Goal: Communication & Community: Ask a question

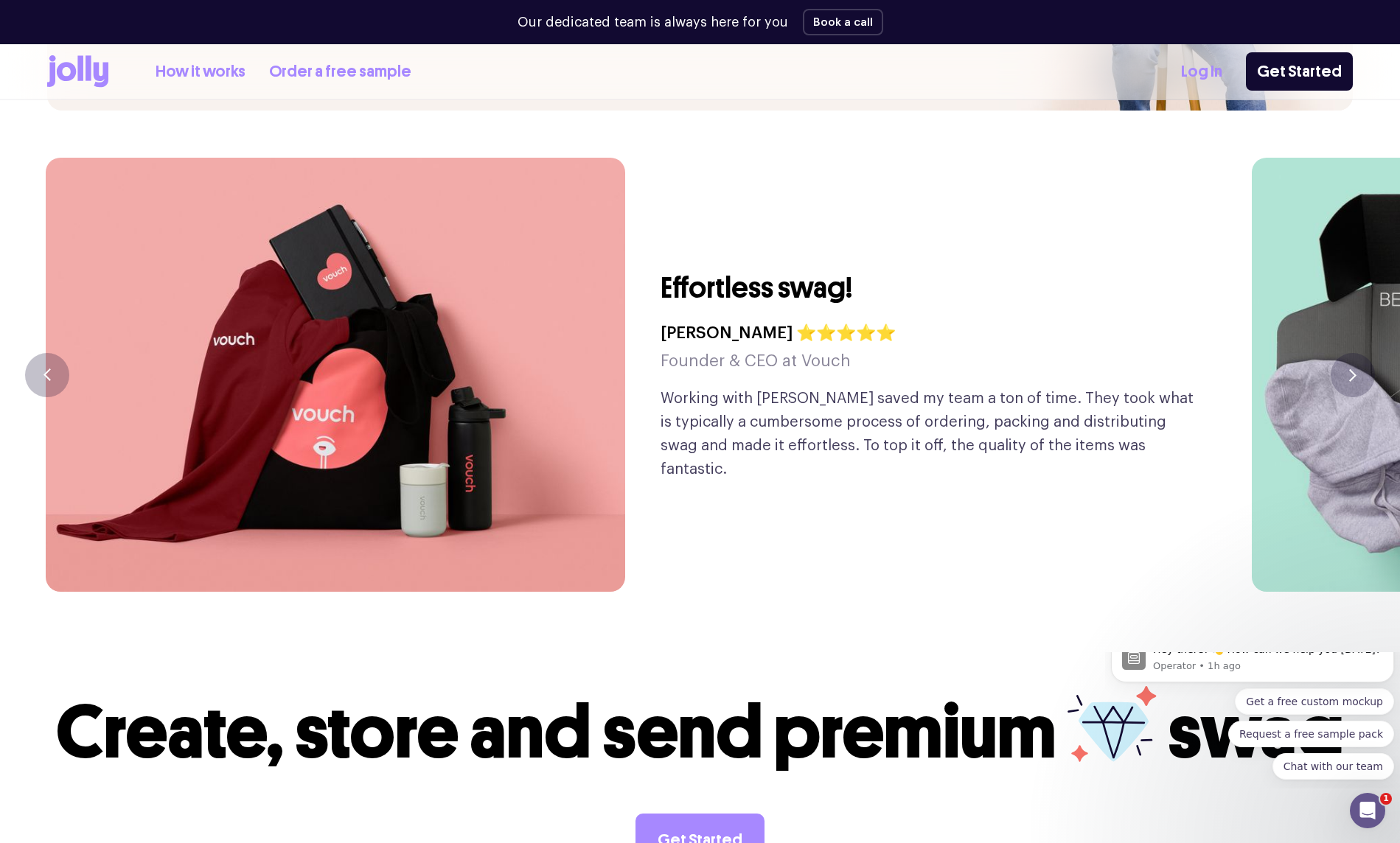
click at [188, 76] on link "How it works" at bounding box center [200, 71] width 90 height 24
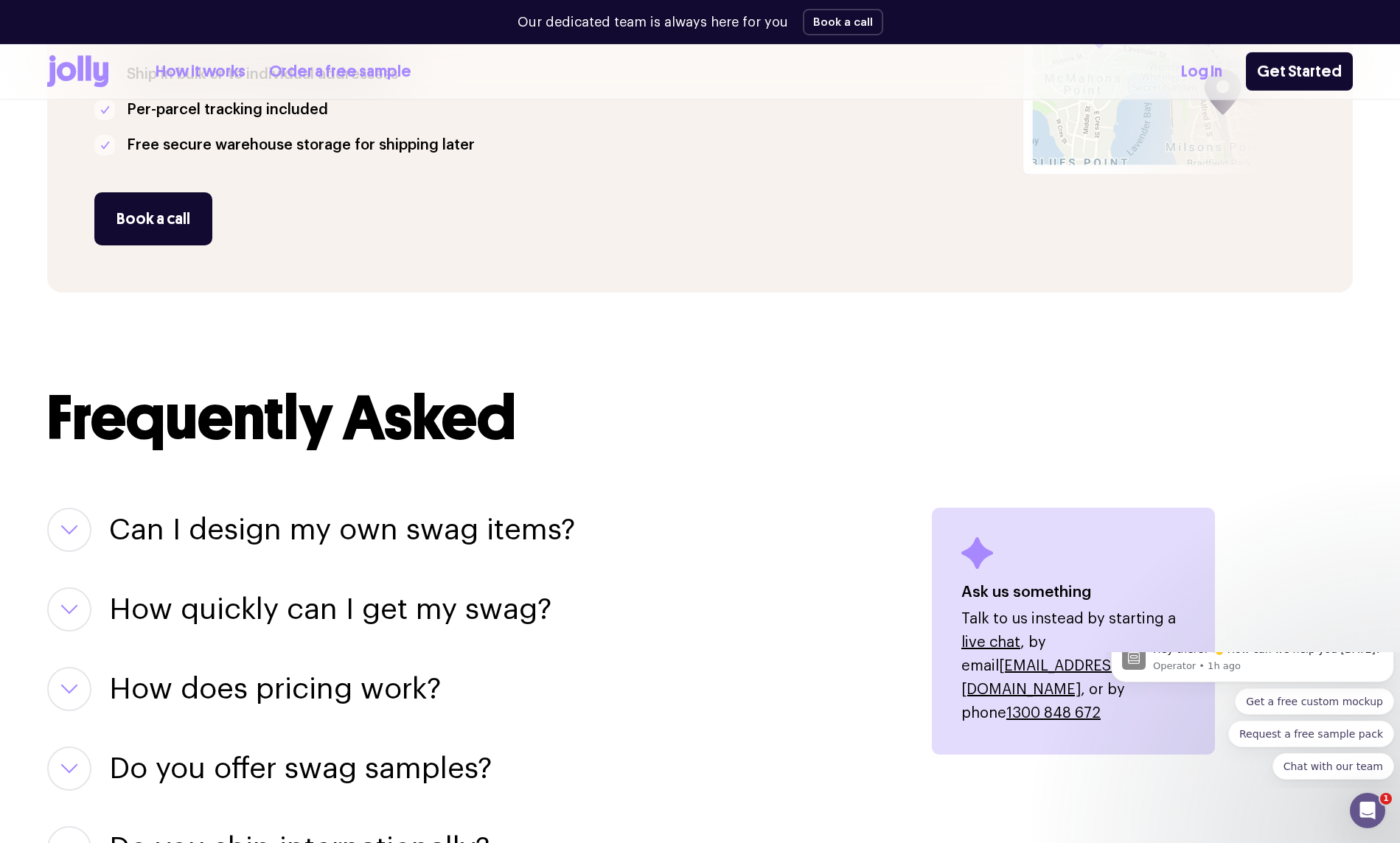
scroll to position [1503, 0]
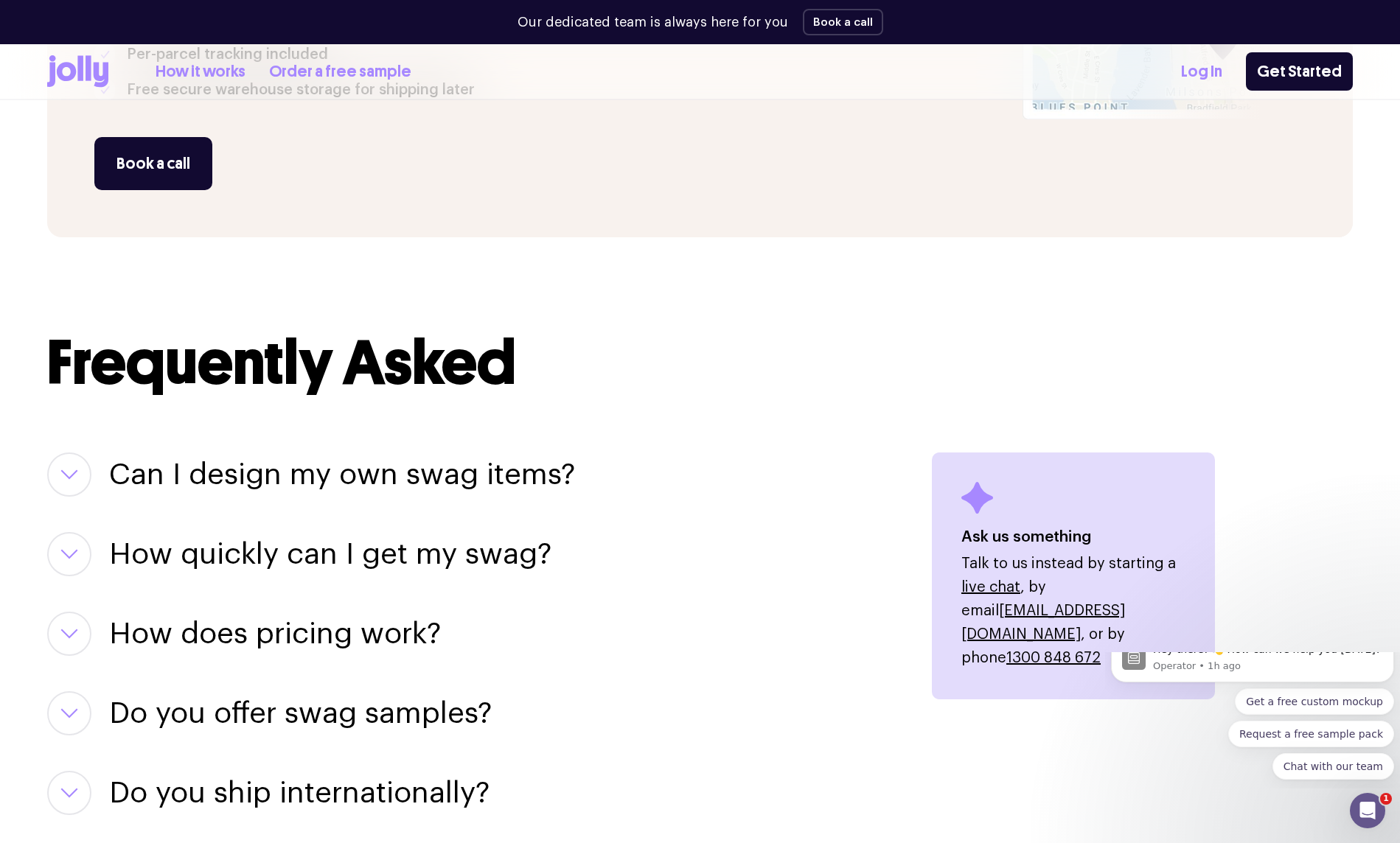
click at [495, 481] on h3 "Can I design my own swag items?" at bounding box center [341, 474] width 466 height 44
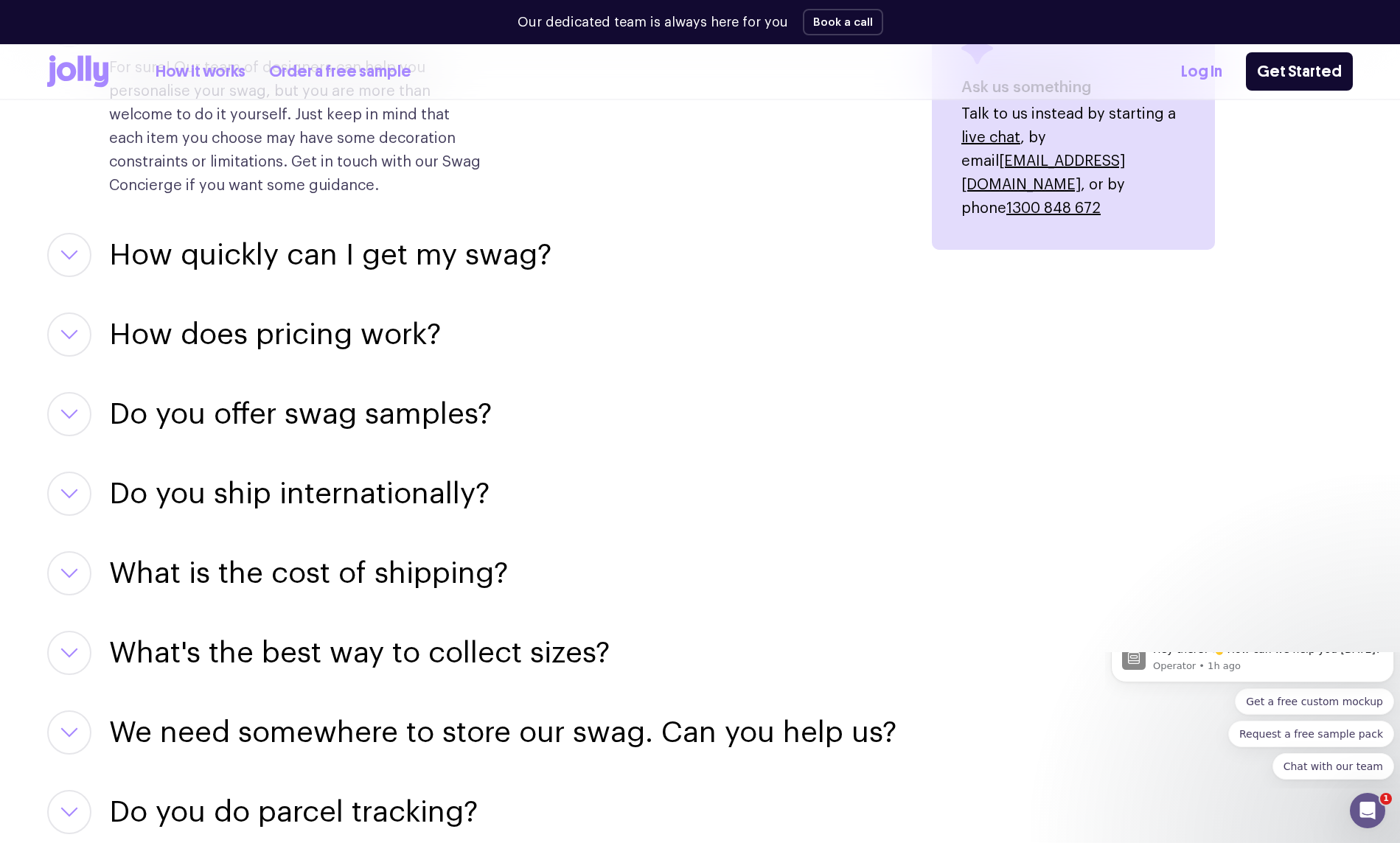
scroll to position [1954, 0]
click at [379, 341] on h3 "How does pricing work?" at bounding box center [275, 333] width 332 height 44
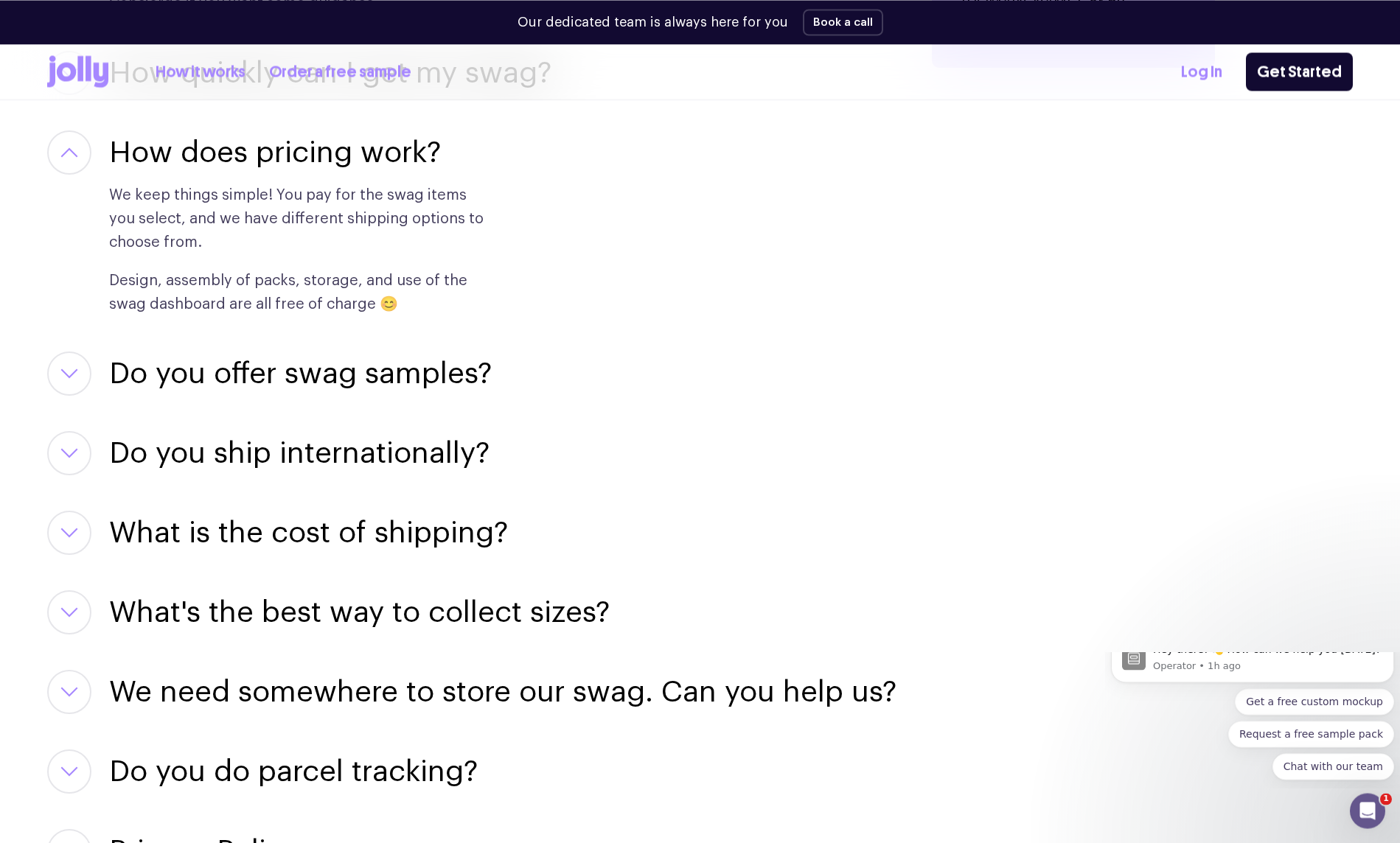
scroll to position [2180, 0]
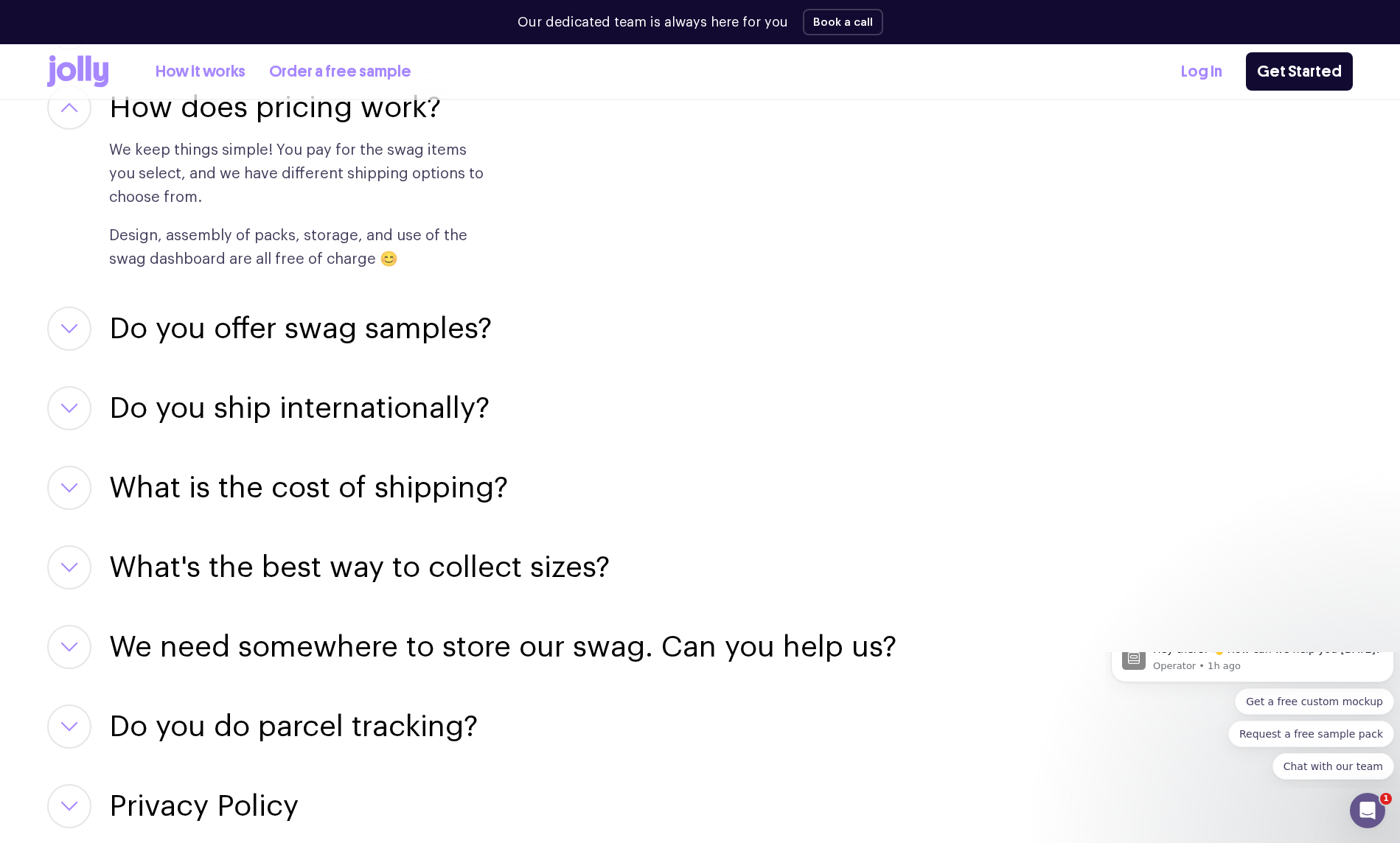
click at [412, 329] on h3 "Do you offer swag samples?" at bounding box center [300, 328] width 383 height 44
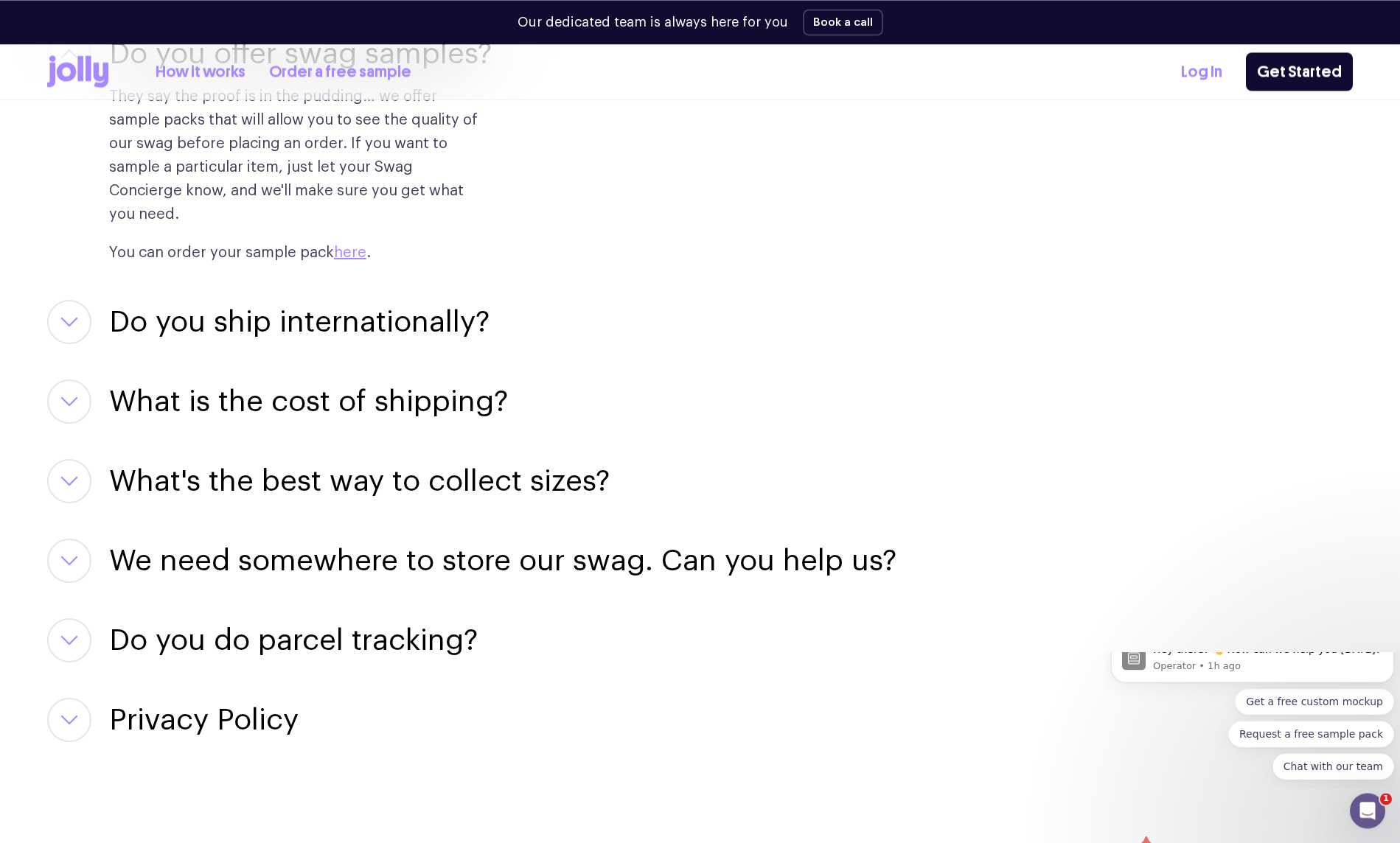
scroll to position [2481, 0]
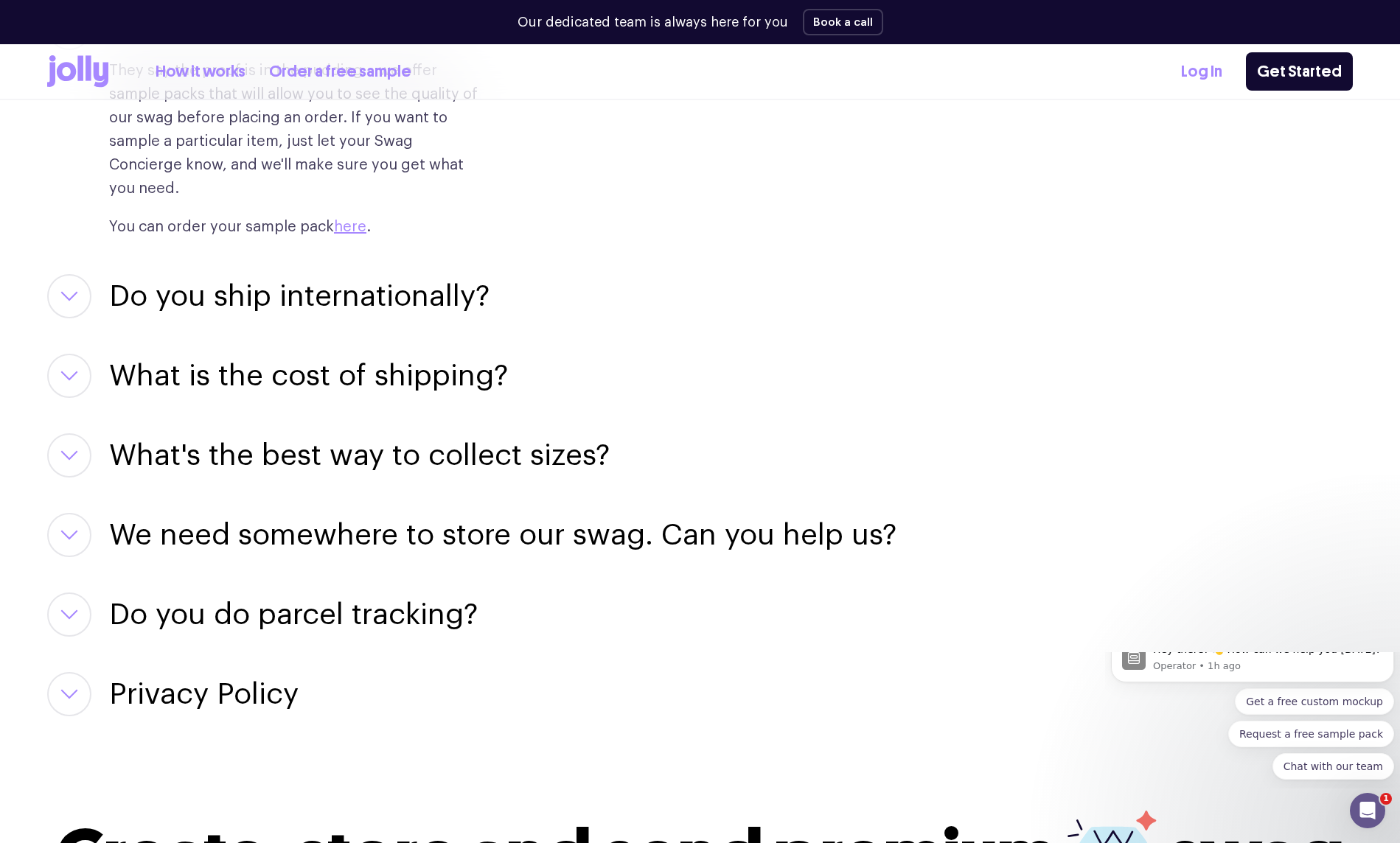
click at [492, 433] on h3 "What's the best way to collect sizes?" at bounding box center [359, 455] width 500 height 44
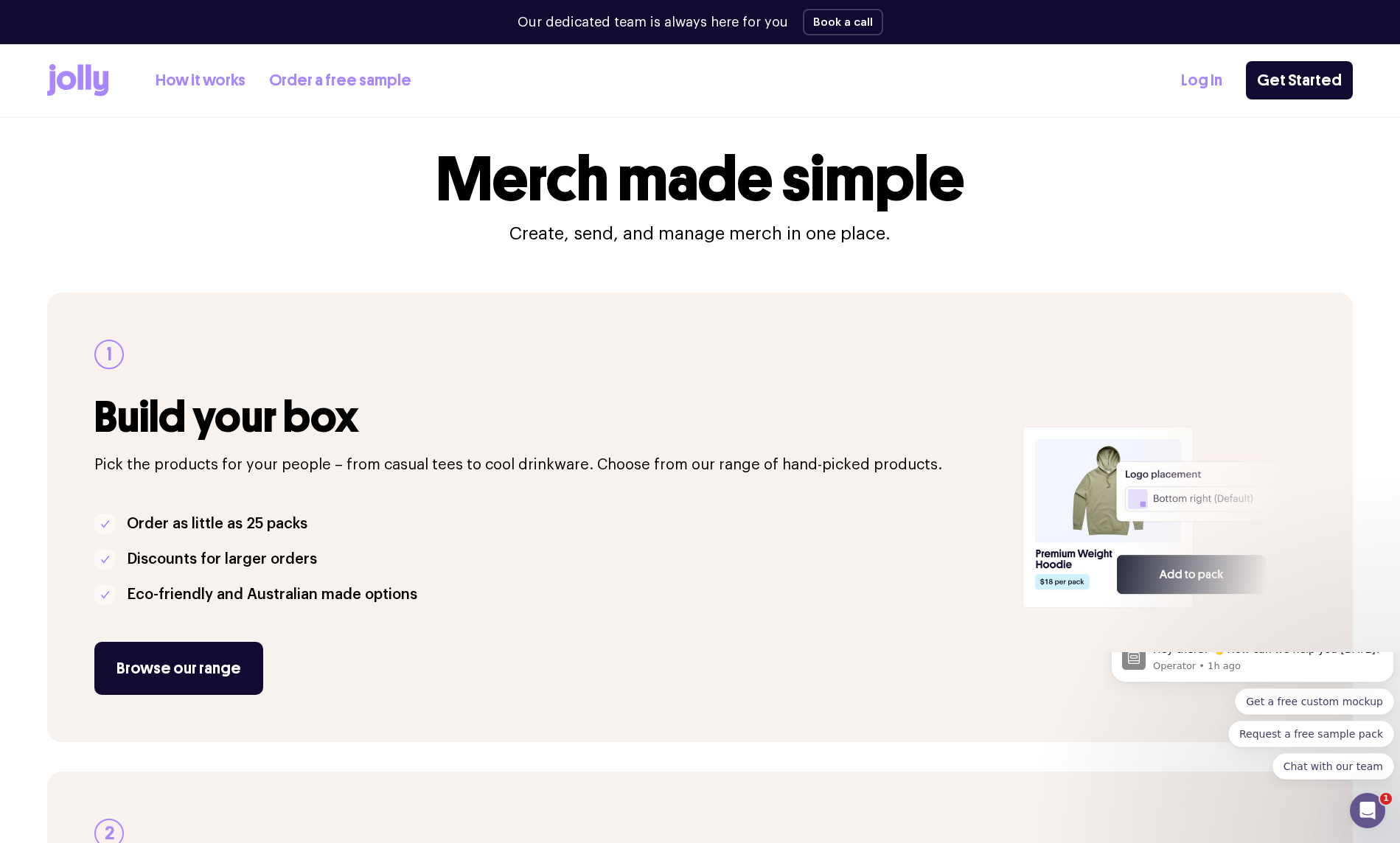
scroll to position [0, 0]
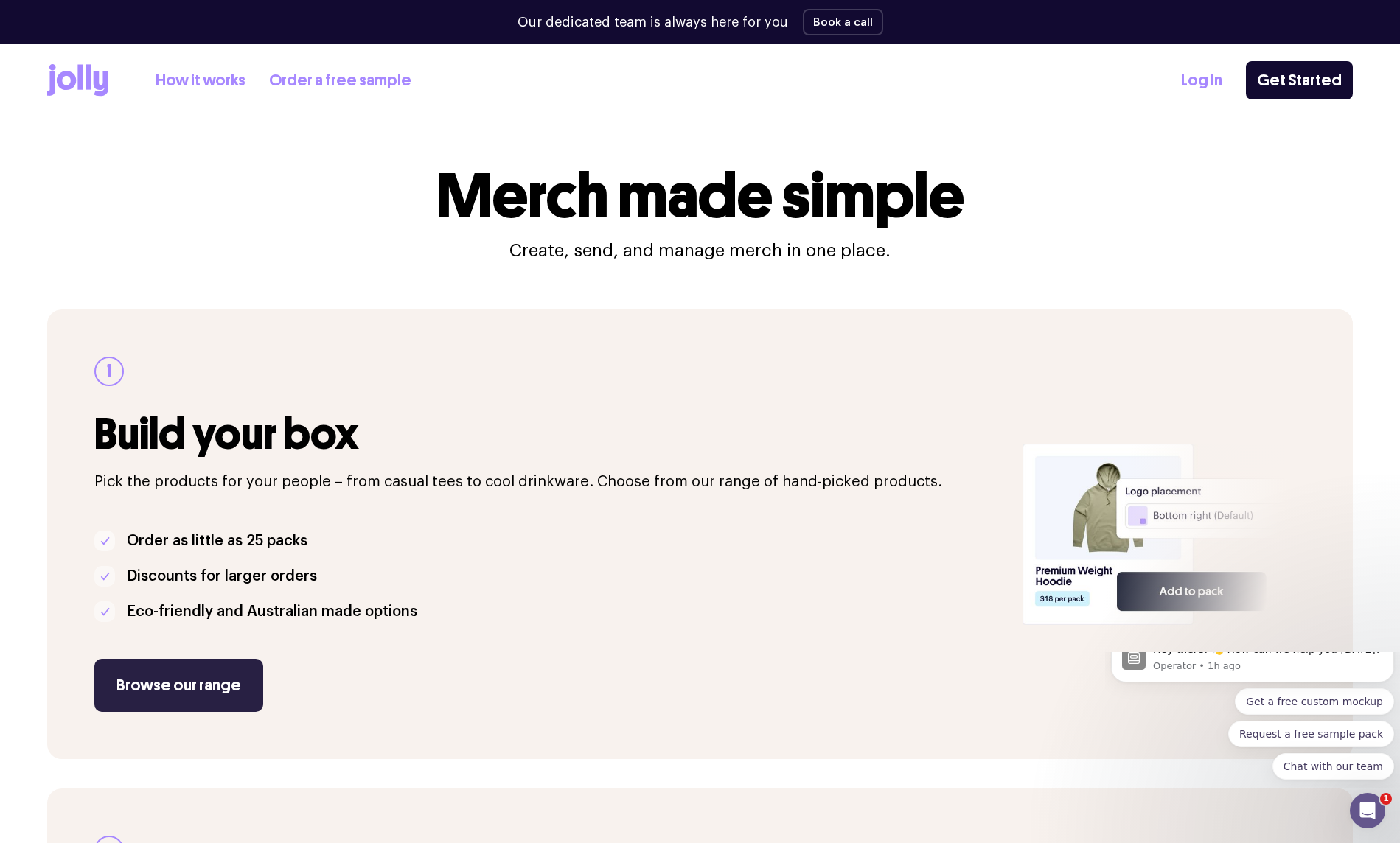
click at [186, 680] on link "Browse our range" at bounding box center [178, 685] width 168 height 53
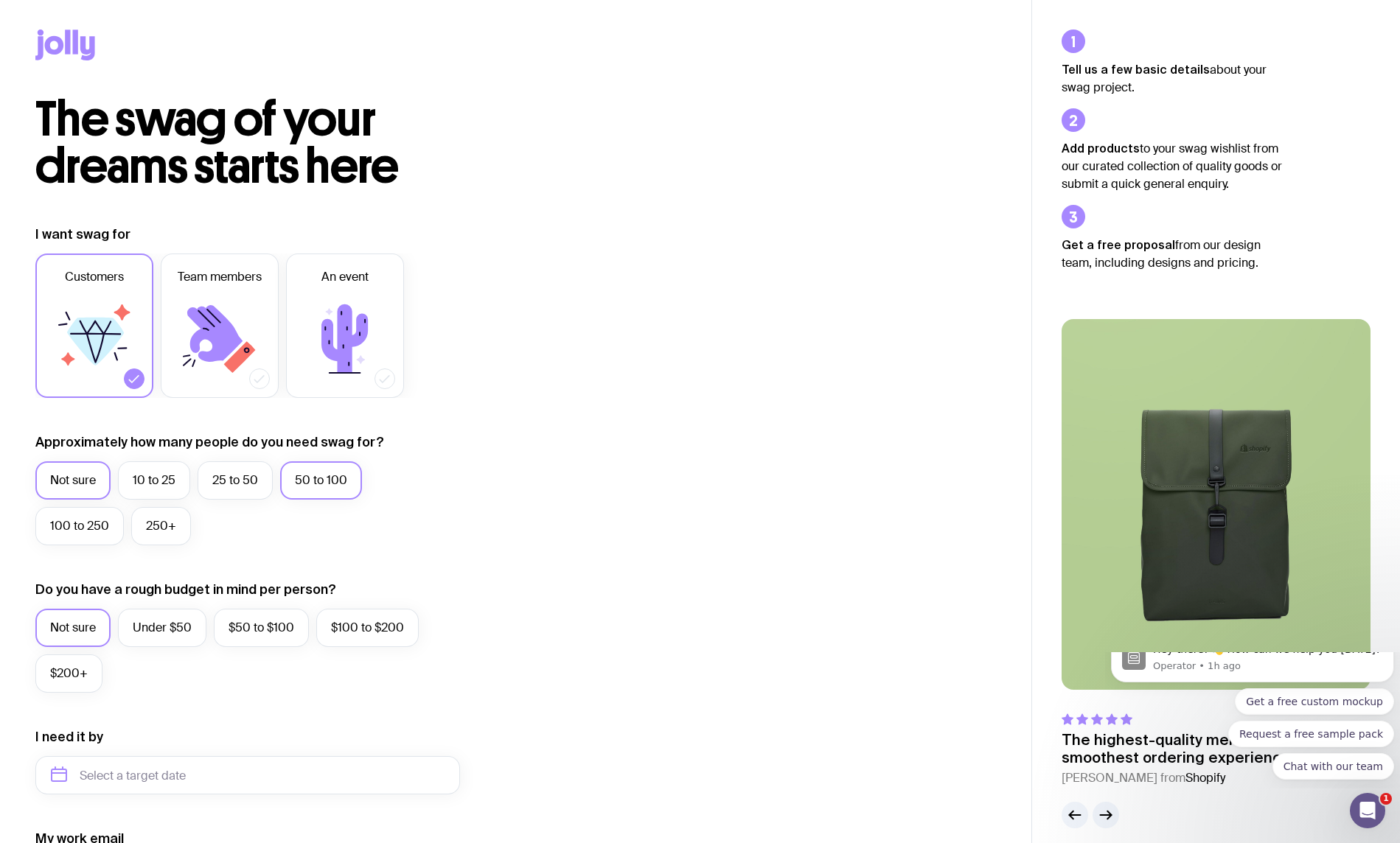
click at [323, 491] on label "50 to 100" at bounding box center [321, 480] width 82 height 38
click at [0, 0] on input "50 to 100" at bounding box center [0, 0] width 0 height 0
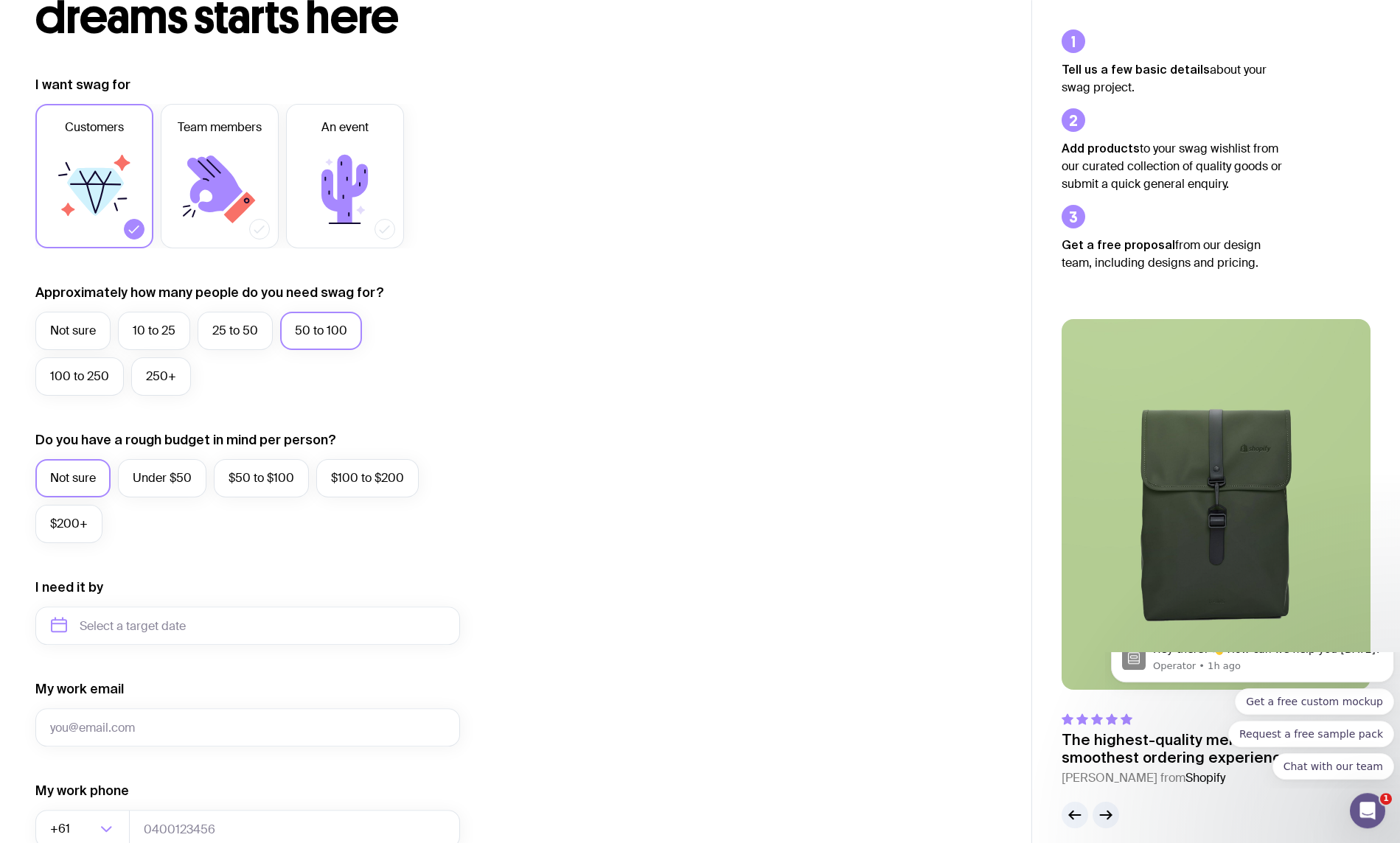
scroll to position [150, 0]
click at [163, 485] on label "Under $50" at bounding box center [162, 477] width 89 height 38
click at [0, 0] on input "Under $50" at bounding box center [0, 0] width 0 height 0
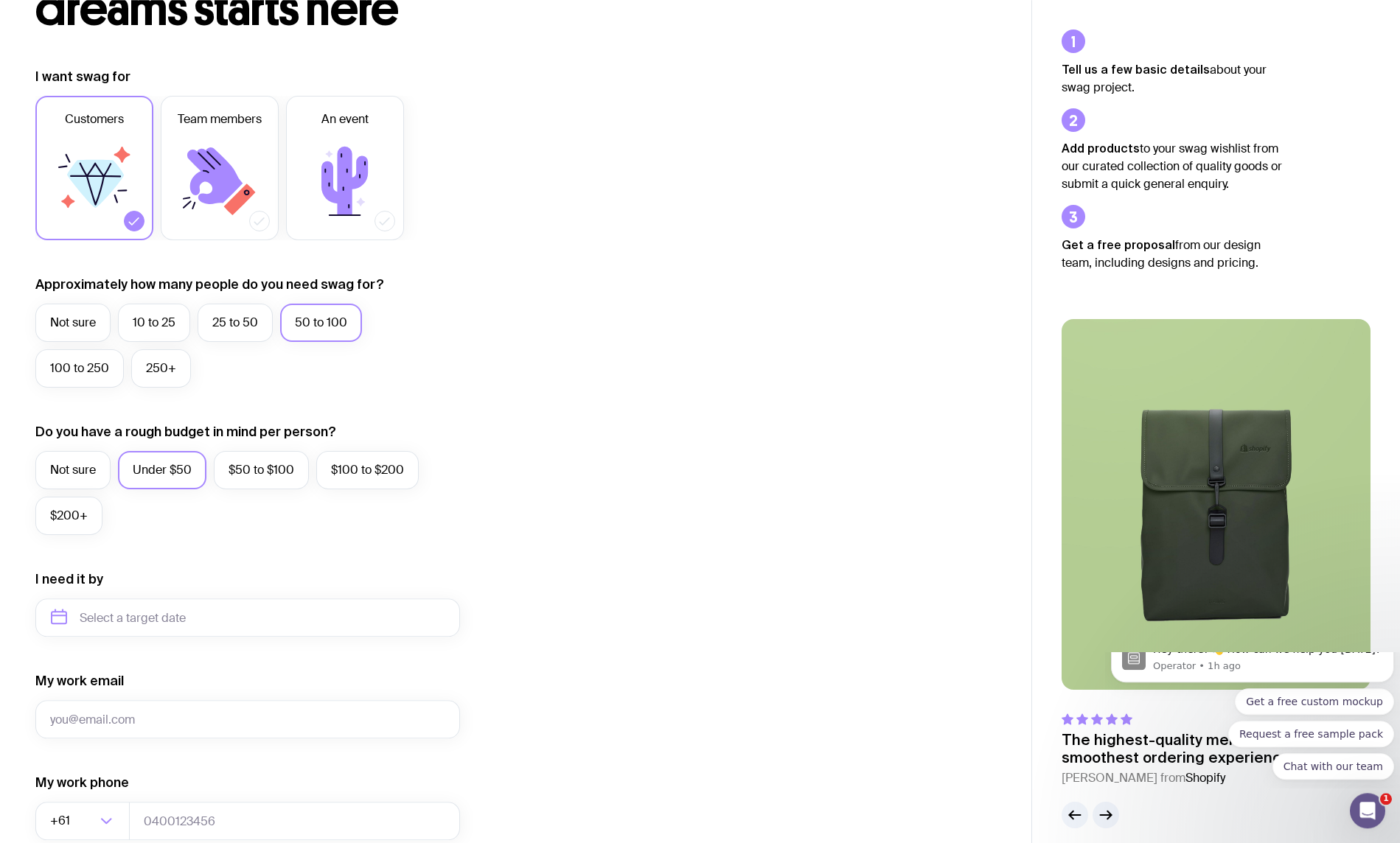
scroll to position [109, 0]
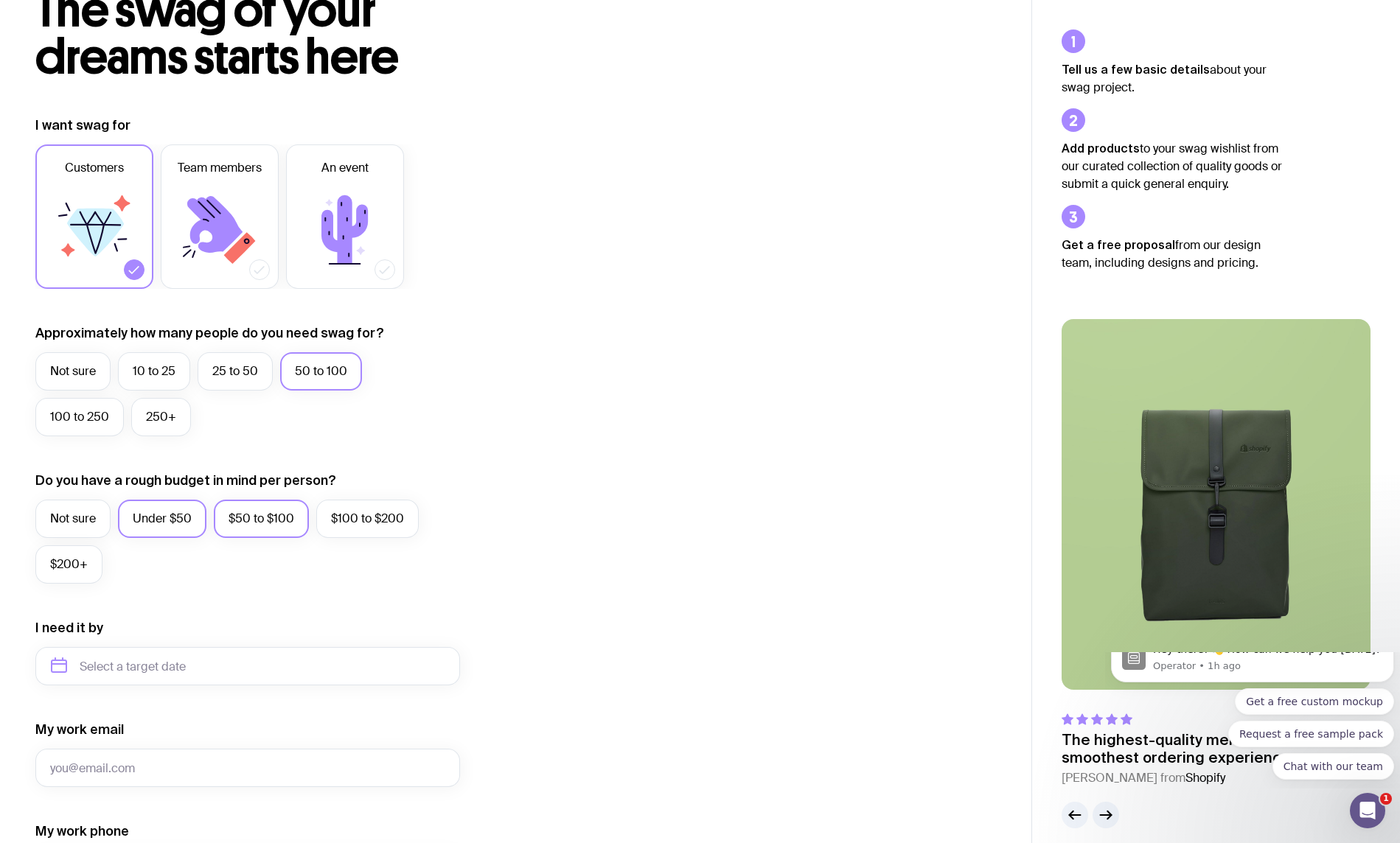
click at [241, 522] on label "$50 to $100" at bounding box center [261, 519] width 95 height 38
click at [0, 0] on input "$50 to $100" at bounding box center [0, 0] width 0 height 0
click at [190, 667] on input "text" at bounding box center [248, 666] width 425 height 38
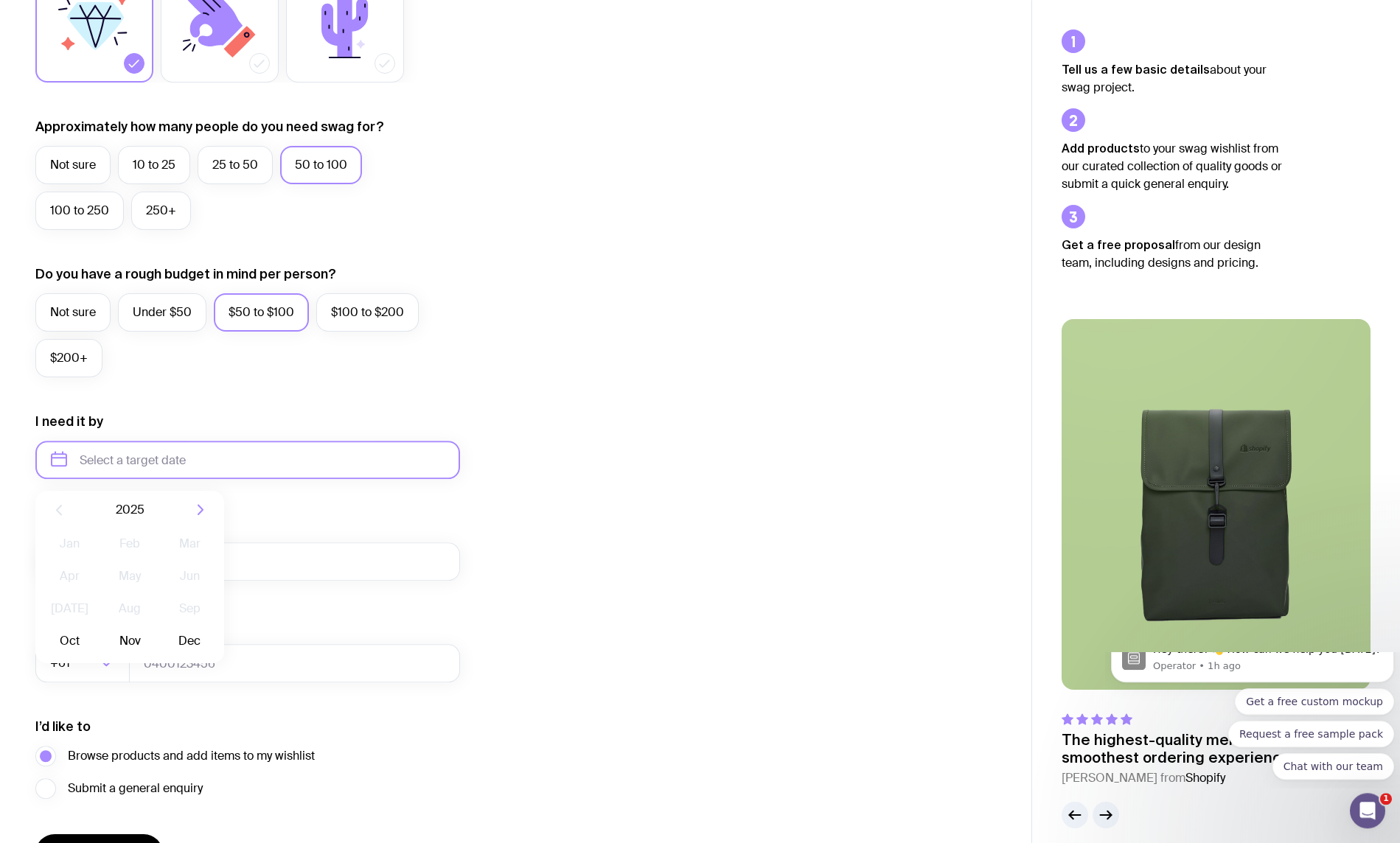
scroll to position [334, 0]
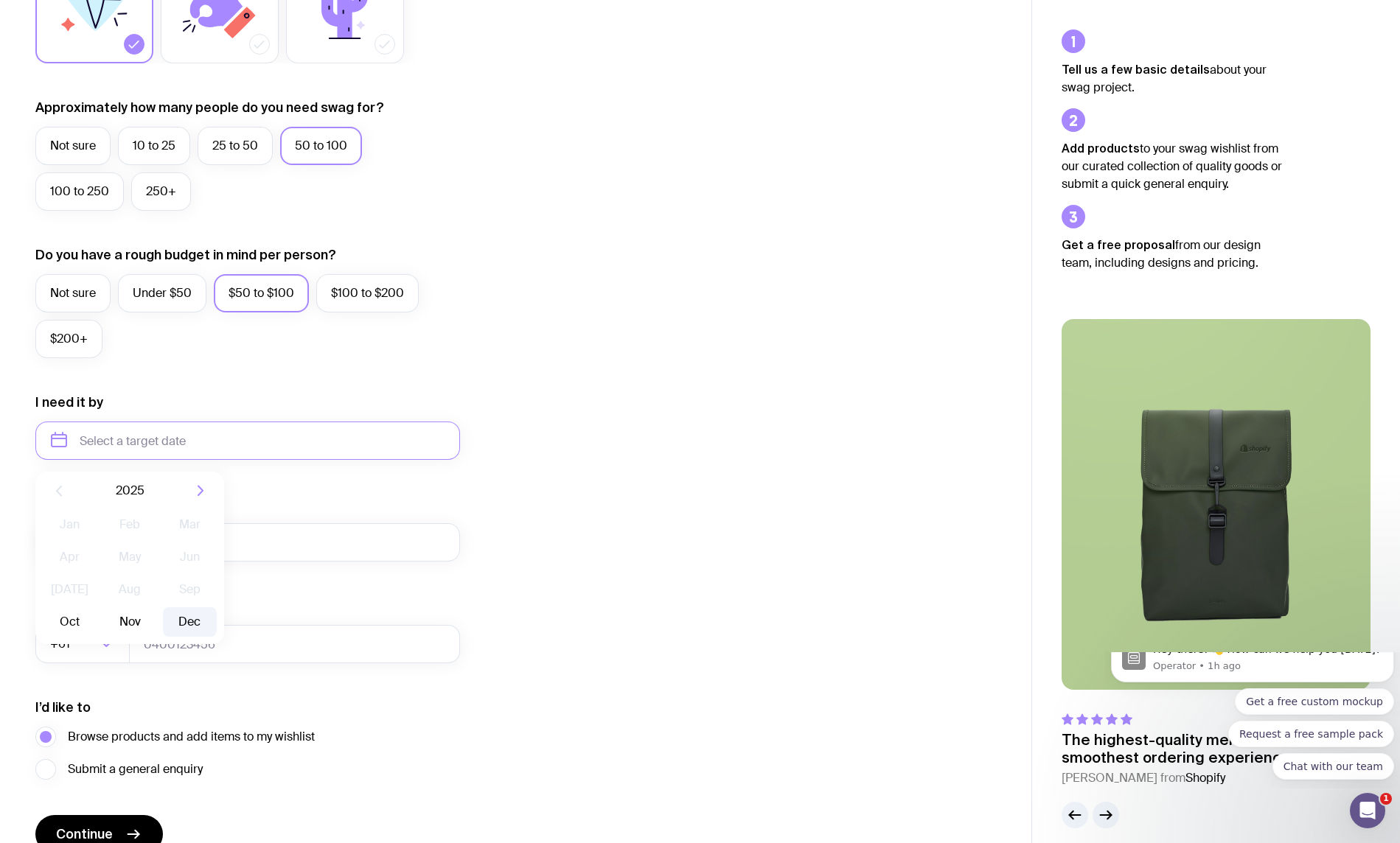
click at [194, 617] on button "Dec" at bounding box center [189, 622] width 54 height 30
type input "[DATE]"
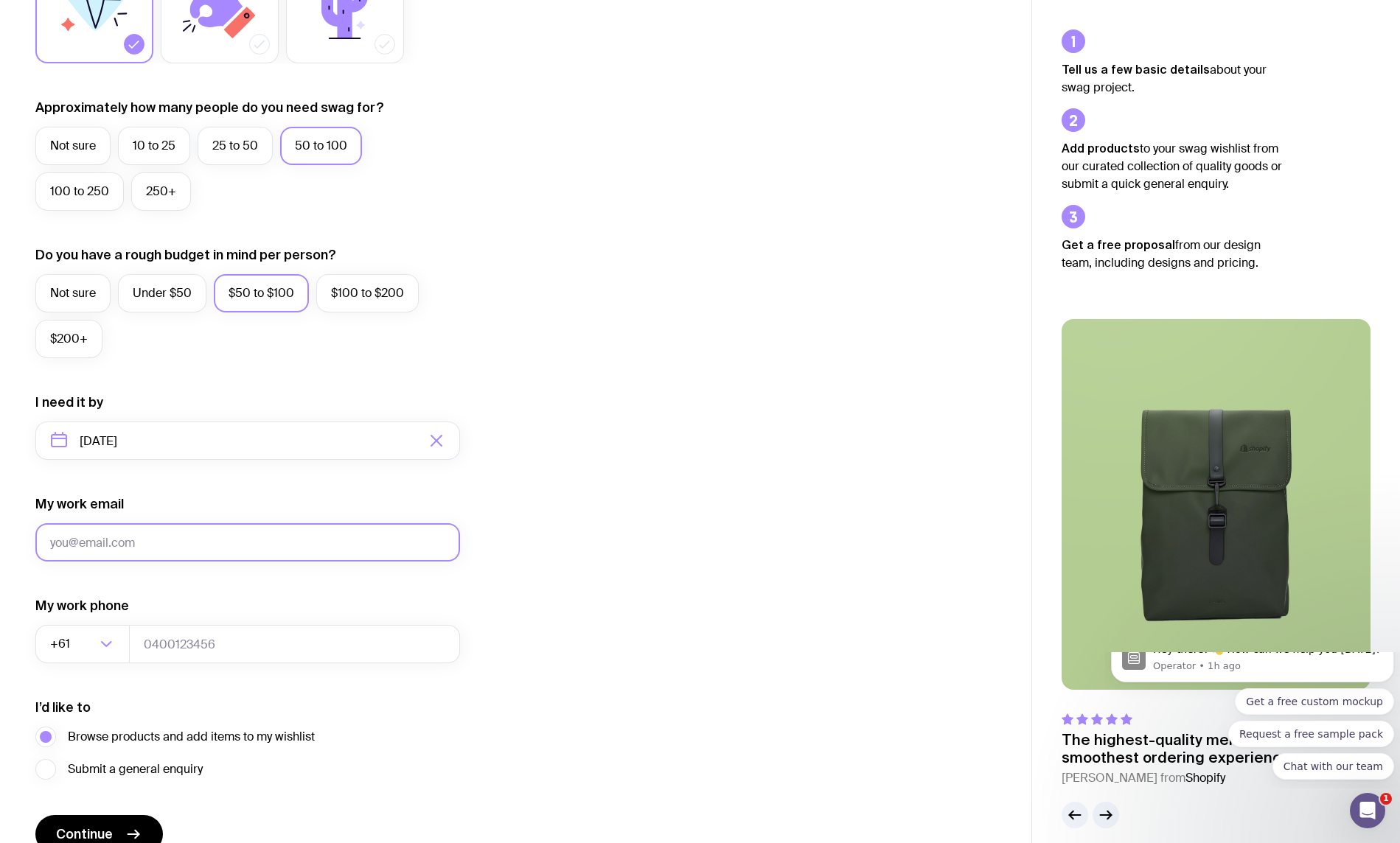
click at [245, 545] on input "My work email" at bounding box center [248, 543] width 425 height 38
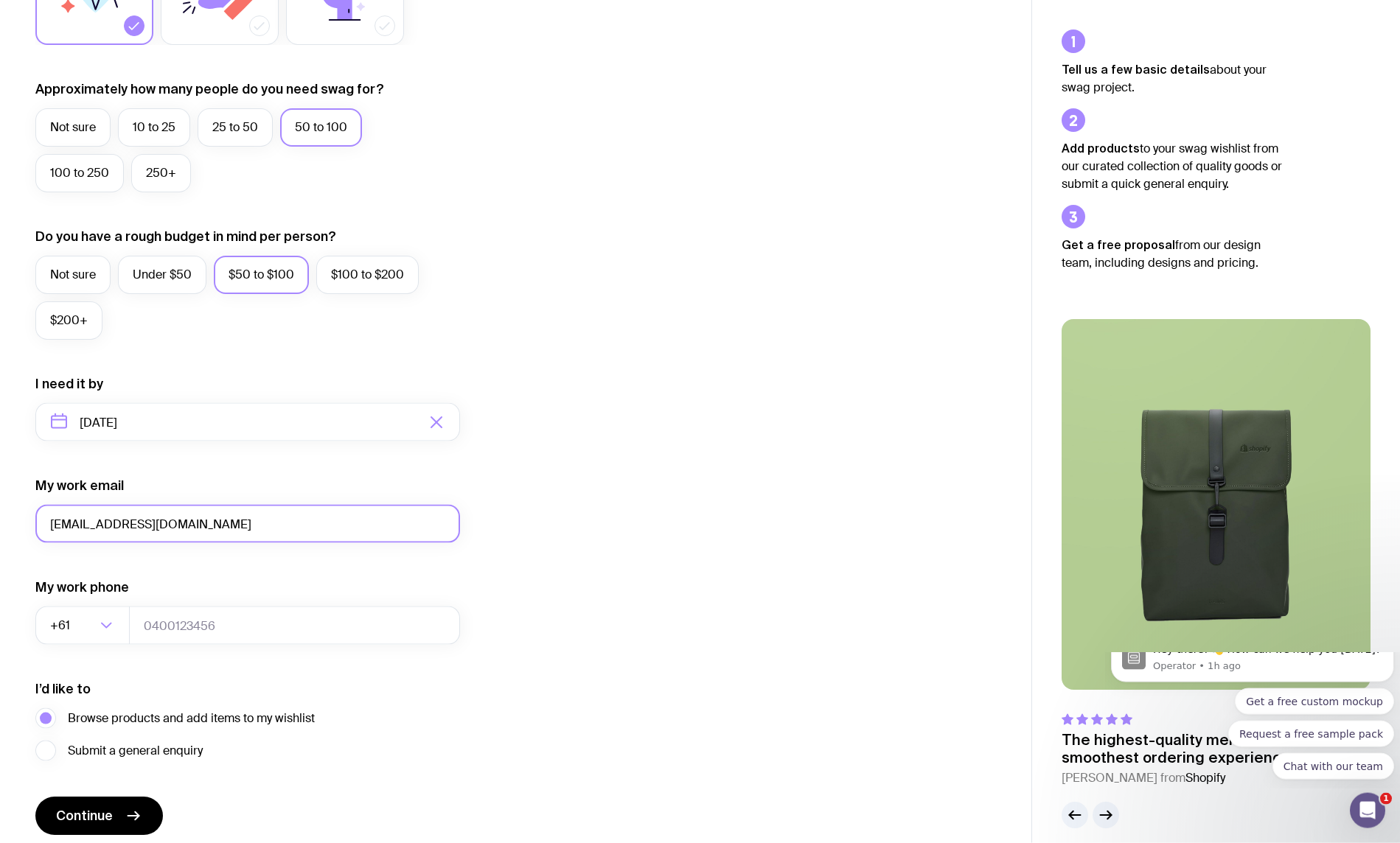
scroll to position [410, 0]
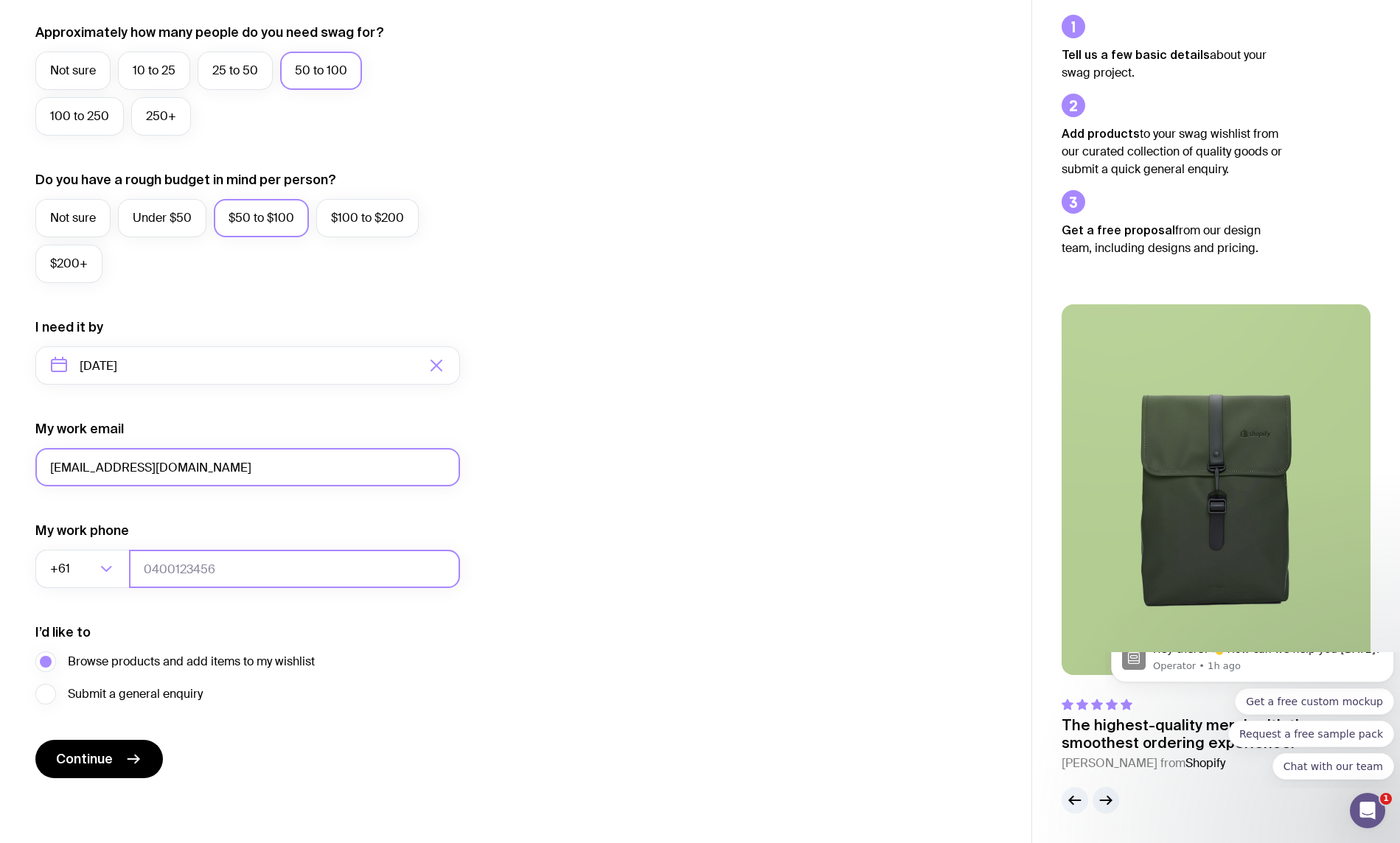
type input "[EMAIL_ADDRESS][DOMAIN_NAME]"
click at [198, 571] on input "tel" at bounding box center [294, 569] width 331 height 38
type input "0422485719"
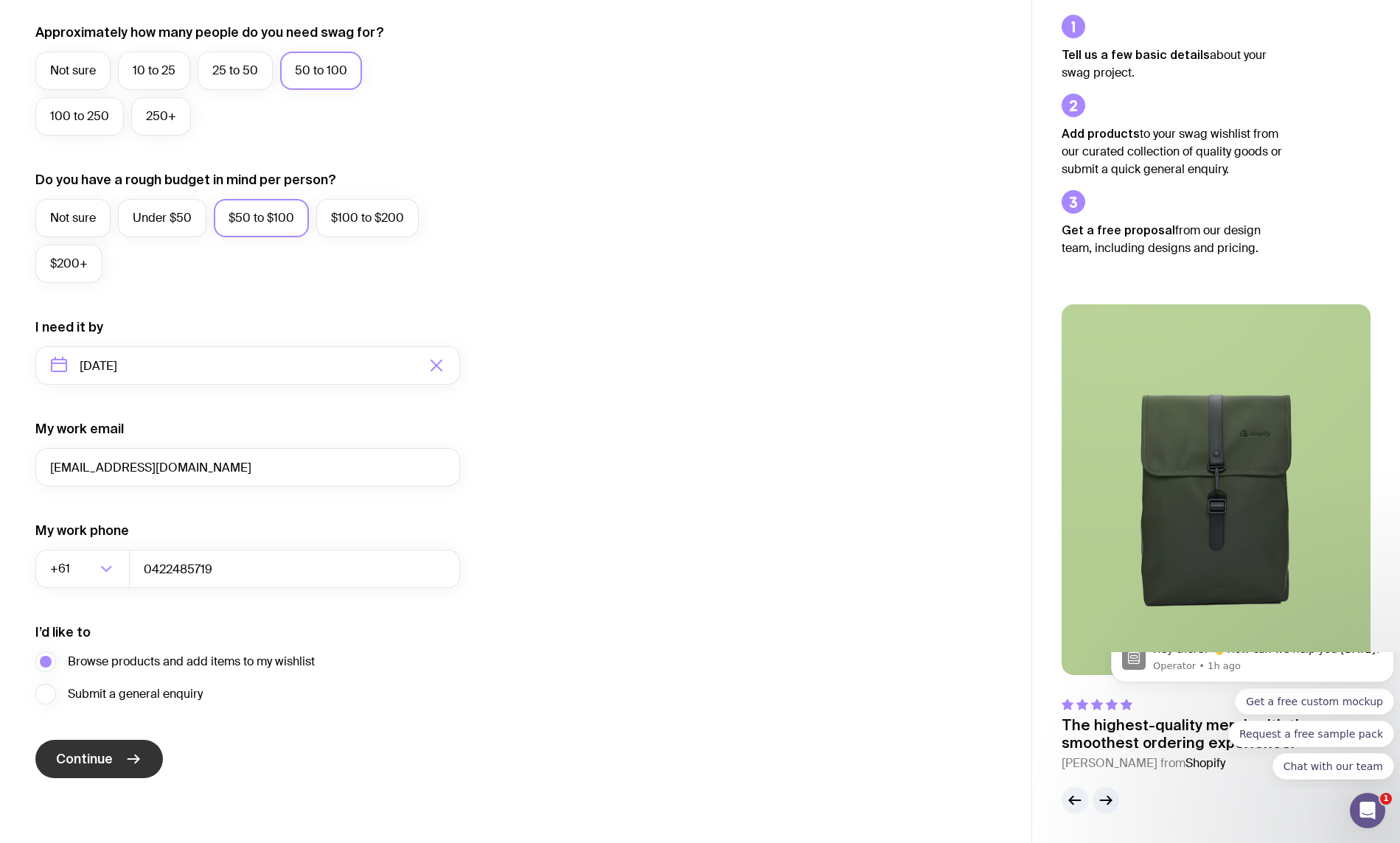
click at [116, 767] on button "Continue" at bounding box center [100, 759] width 128 height 38
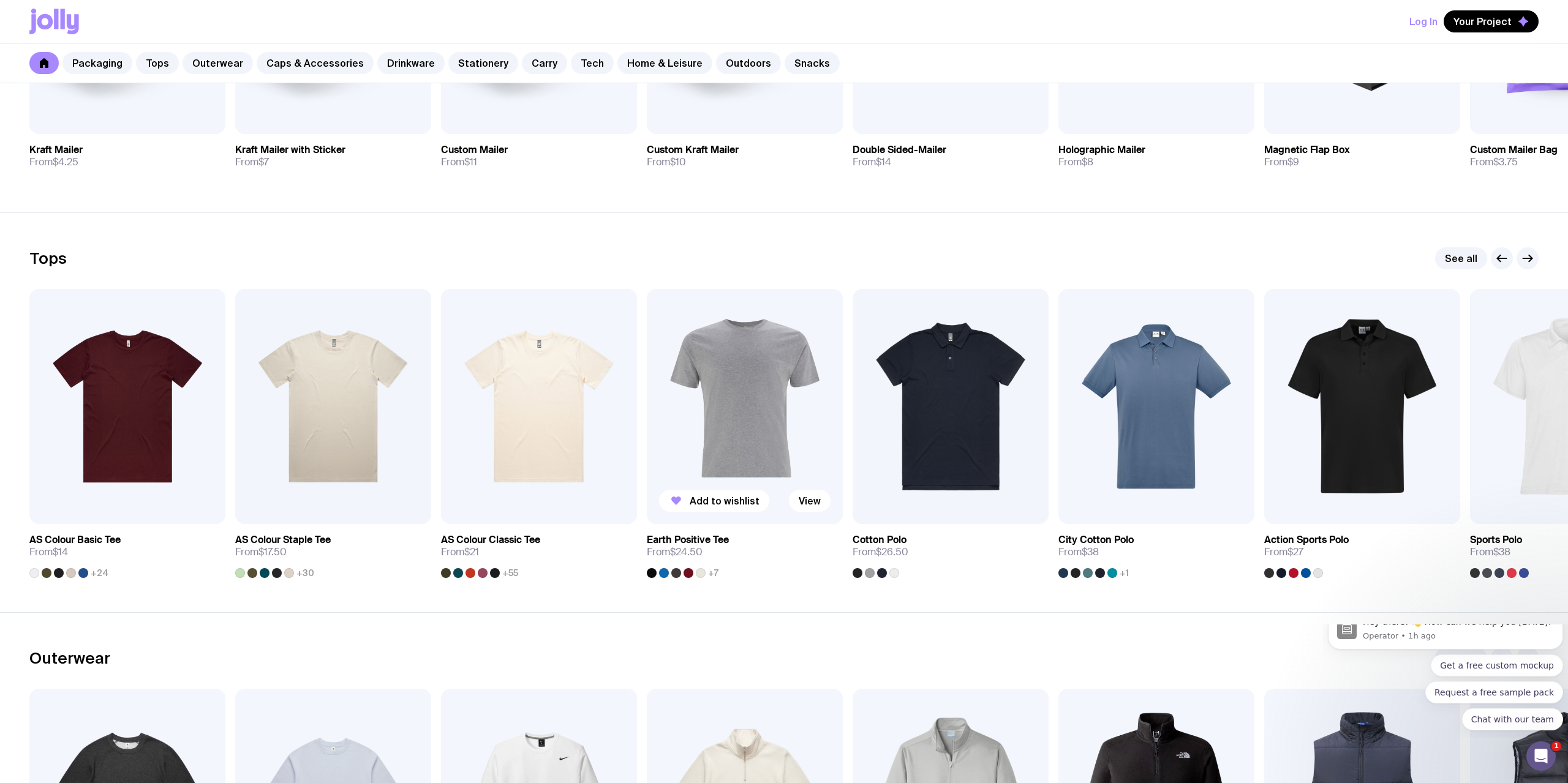
scroll to position [500, 0]
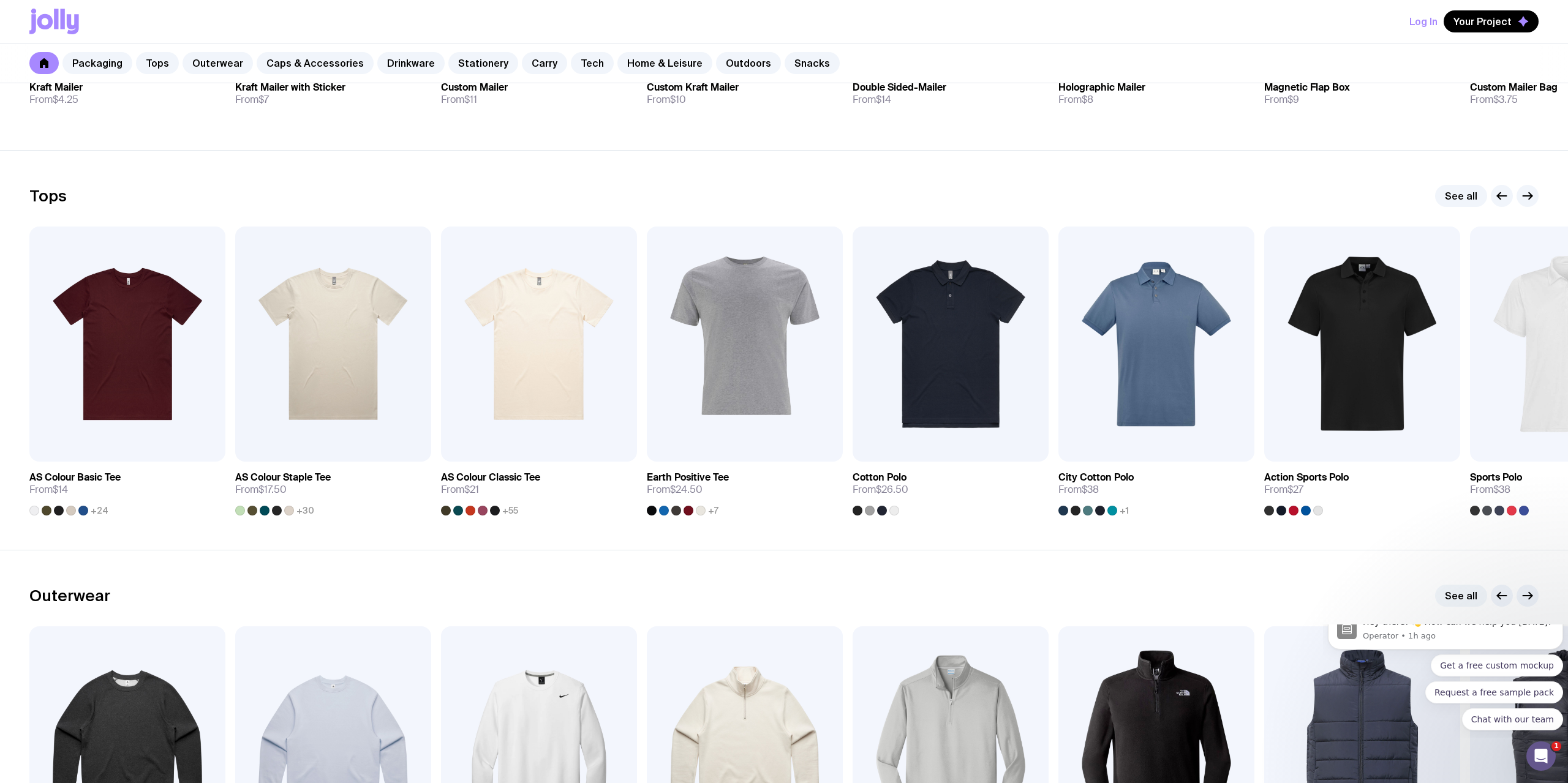
click at [1163, 596] on link "See all" at bounding box center [1460, 596] width 52 height 22
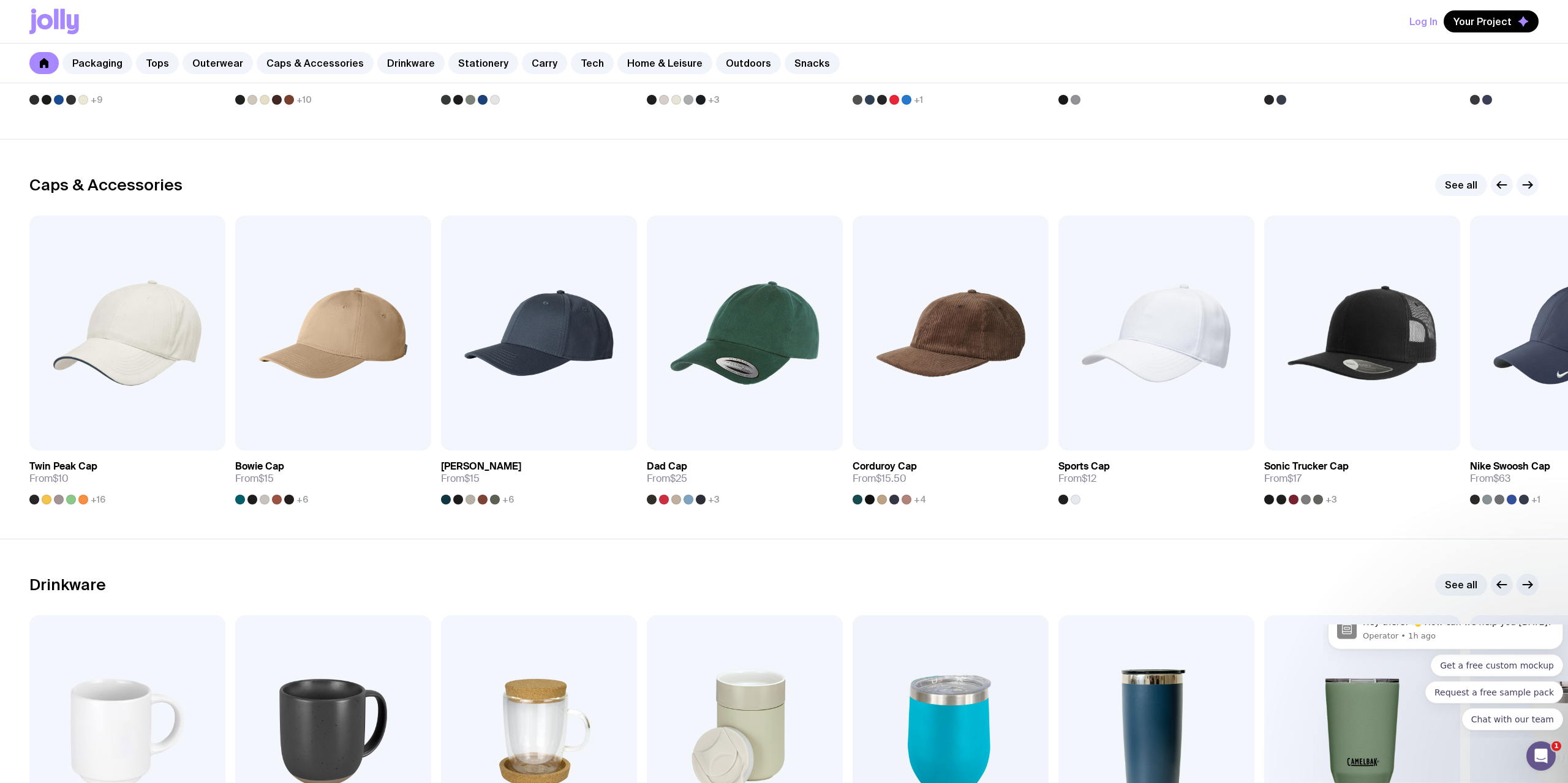
scroll to position [1311, 0]
click at [1163, 581] on icon "button" at bounding box center [1527, 583] width 14 height 14
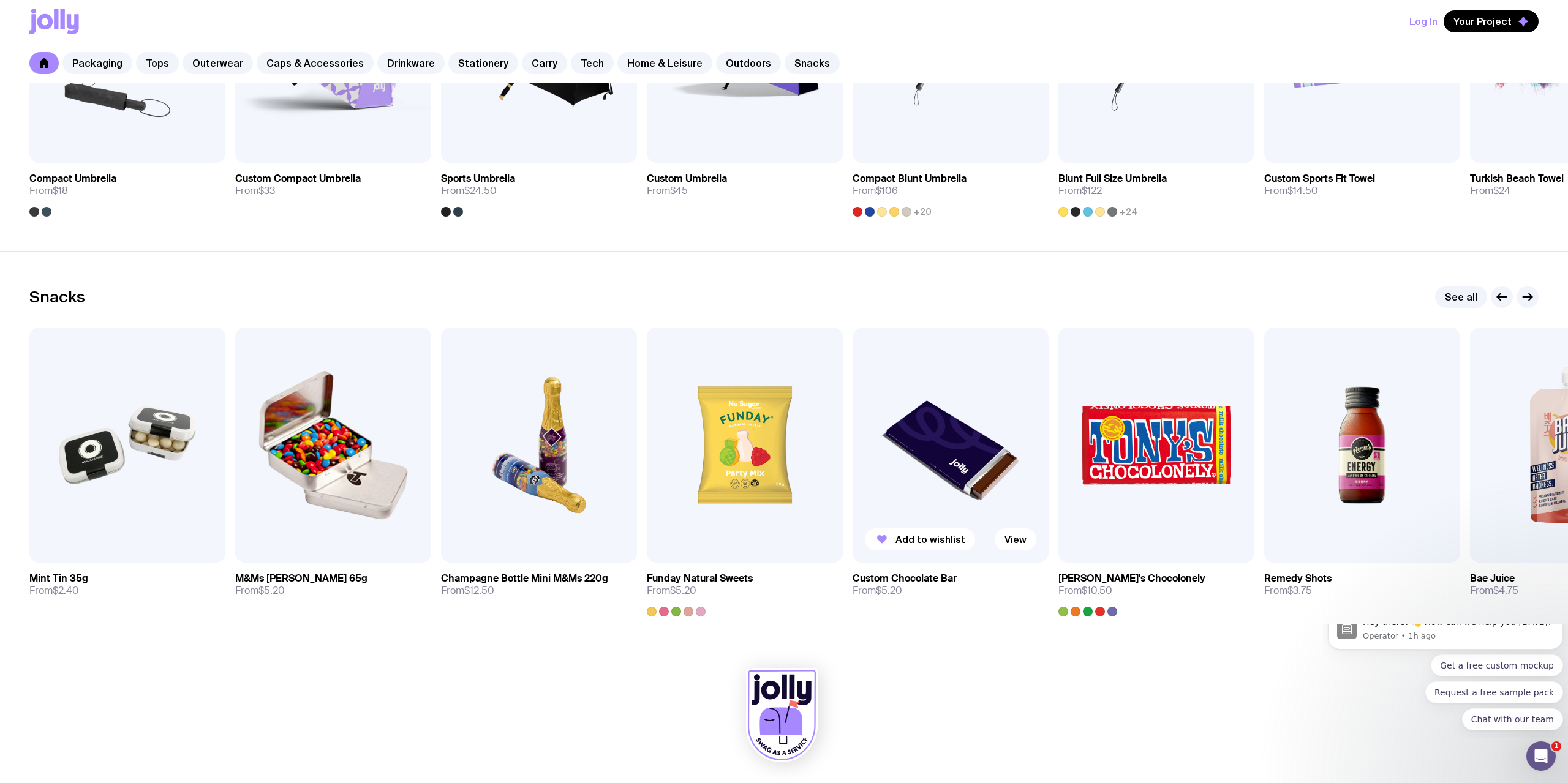
scroll to position [3999, 0]
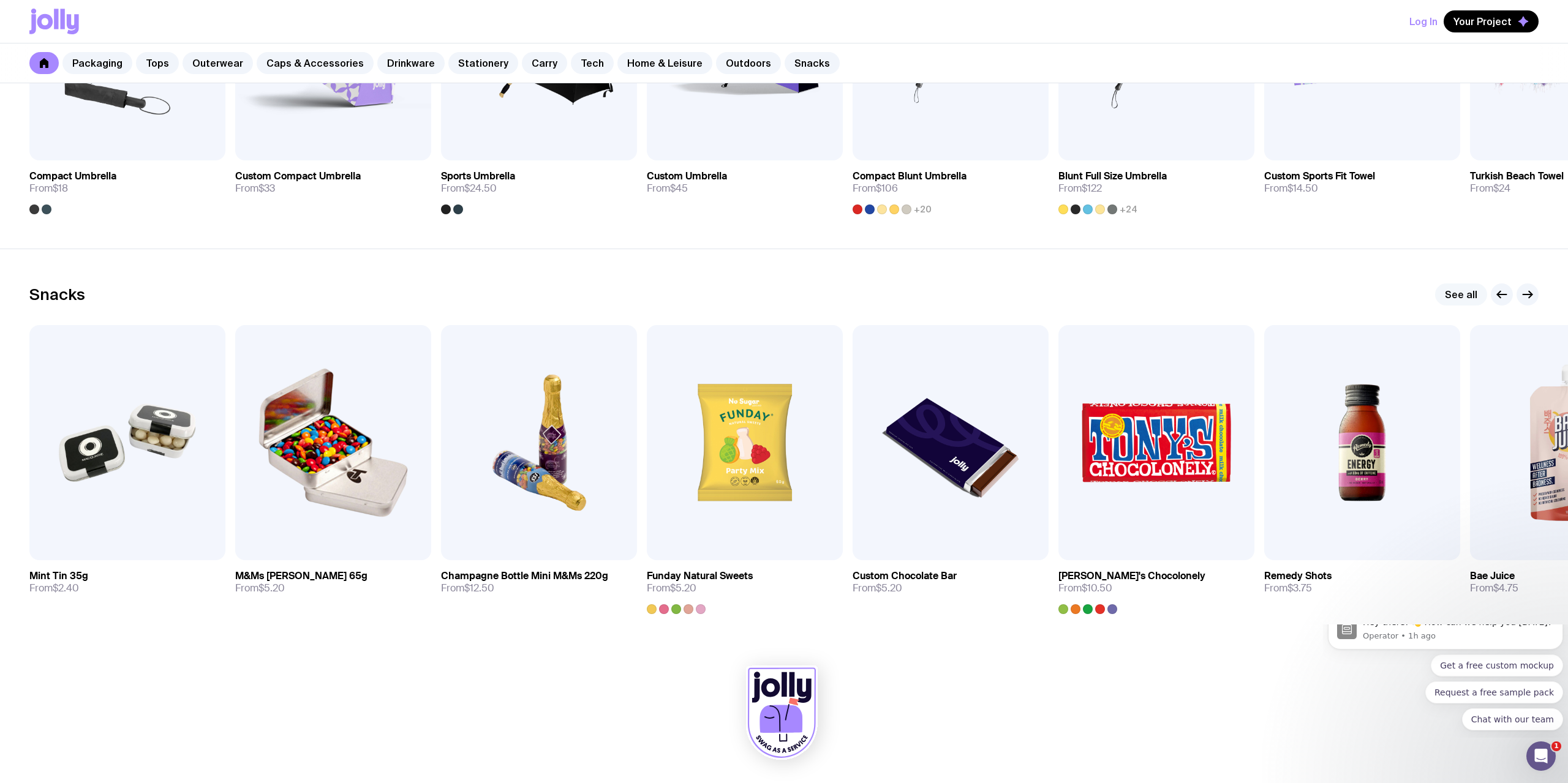
click at [1163, 293] on link "See all" at bounding box center [1460, 294] width 52 height 22
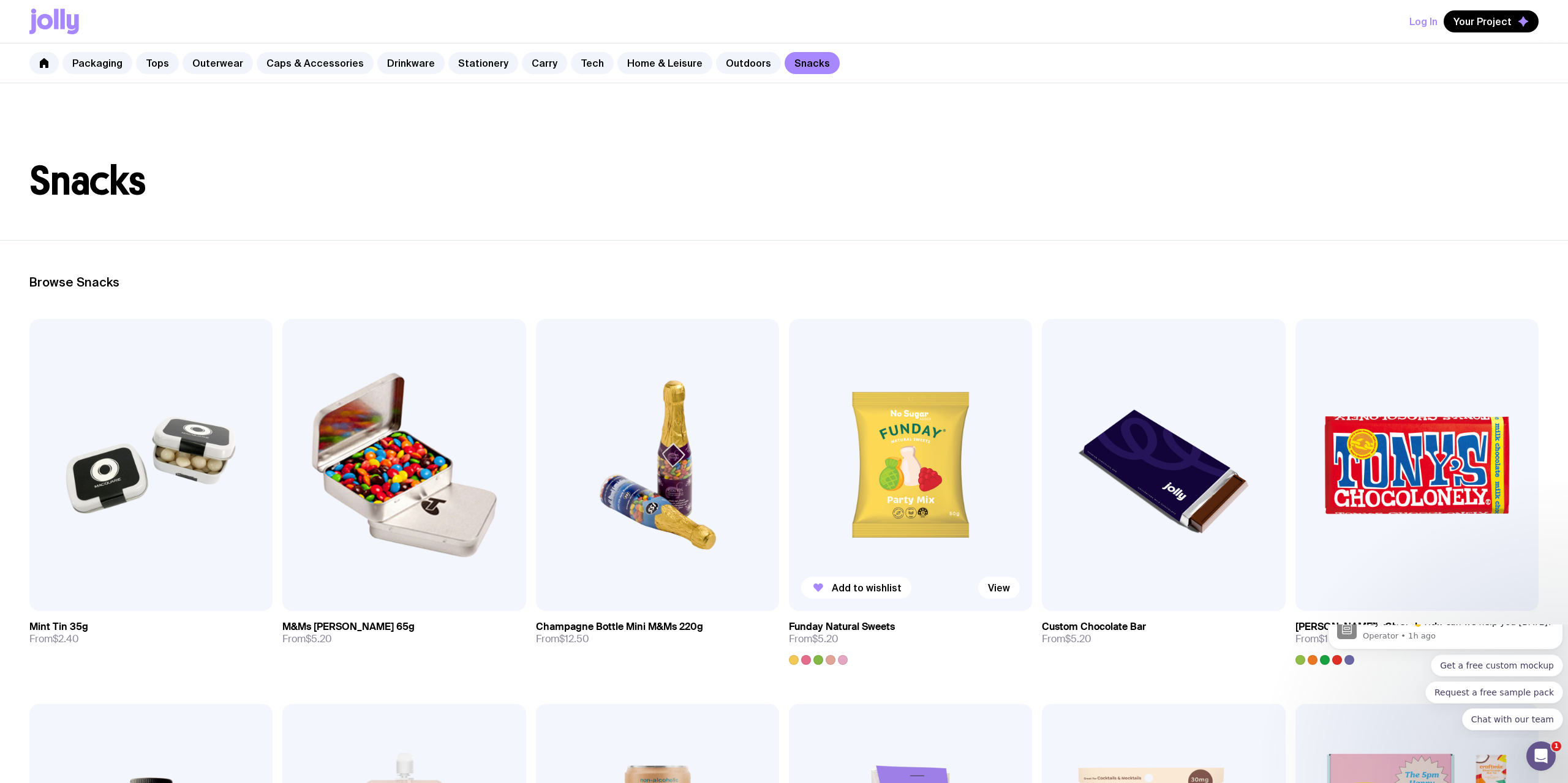
click at [852, 507] on img at bounding box center [910, 465] width 243 height 292
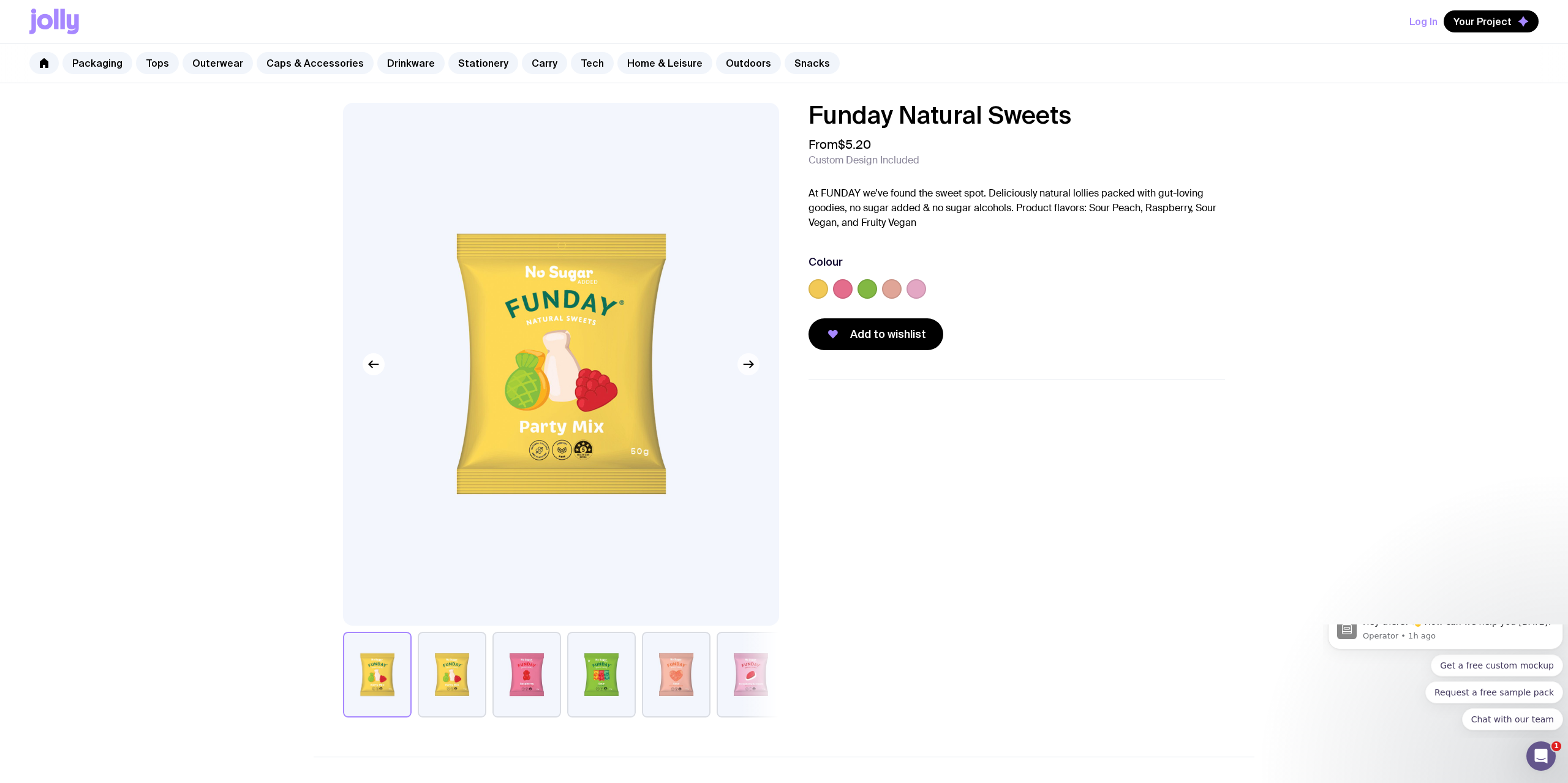
click at [751, 372] on button "button" at bounding box center [748, 364] width 22 height 22
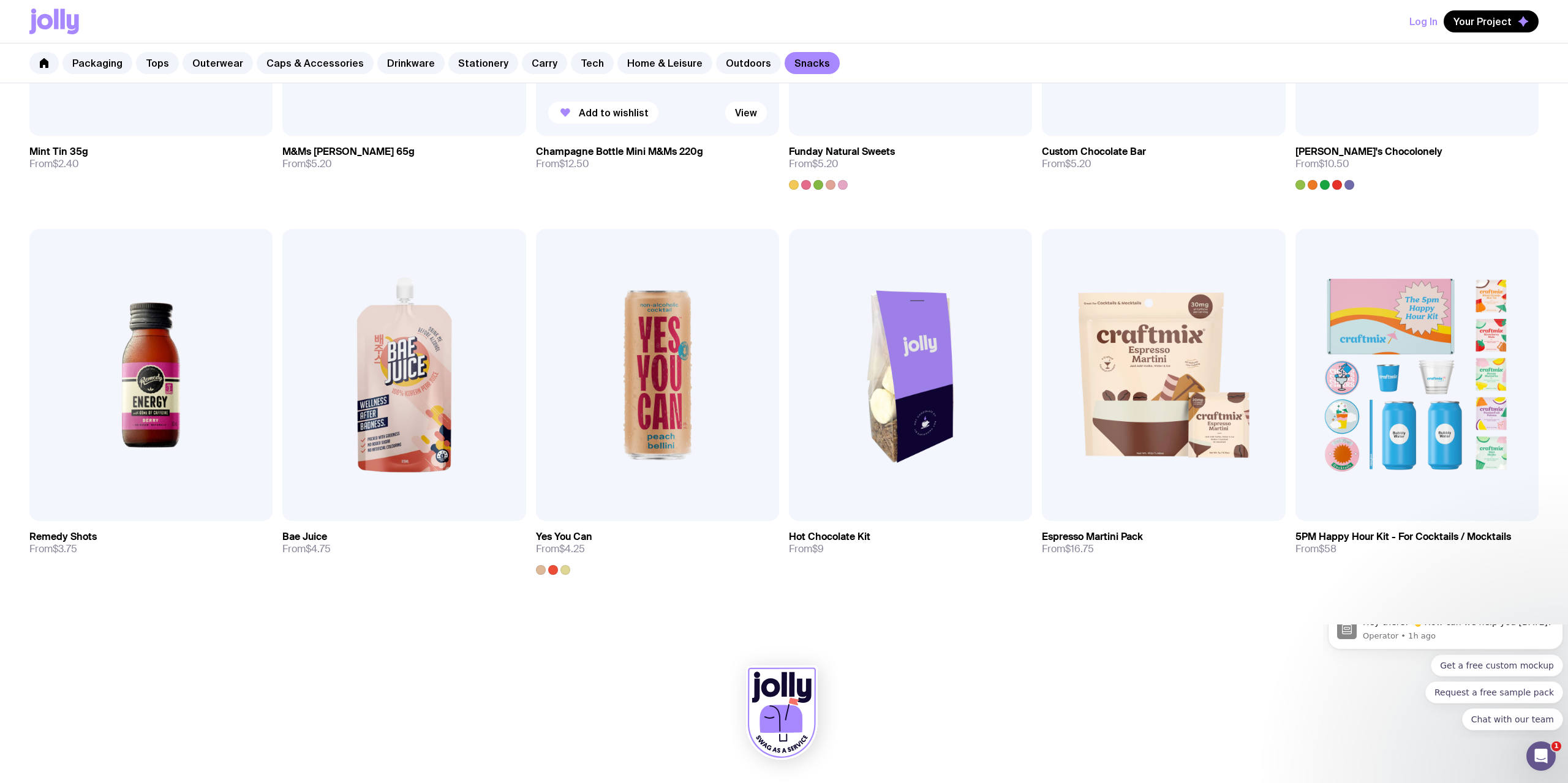
scroll to position [38, 0]
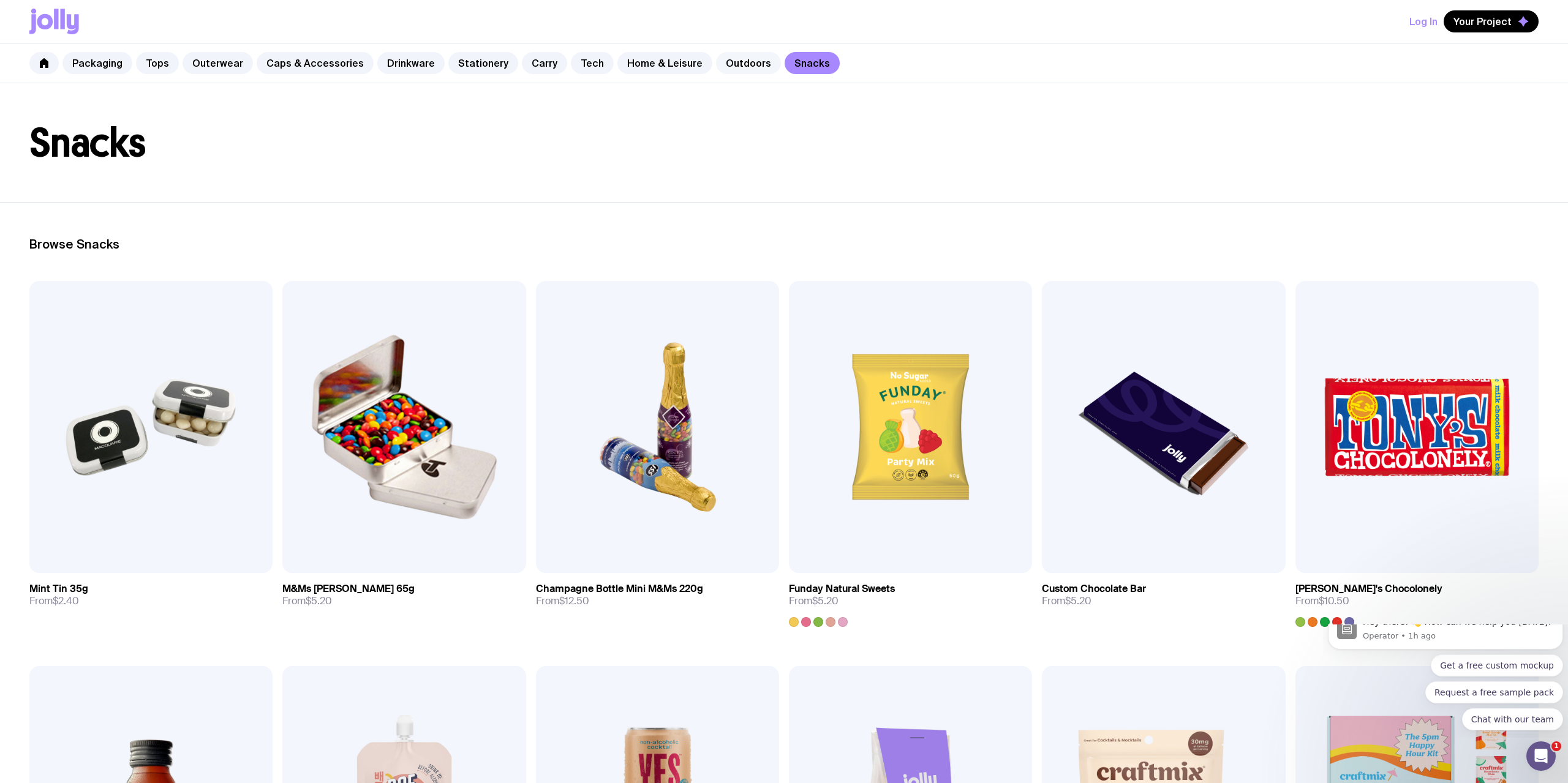
click at [716, 60] on link "Outdoors" at bounding box center [748, 63] width 65 height 22
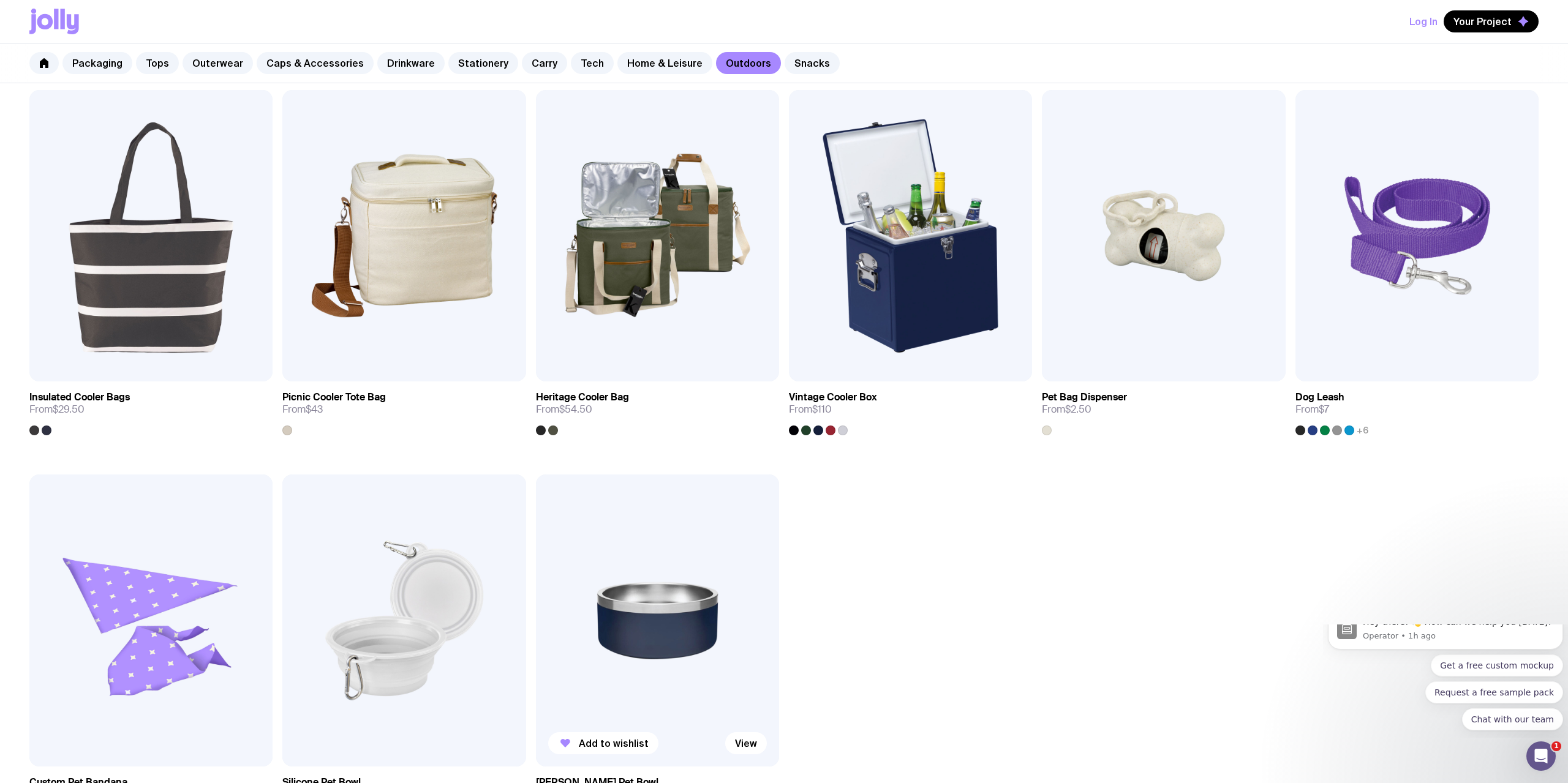
scroll to position [874, 0]
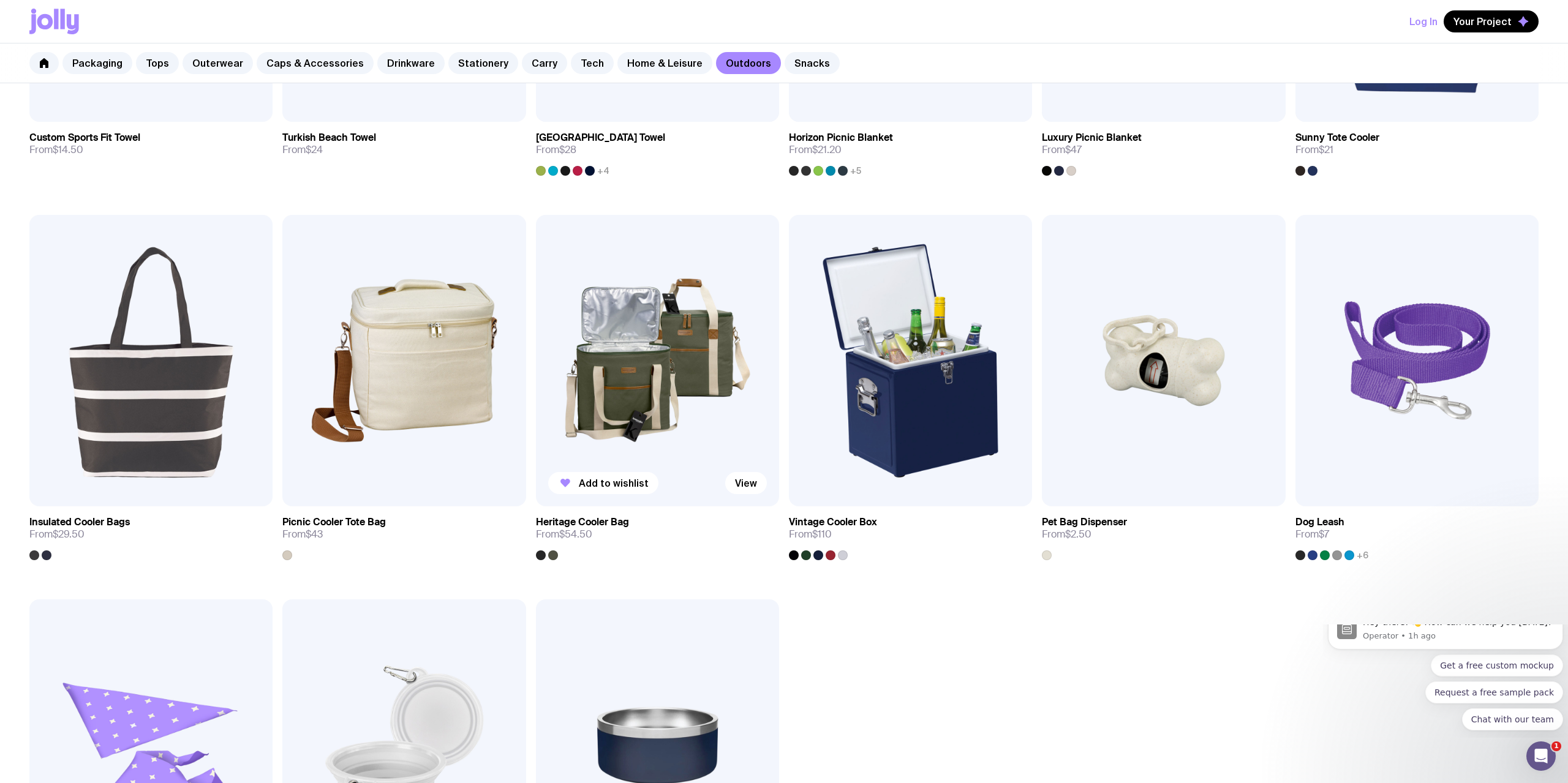
click at [539, 553] on div at bounding box center [541, 555] width 10 height 10
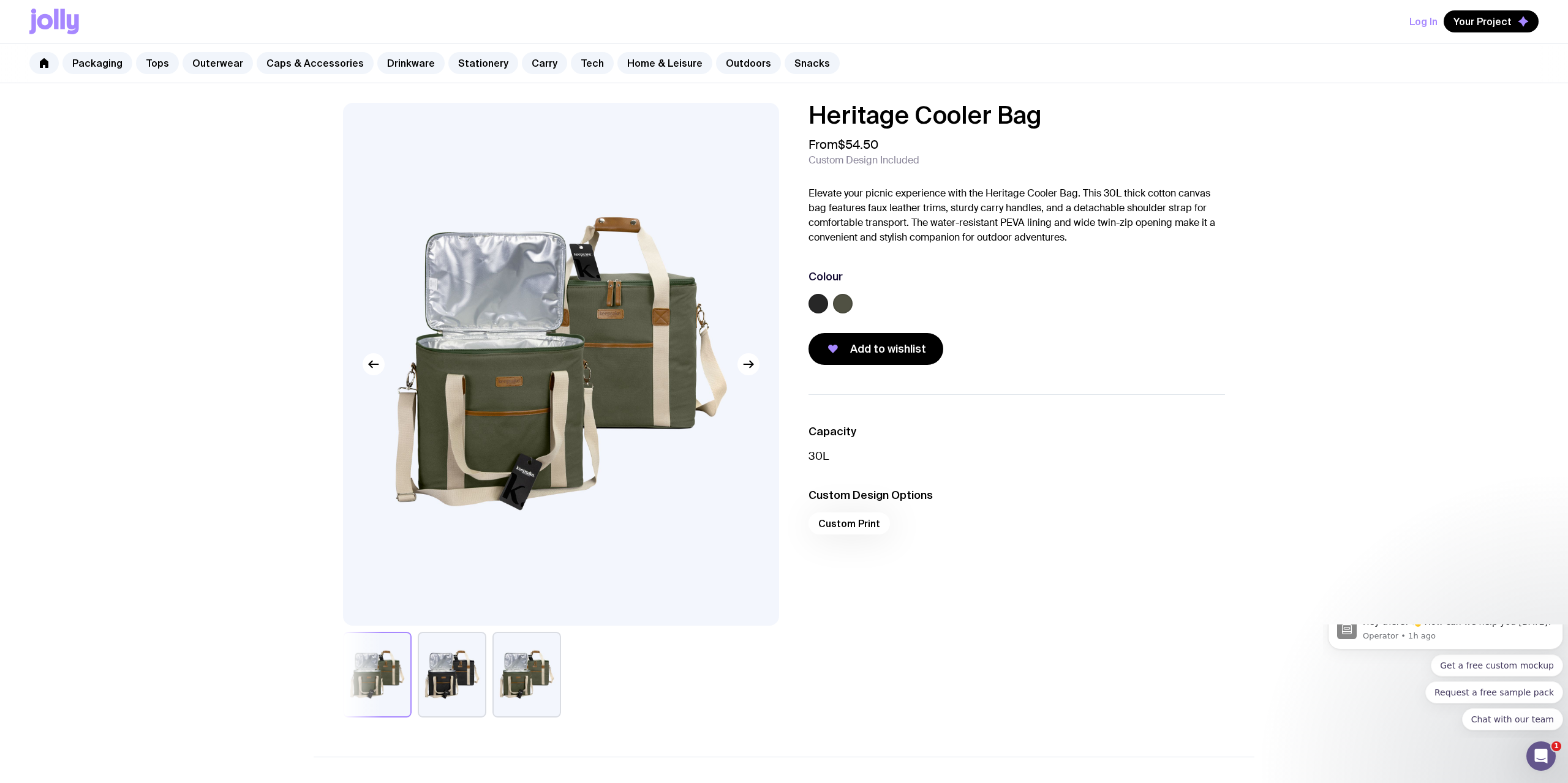
click at [468, 671] on button "button" at bounding box center [452, 675] width 68 height 85
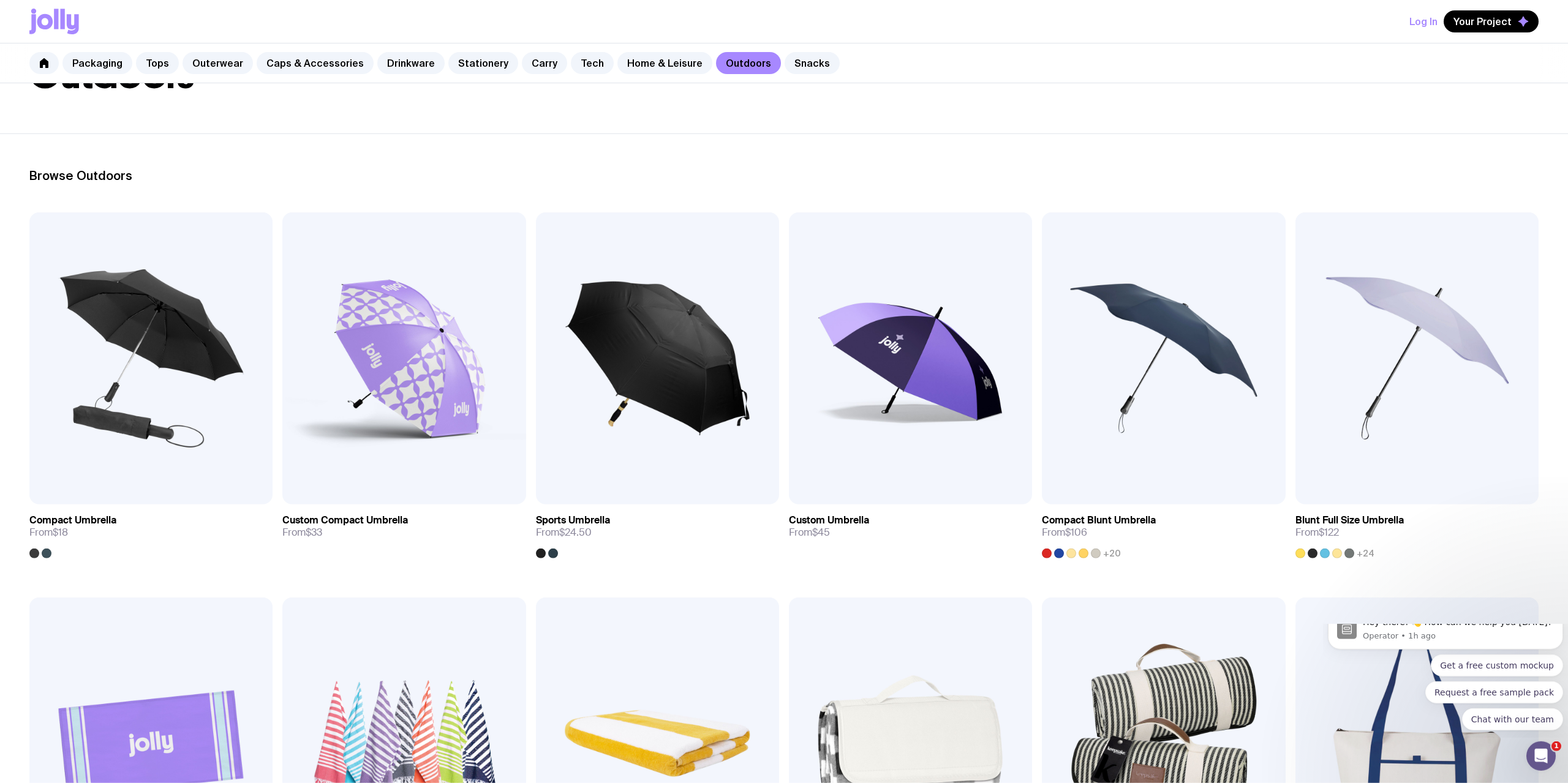
scroll to position [101, 0]
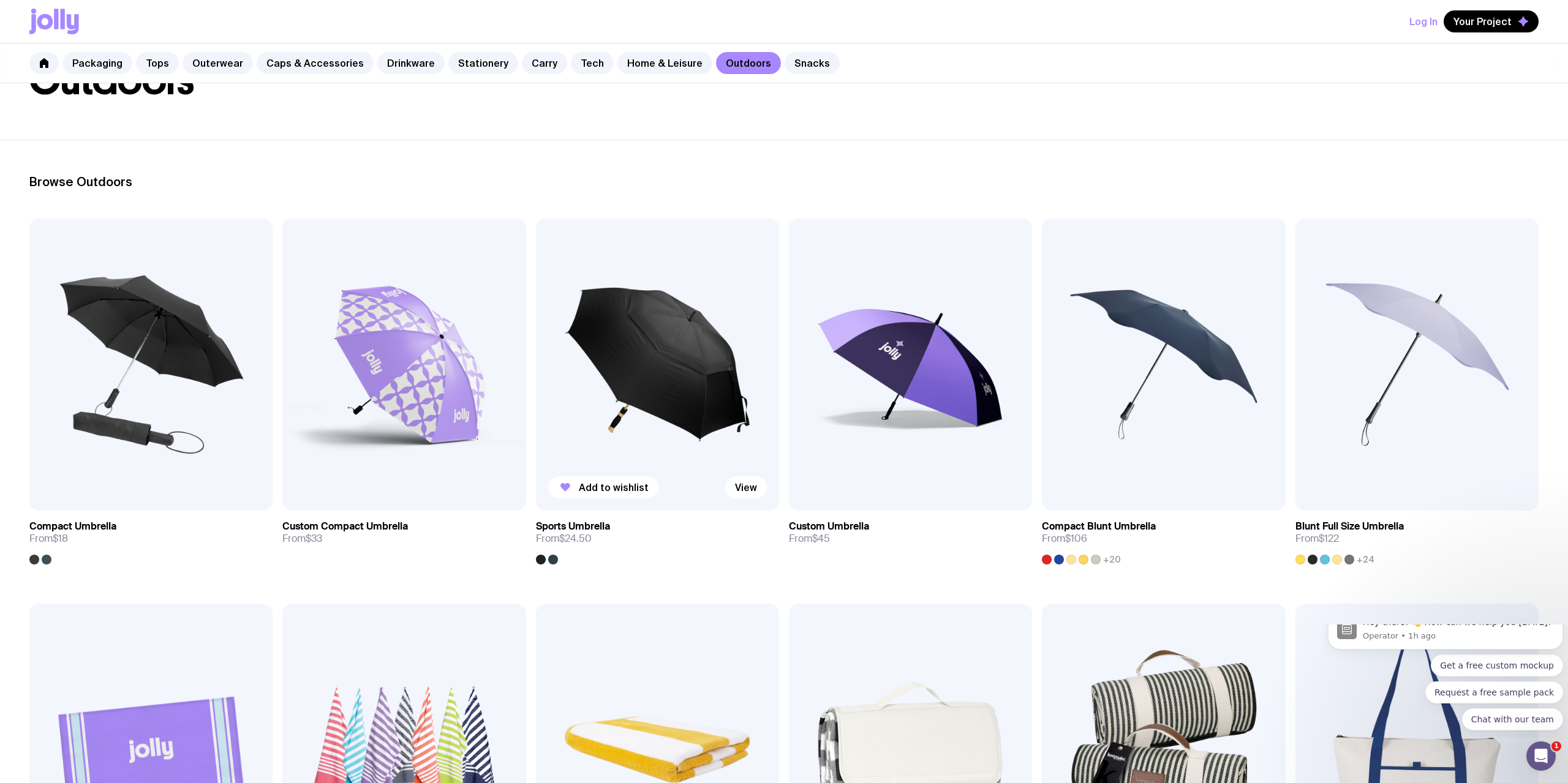
click at [676, 409] on img at bounding box center [657, 365] width 243 height 292
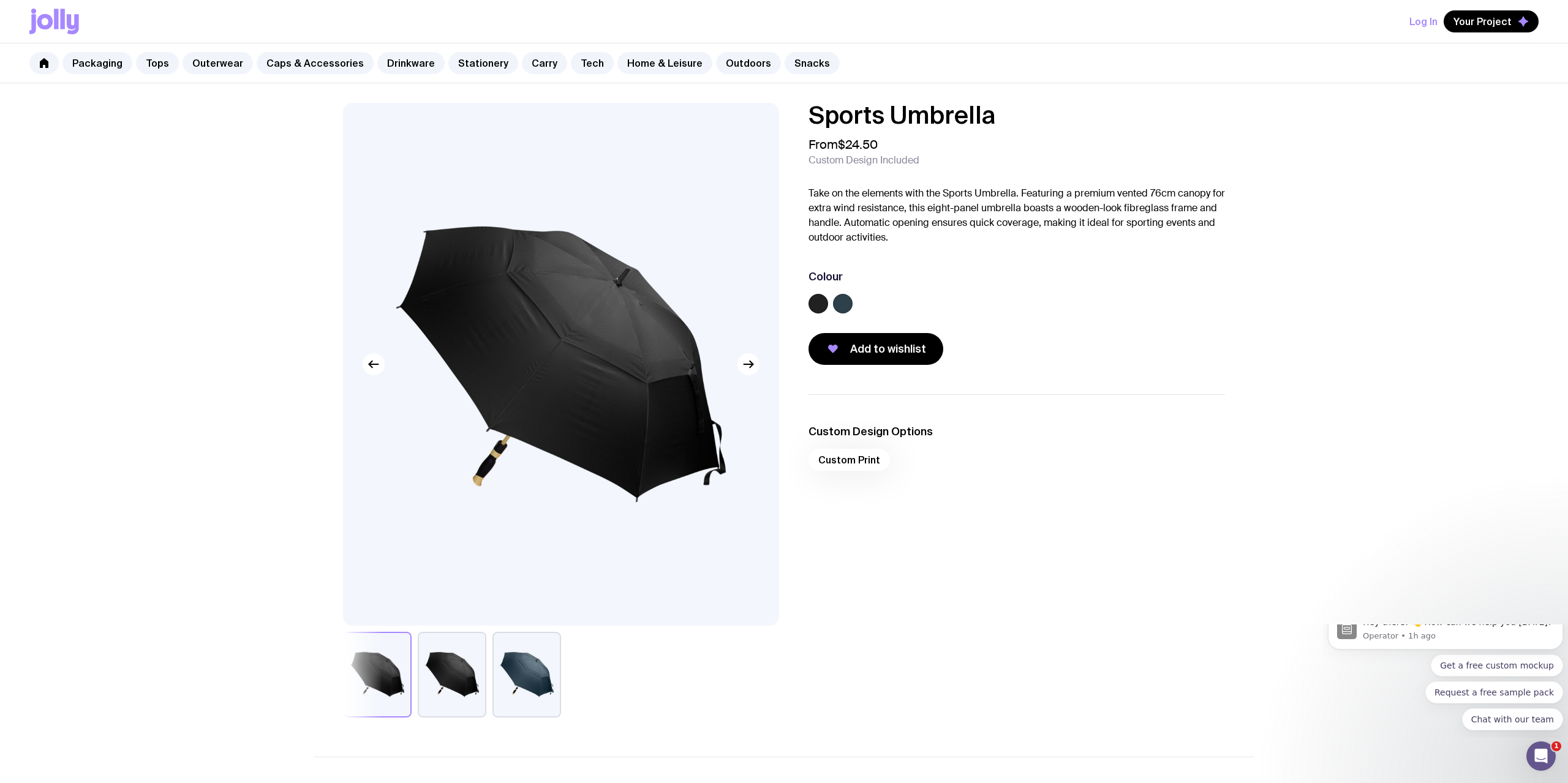
click at [455, 687] on button "button" at bounding box center [452, 675] width 68 height 85
click at [530, 680] on button "button" at bounding box center [526, 675] width 68 height 85
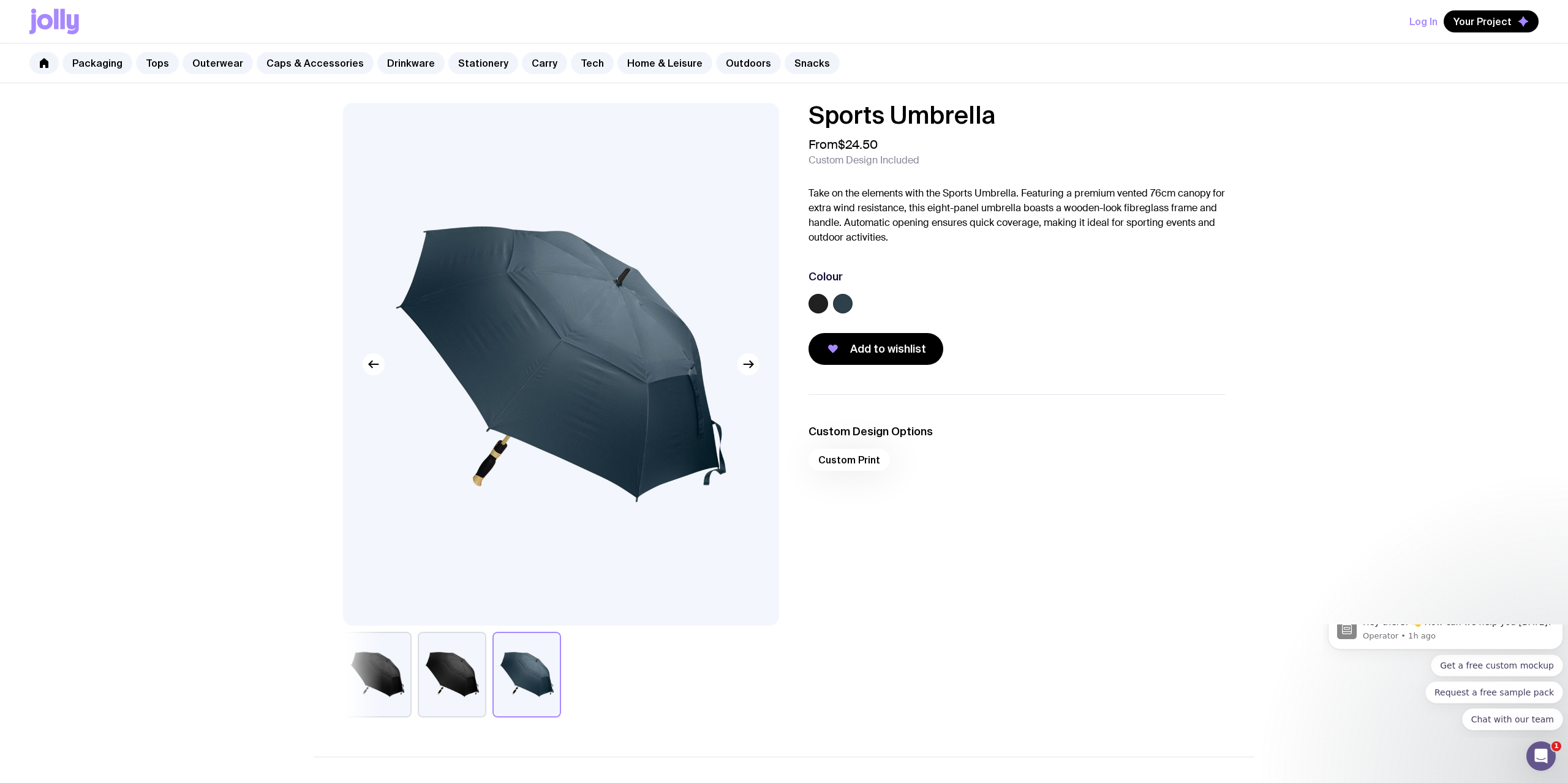
click at [397, 679] on button "button" at bounding box center [376, 675] width 68 height 85
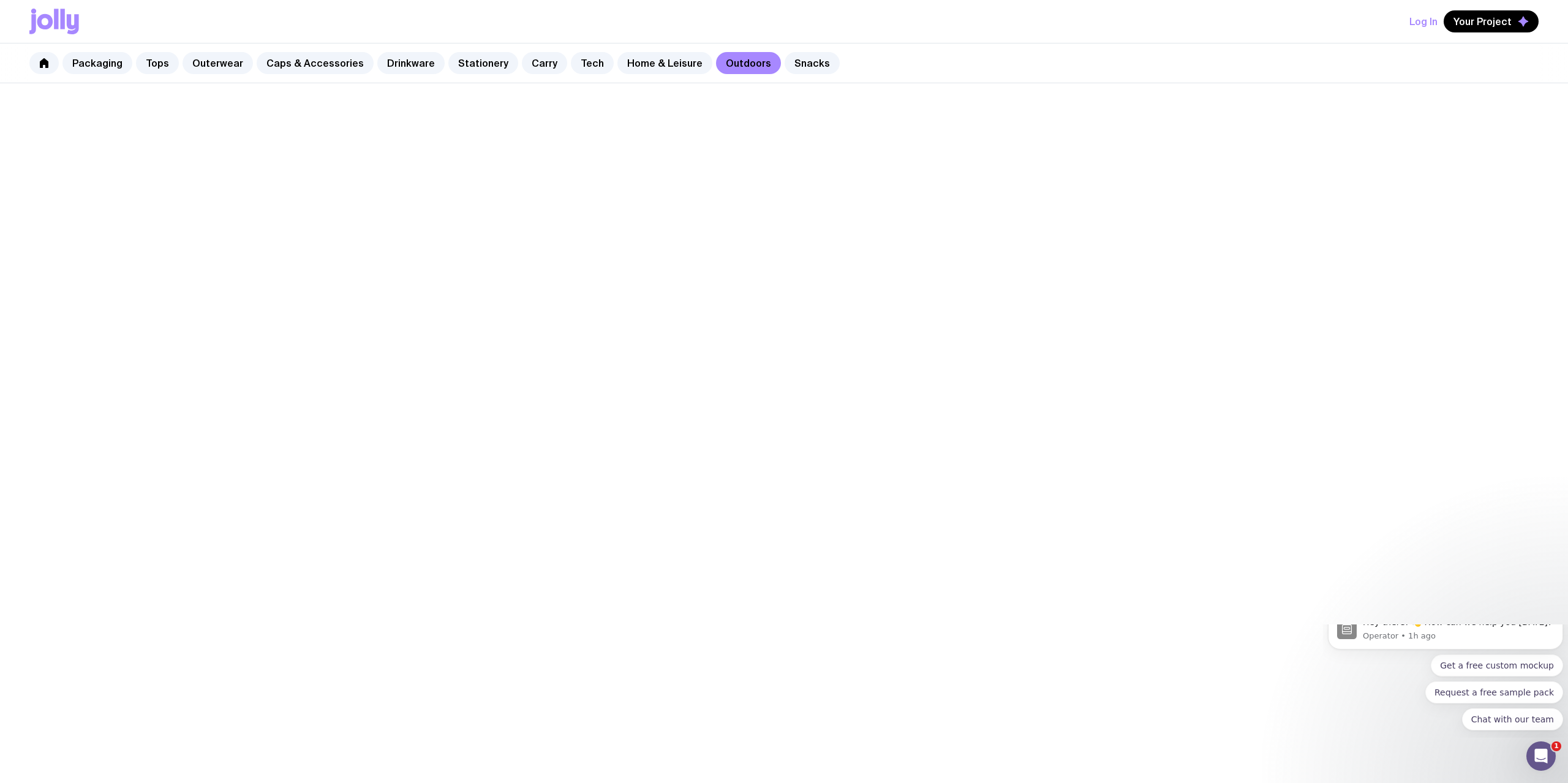
scroll to position [101, 0]
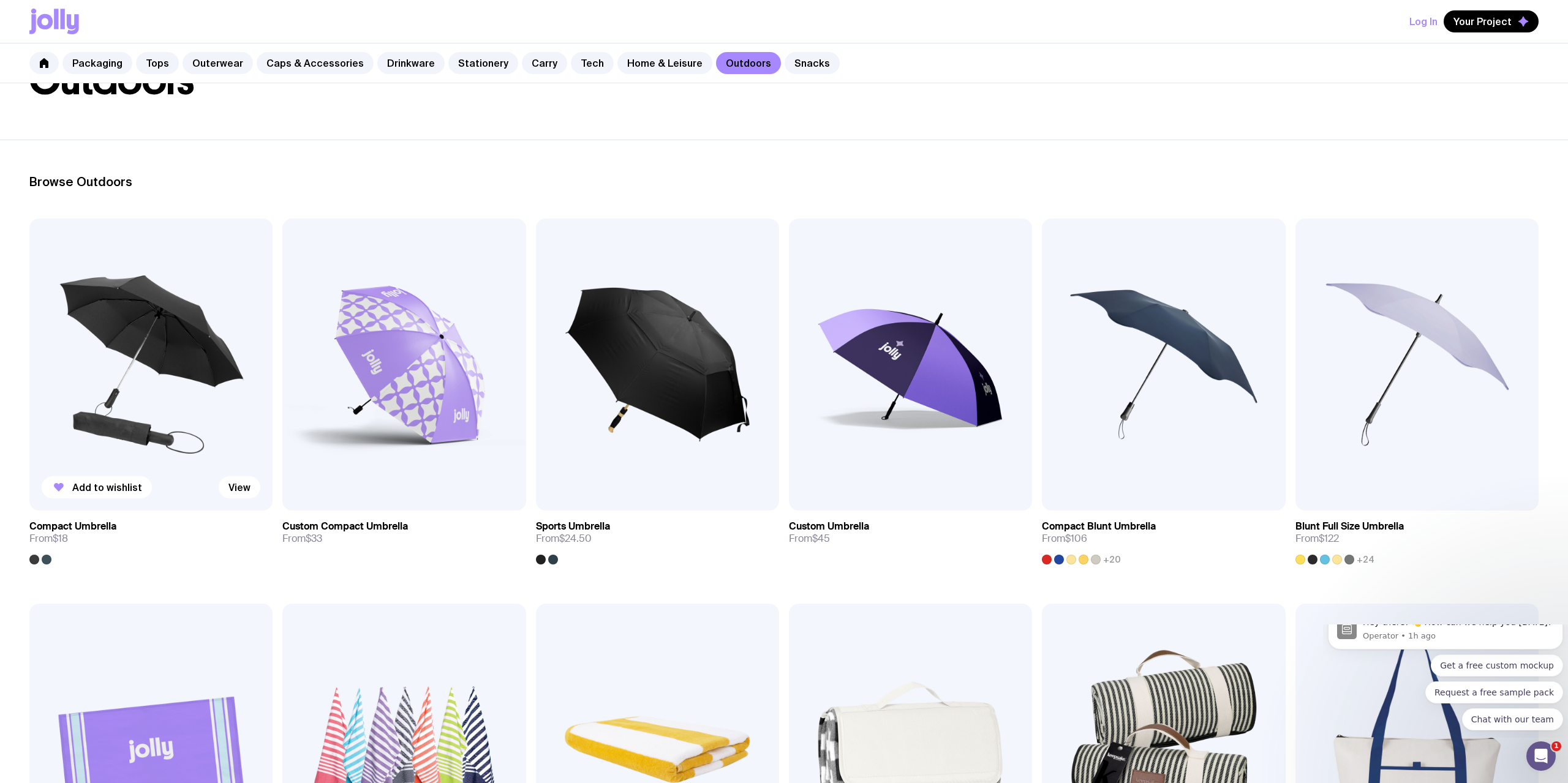
click at [129, 405] on img at bounding box center [151, 365] width 243 height 292
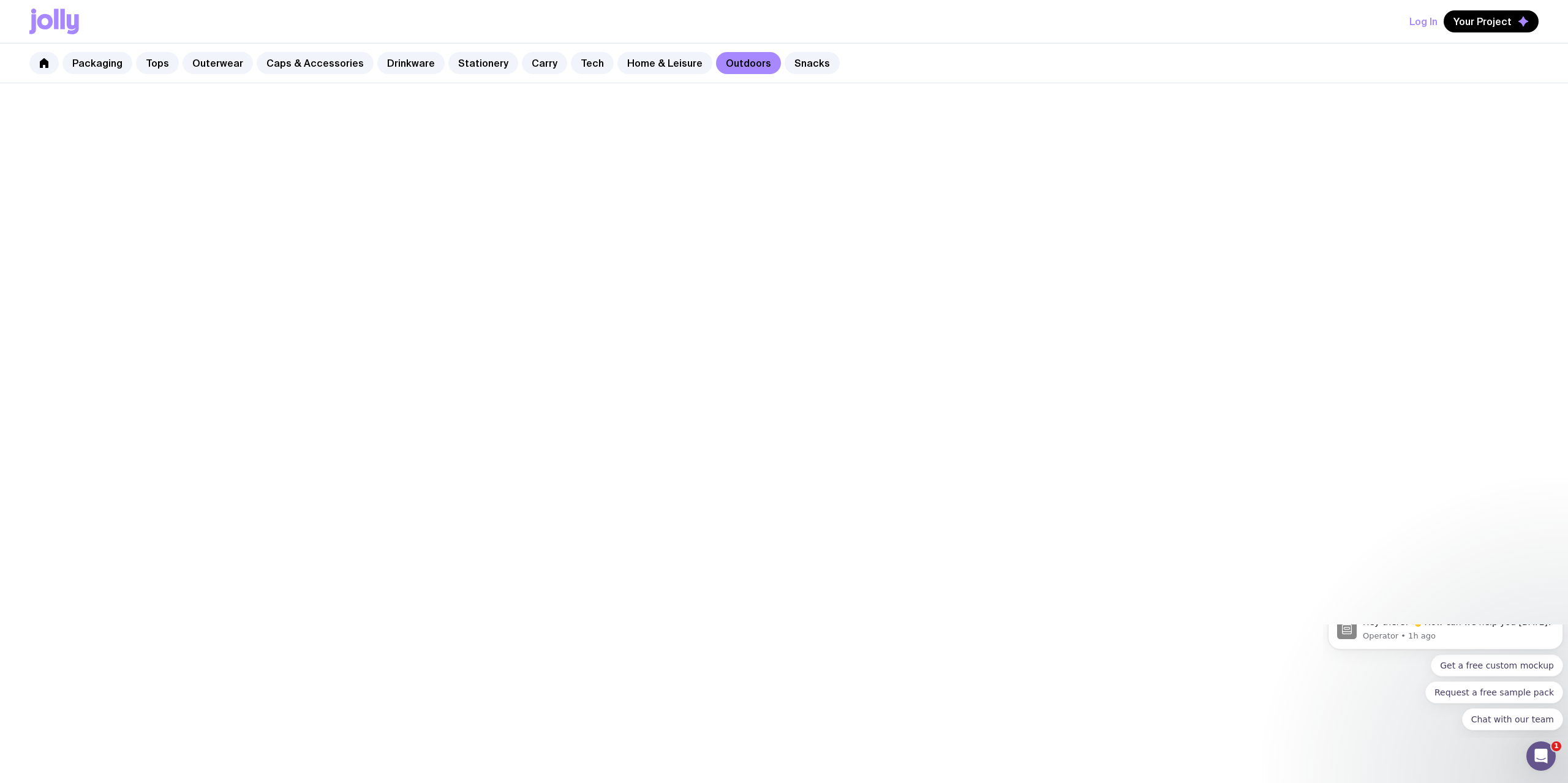
scroll to position [101, 0]
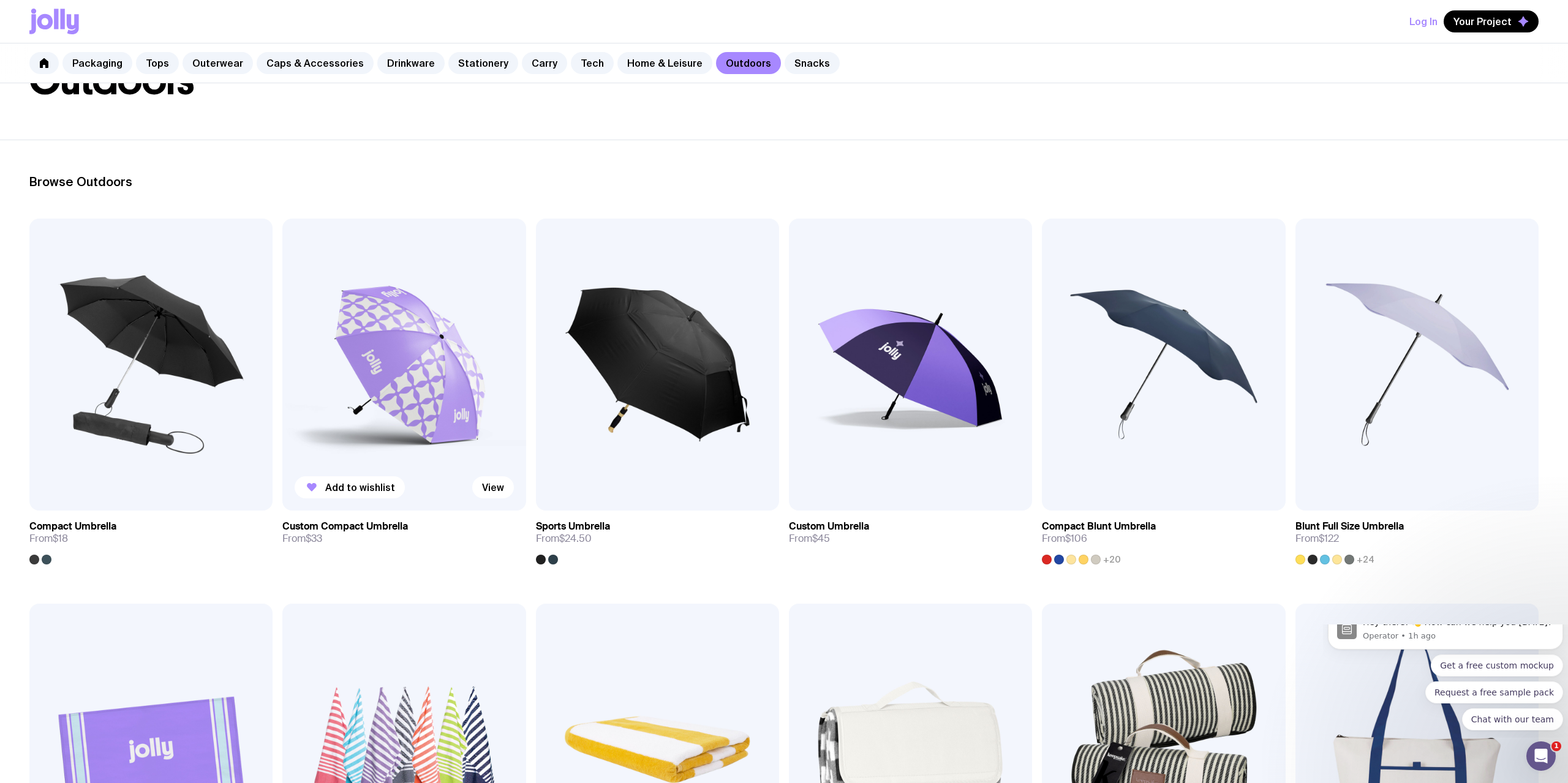
click at [414, 356] on img at bounding box center [403, 365] width 243 height 292
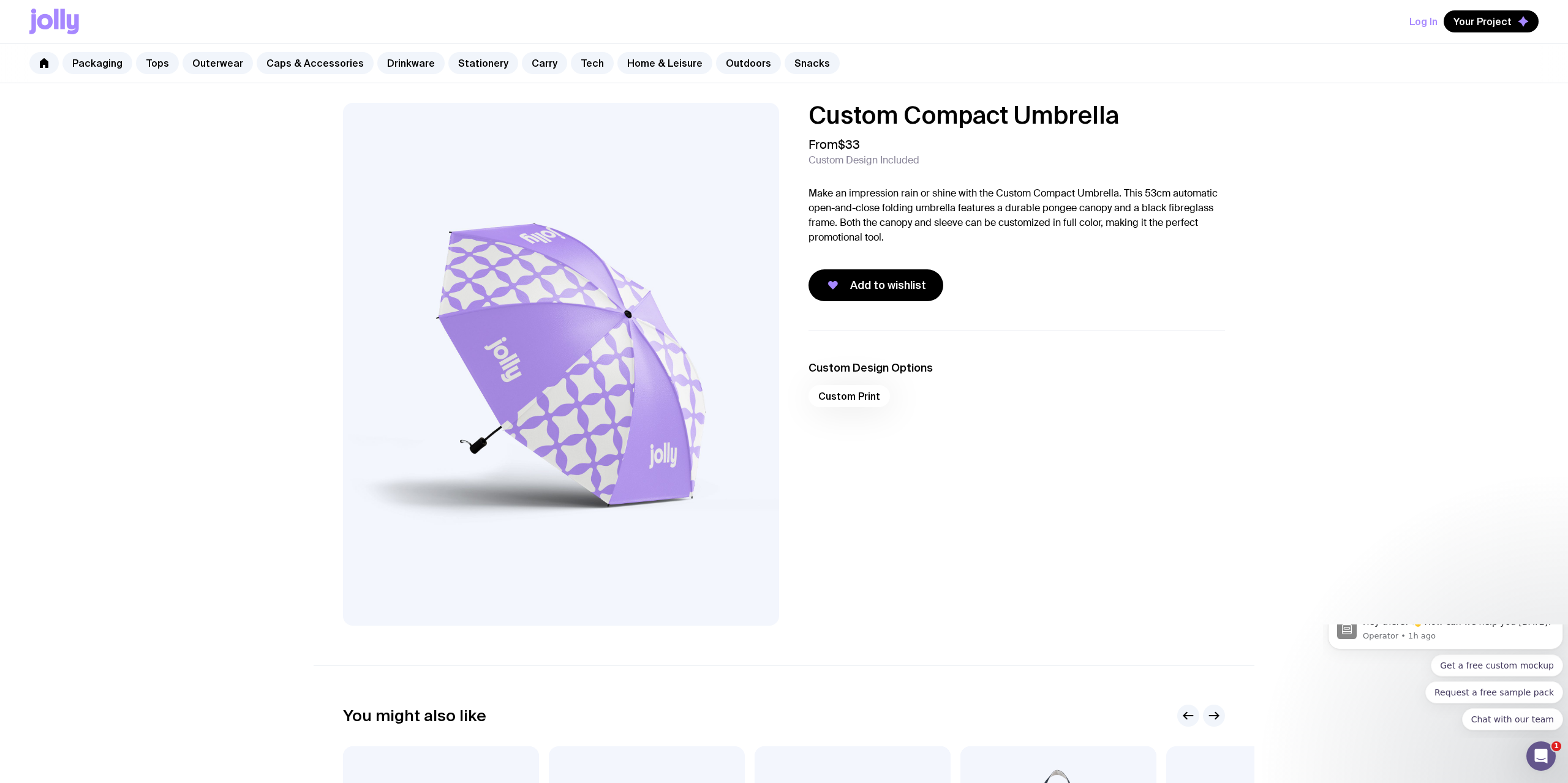
scroll to position [101, 0]
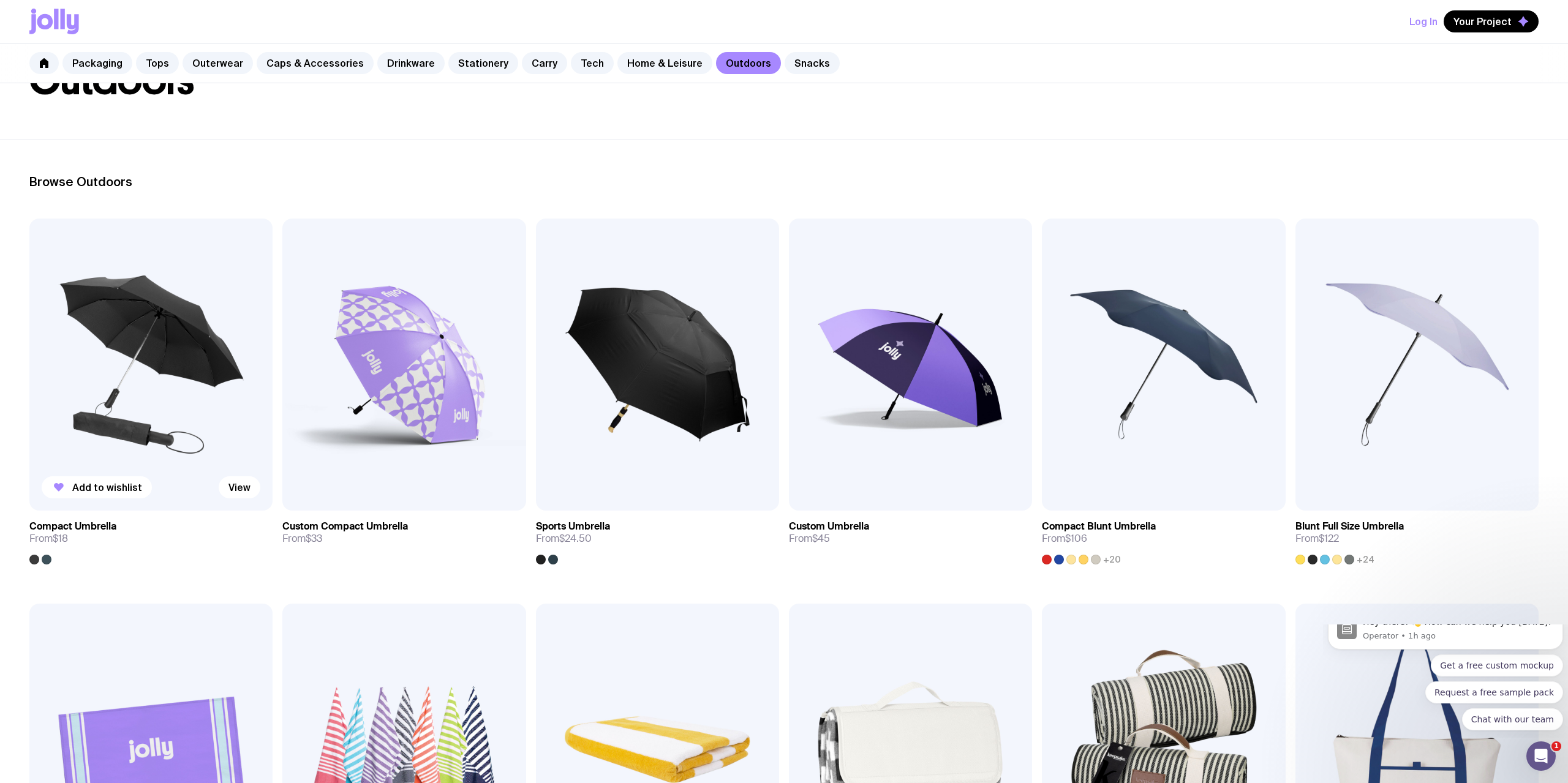
click at [142, 392] on img at bounding box center [151, 365] width 243 height 292
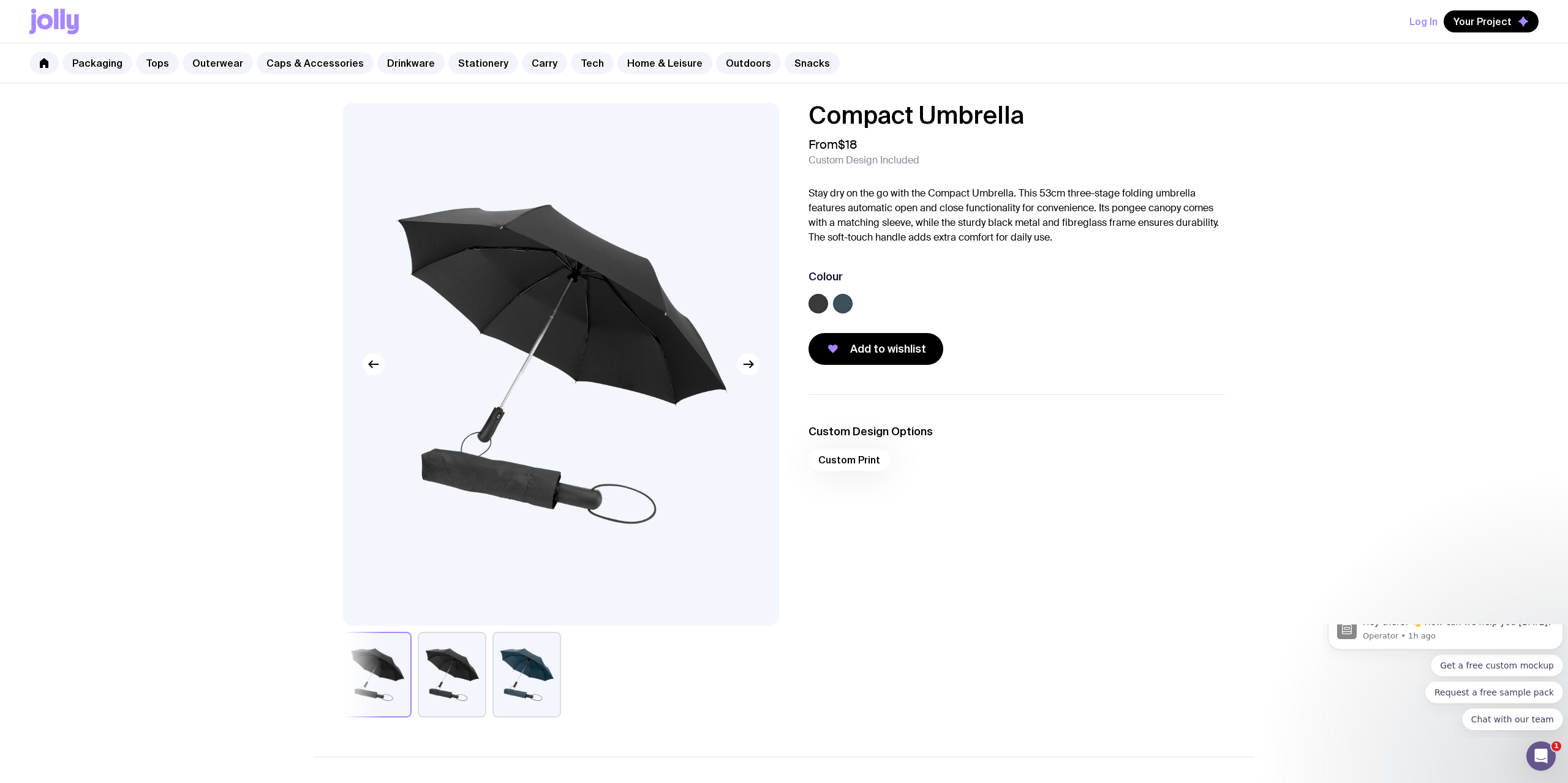
click at [843, 157] on span "Custom Design Included" at bounding box center [863, 161] width 111 height 12
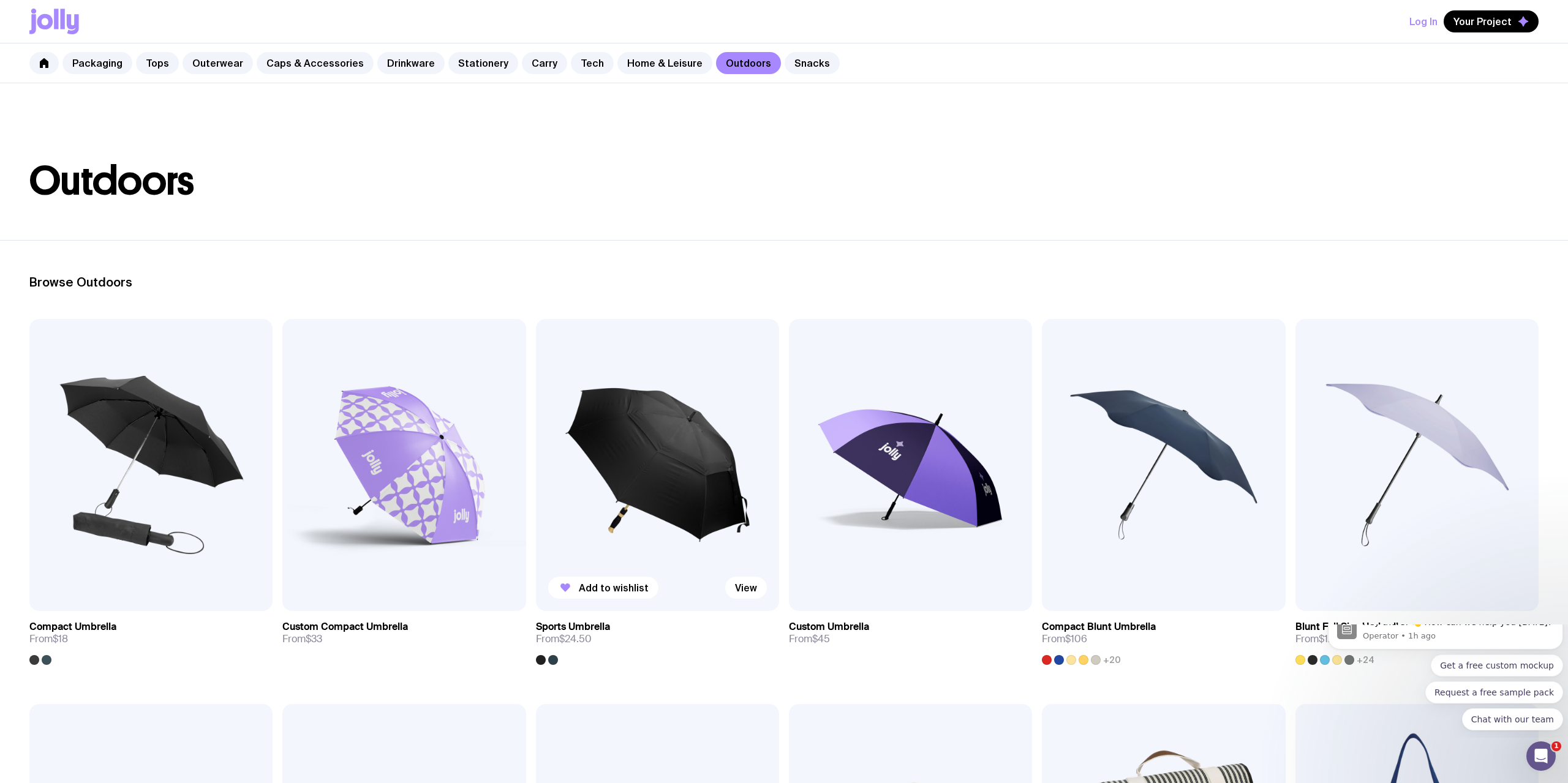
scroll to position [63, 0]
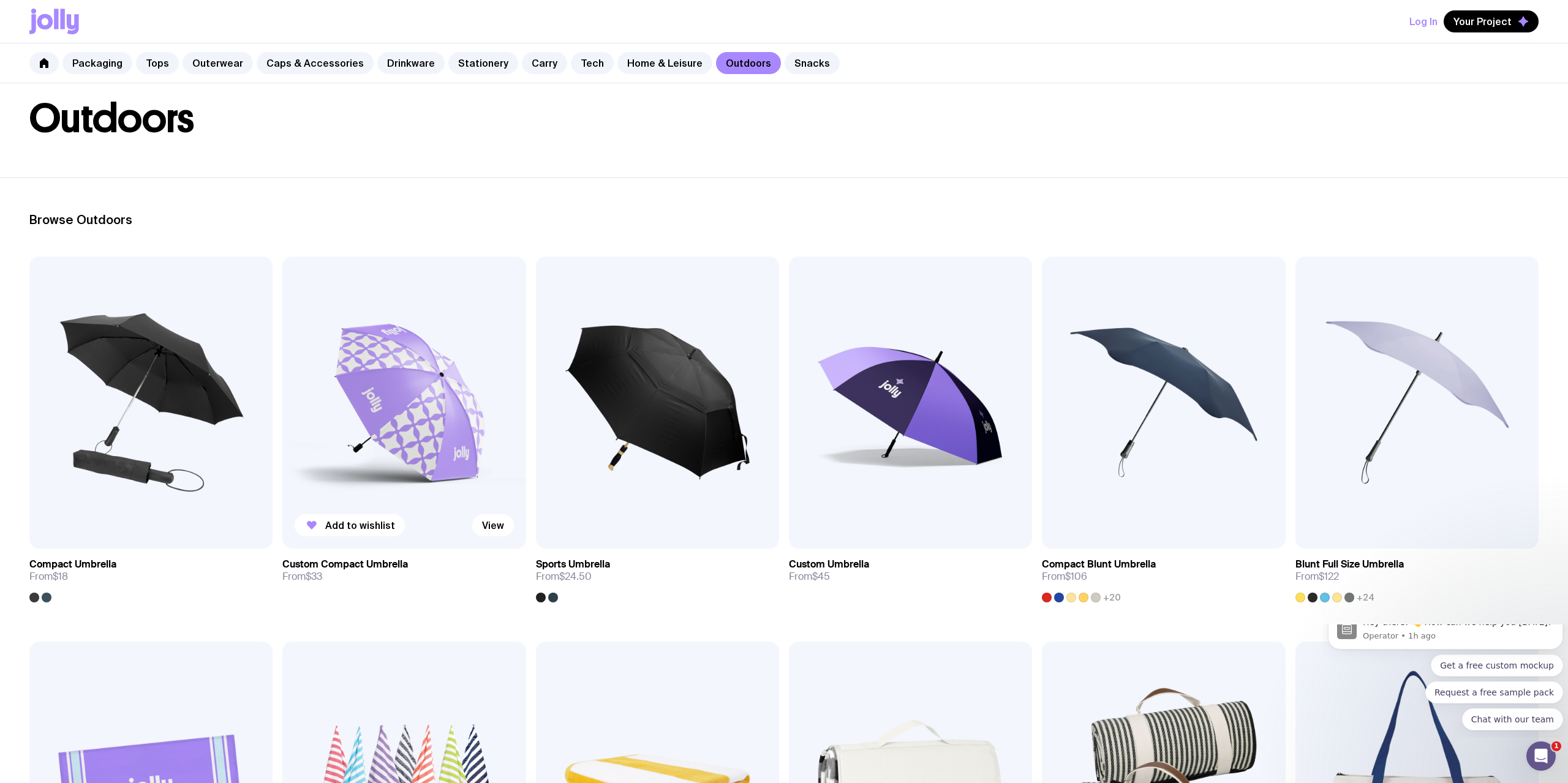
click at [418, 461] on img at bounding box center [403, 403] width 243 height 292
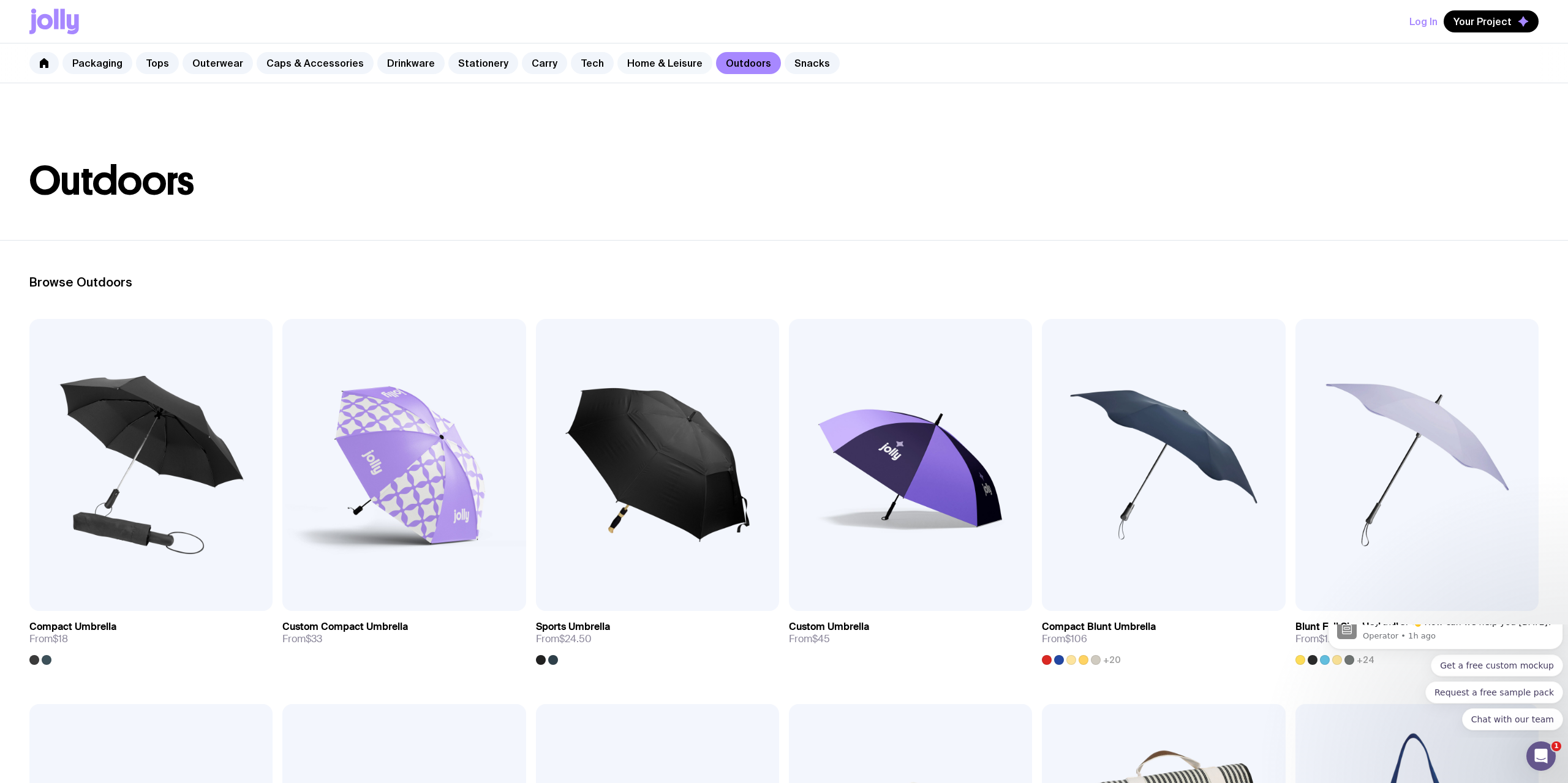
click at [658, 63] on link "Home & Leisure" at bounding box center [665, 63] width 95 height 22
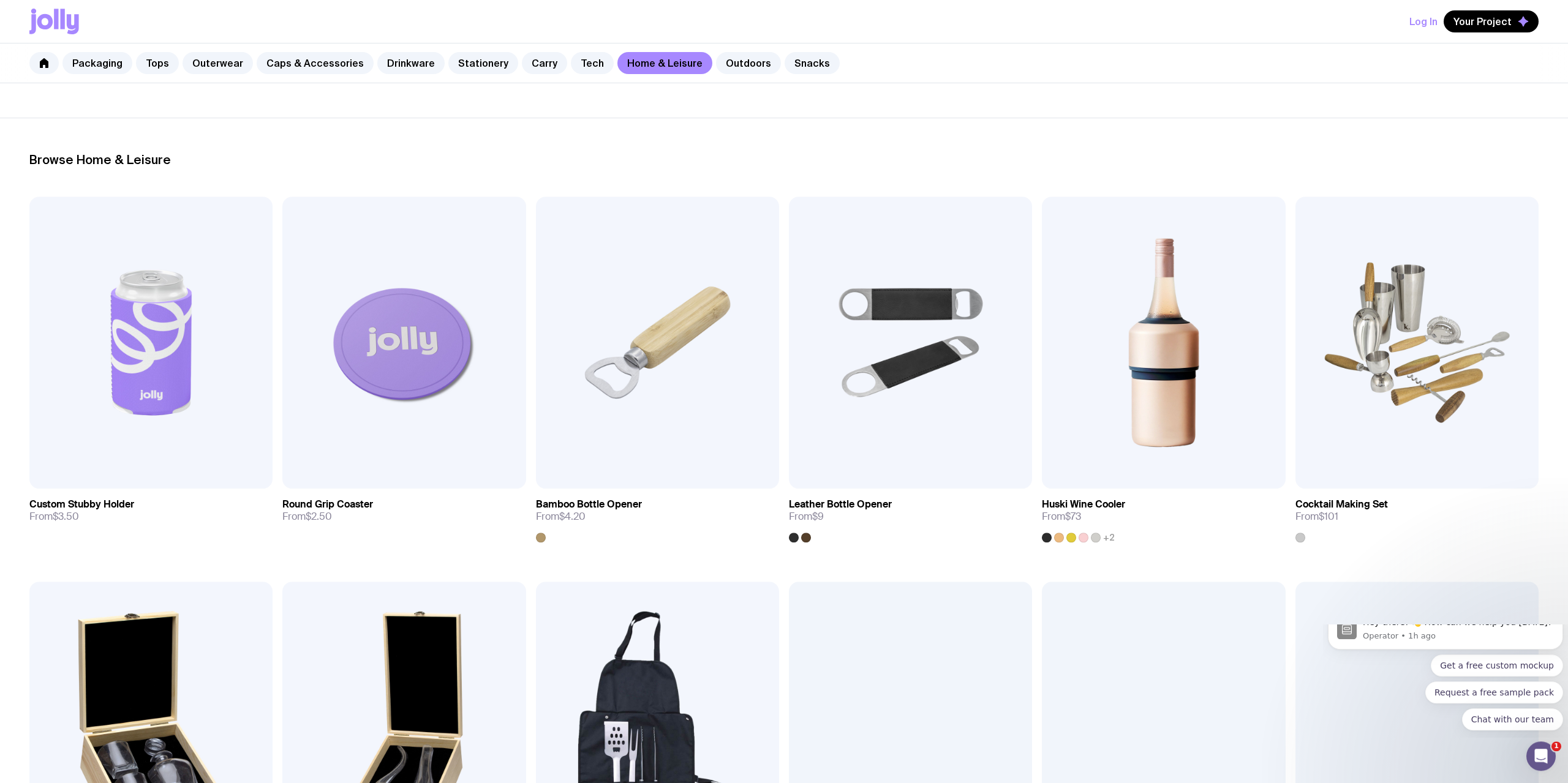
scroll to position [125, 0]
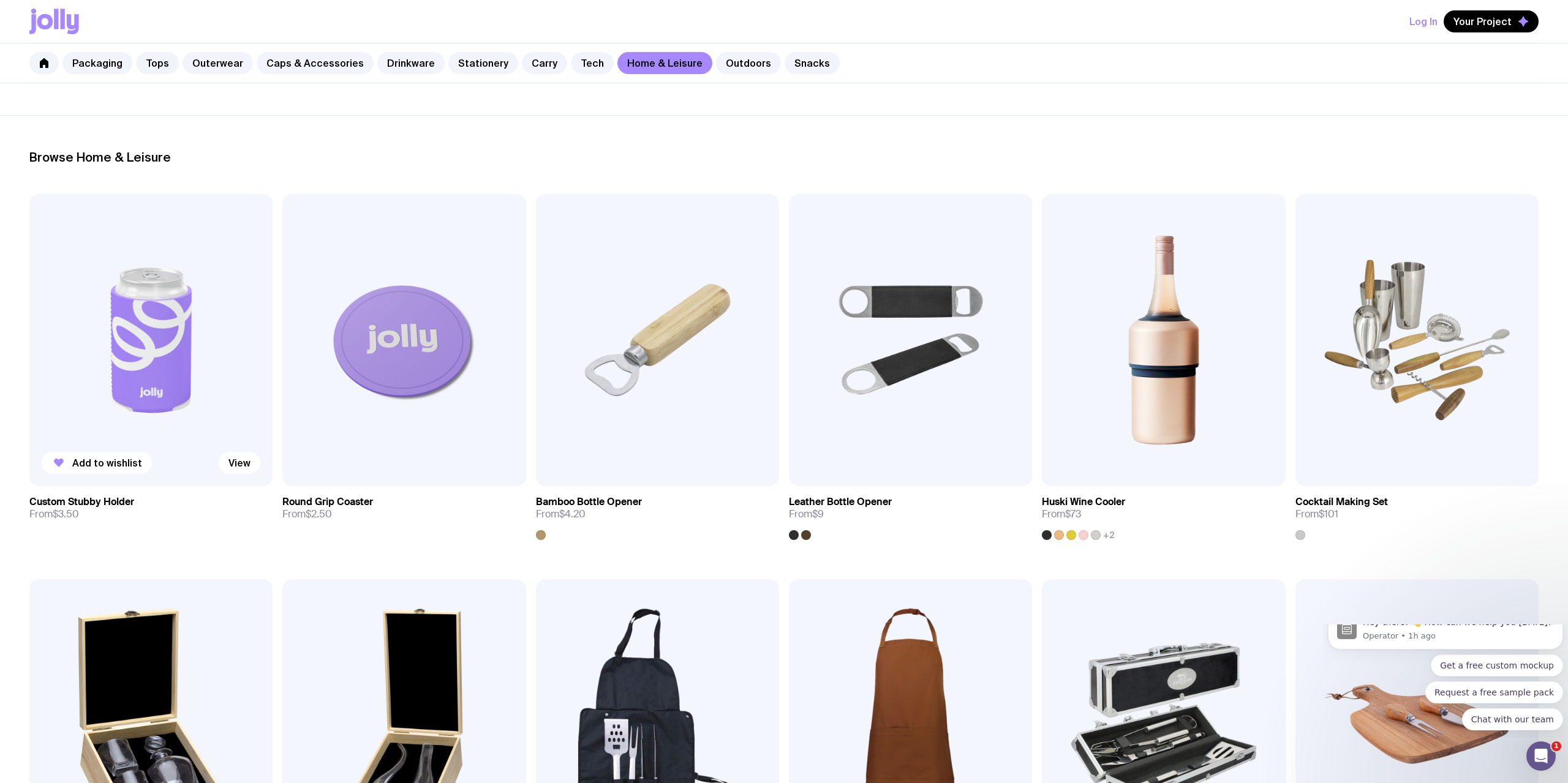
click at [126, 440] on img at bounding box center [151, 340] width 243 height 292
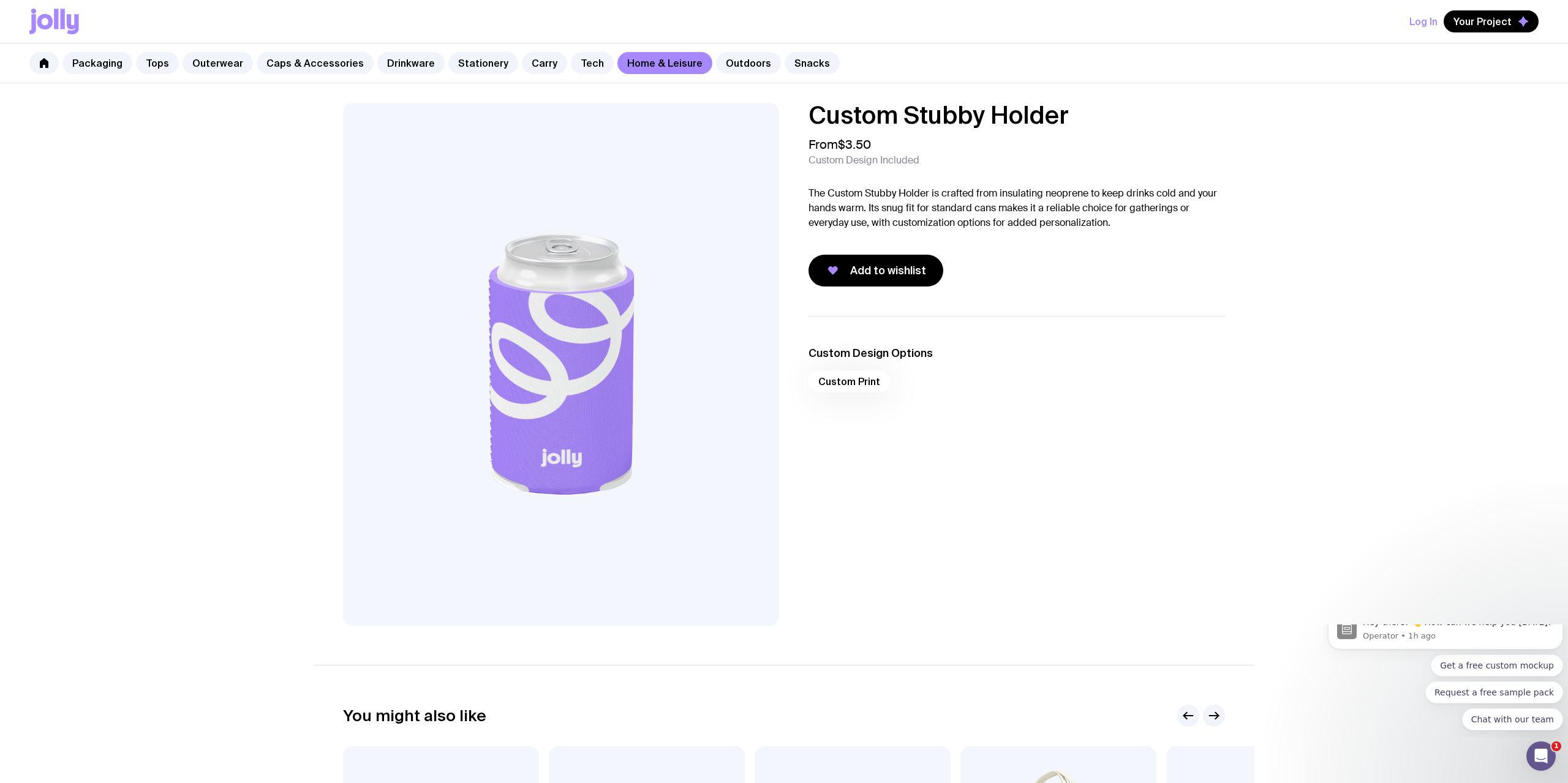
scroll to position [125, 0]
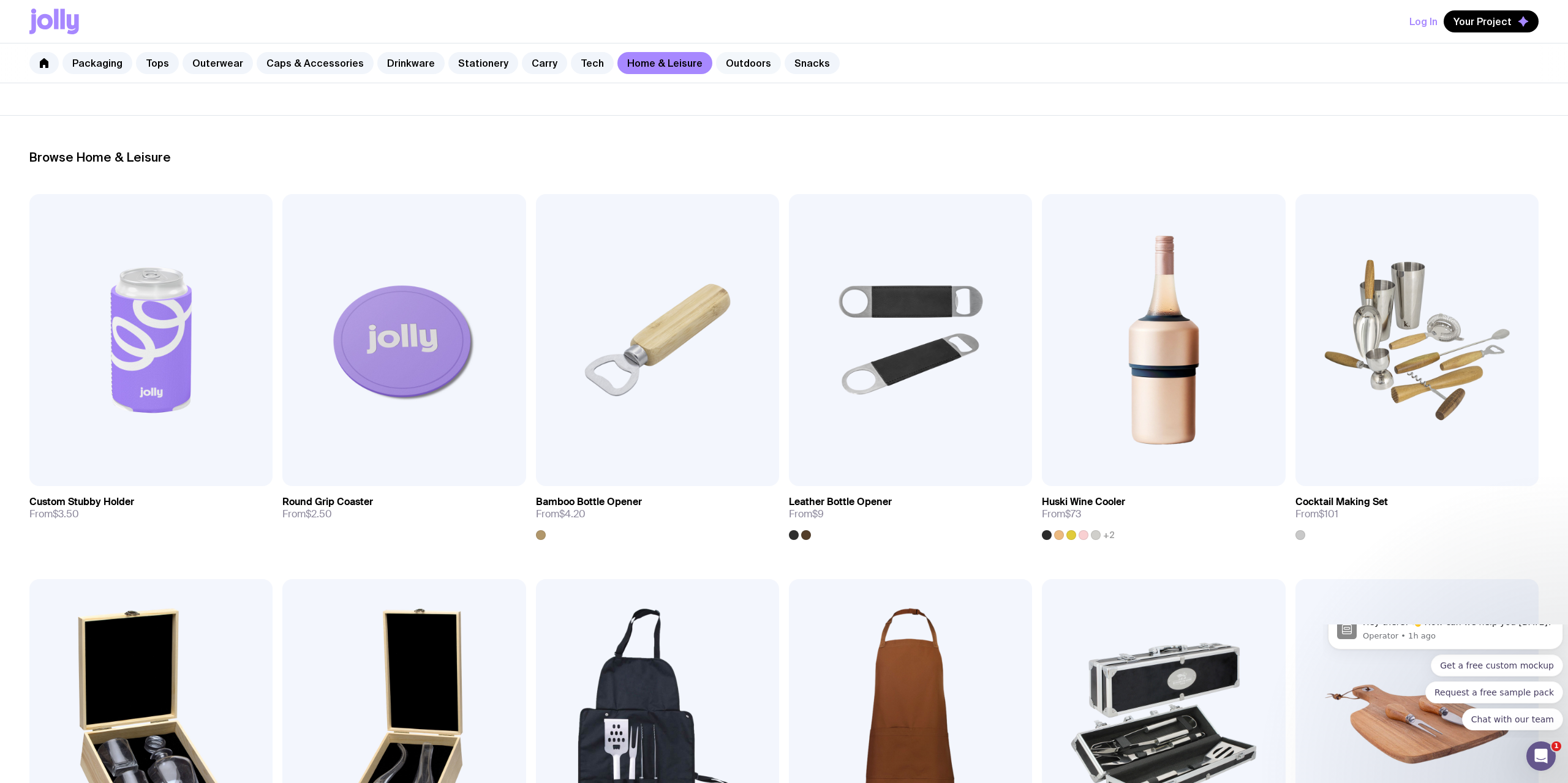
click at [716, 64] on link "Outdoors" at bounding box center [748, 63] width 65 height 22
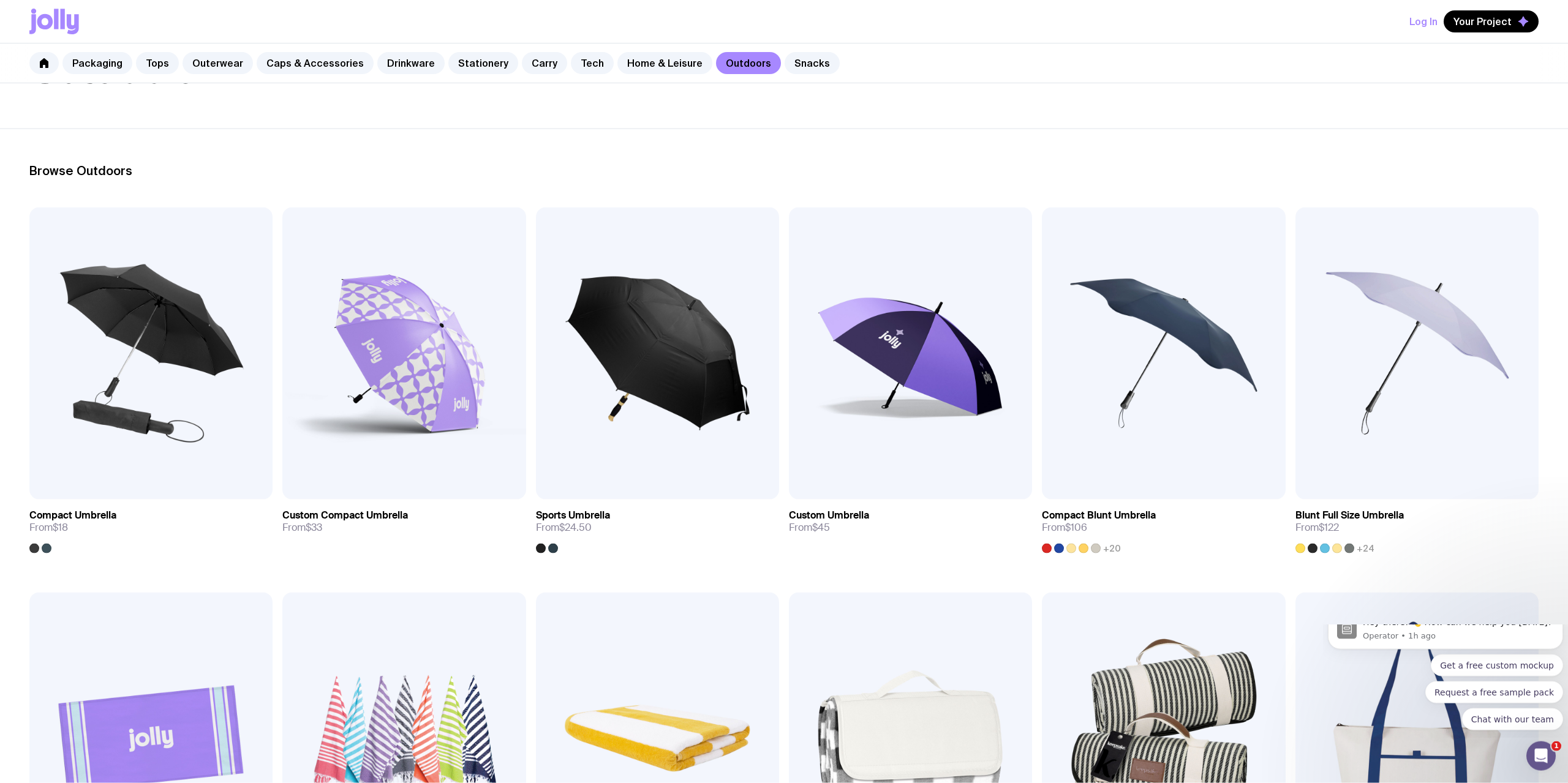
scroll to position [125, 0]
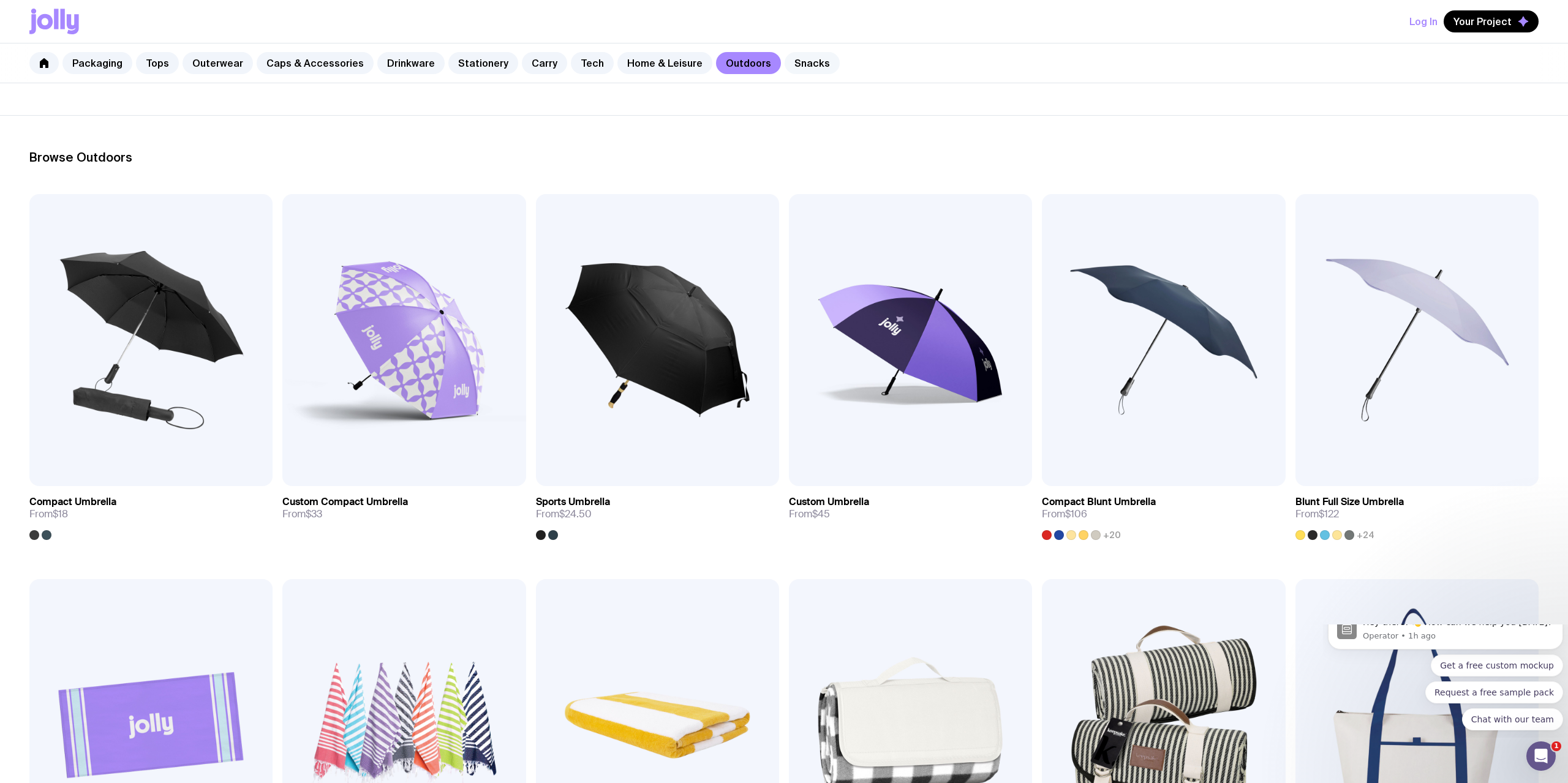
click at [796, 64] on link "Snacks" at bounding box center [812, 63] width 55 height 22
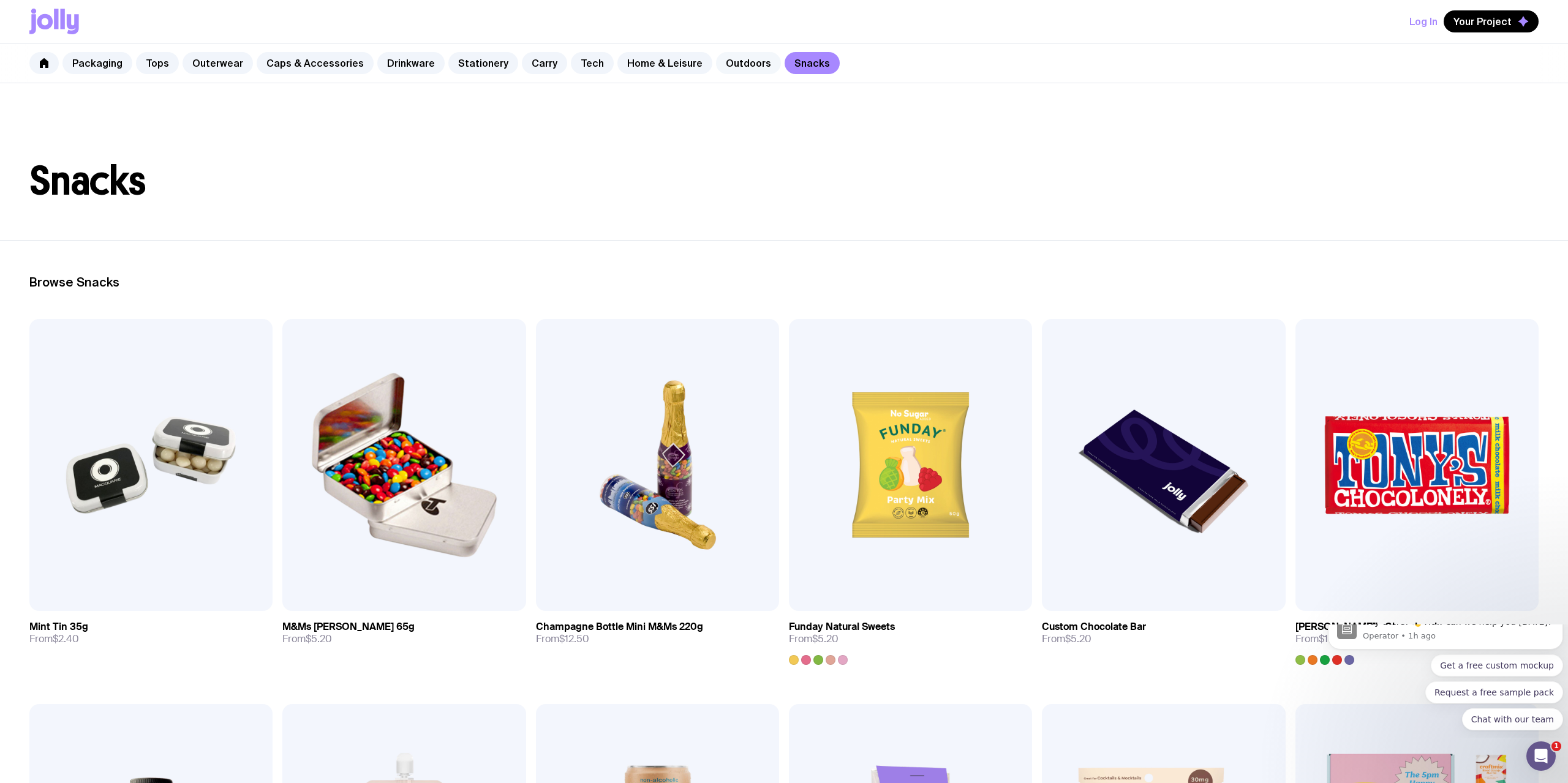
click at [719, 70] on link "Outdoors" at bounding box center [748, 63] width 65 height 22
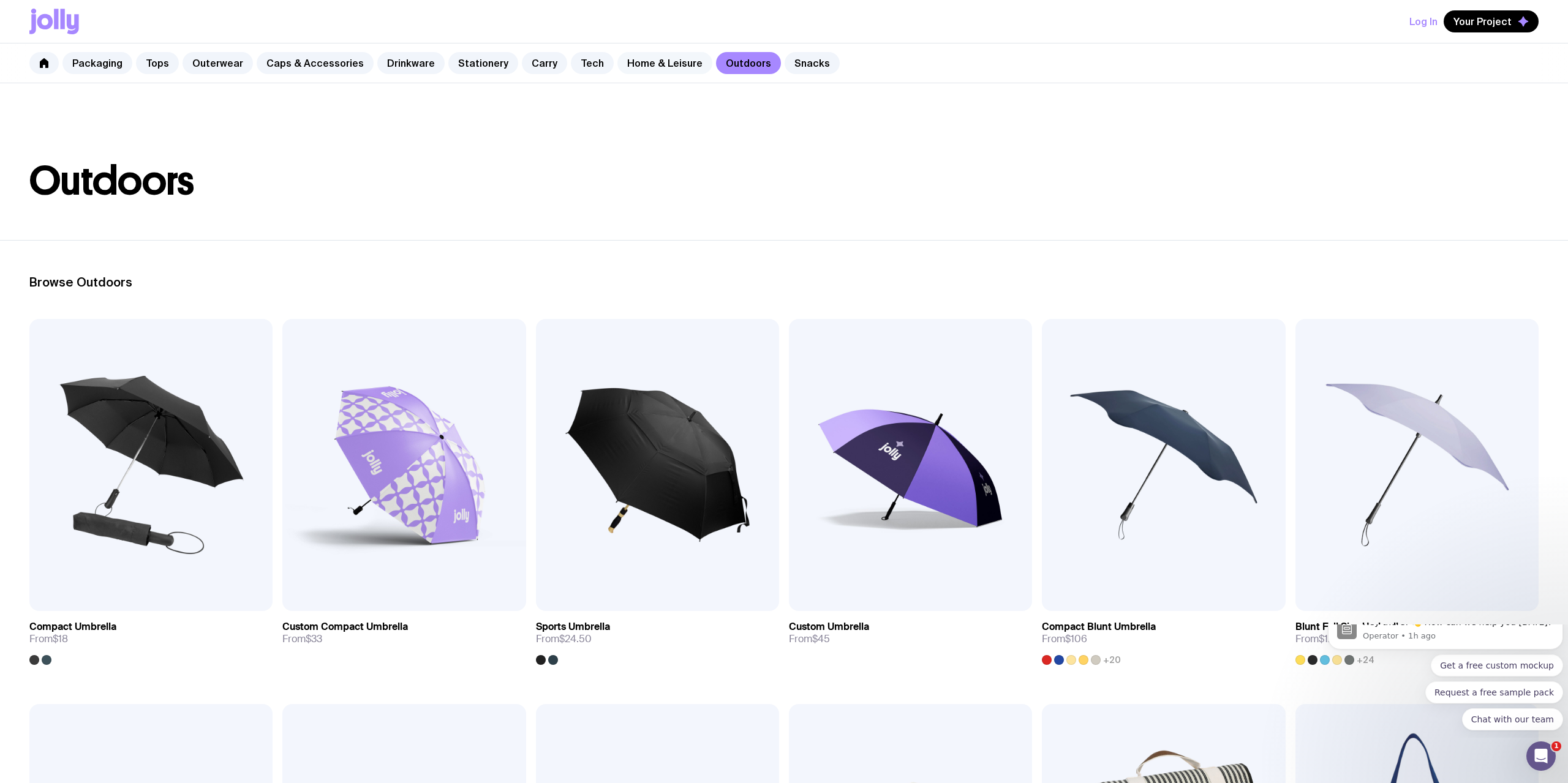
click at [637, 65] on link "Home & Leisure" at bounding box center [665, 63] width 95 height 22
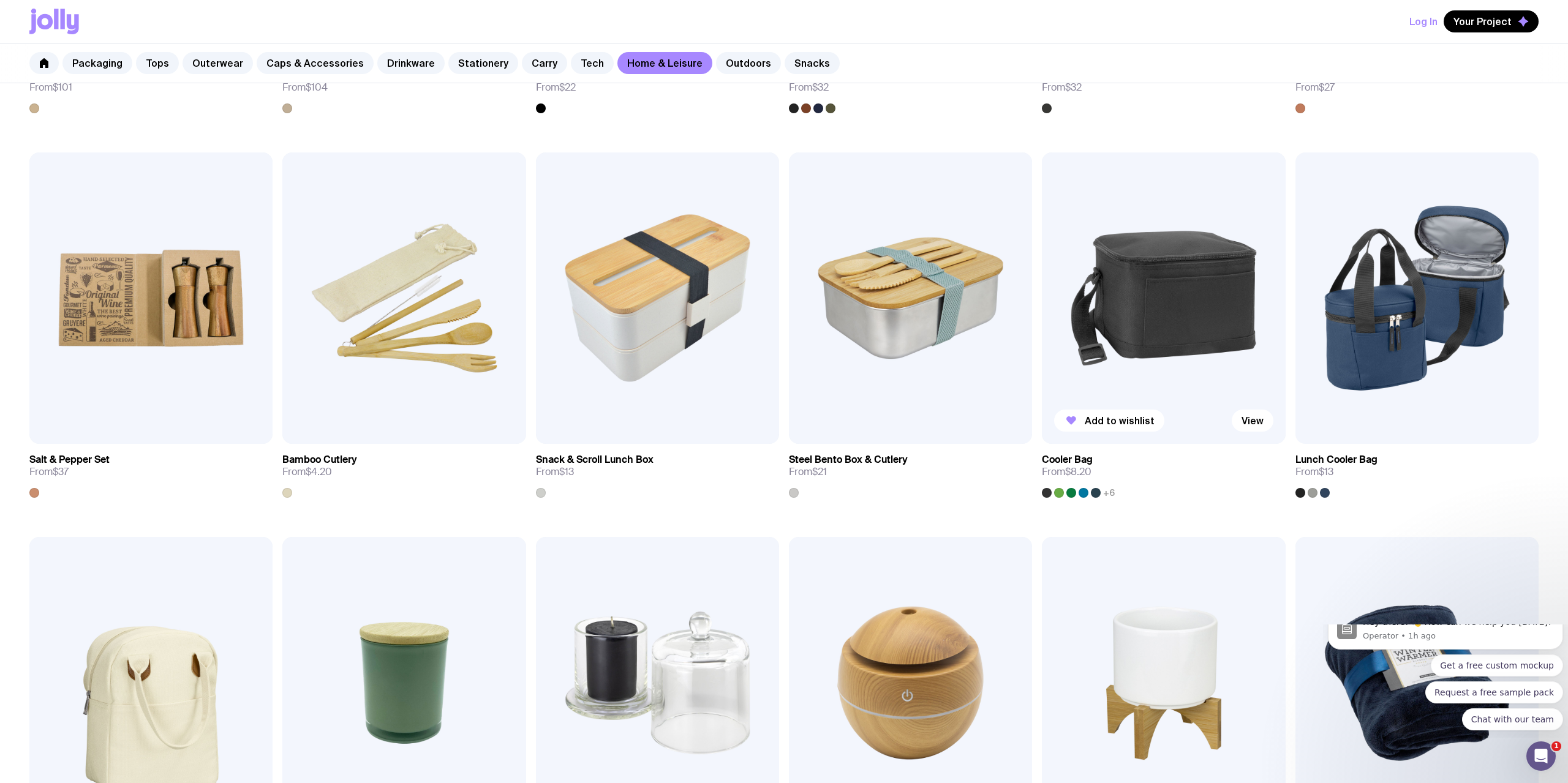
scroll to position [999, 0]
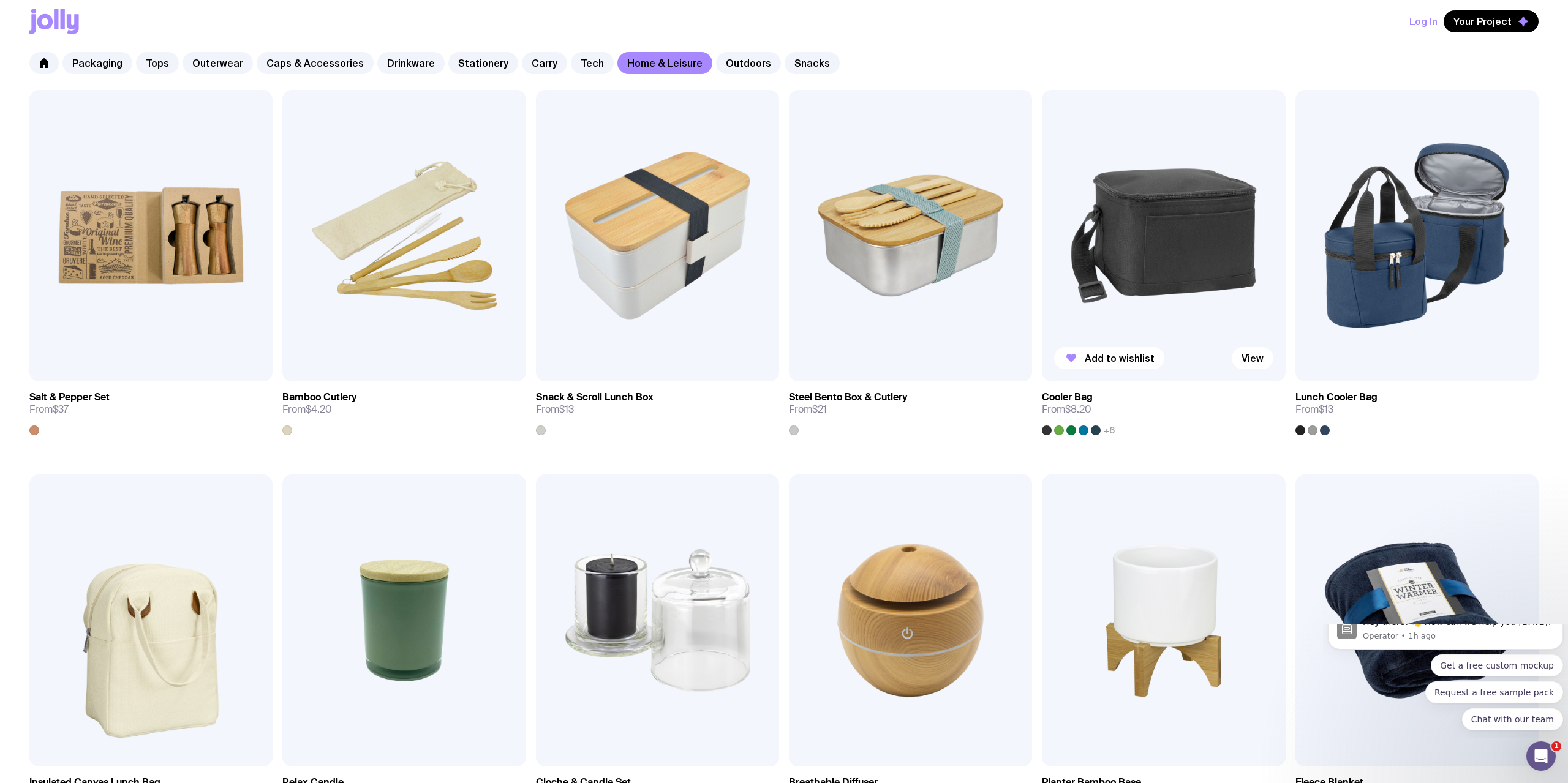
click at [1148, 338] on img at bounding box center [1163, 236] width 243 height 292
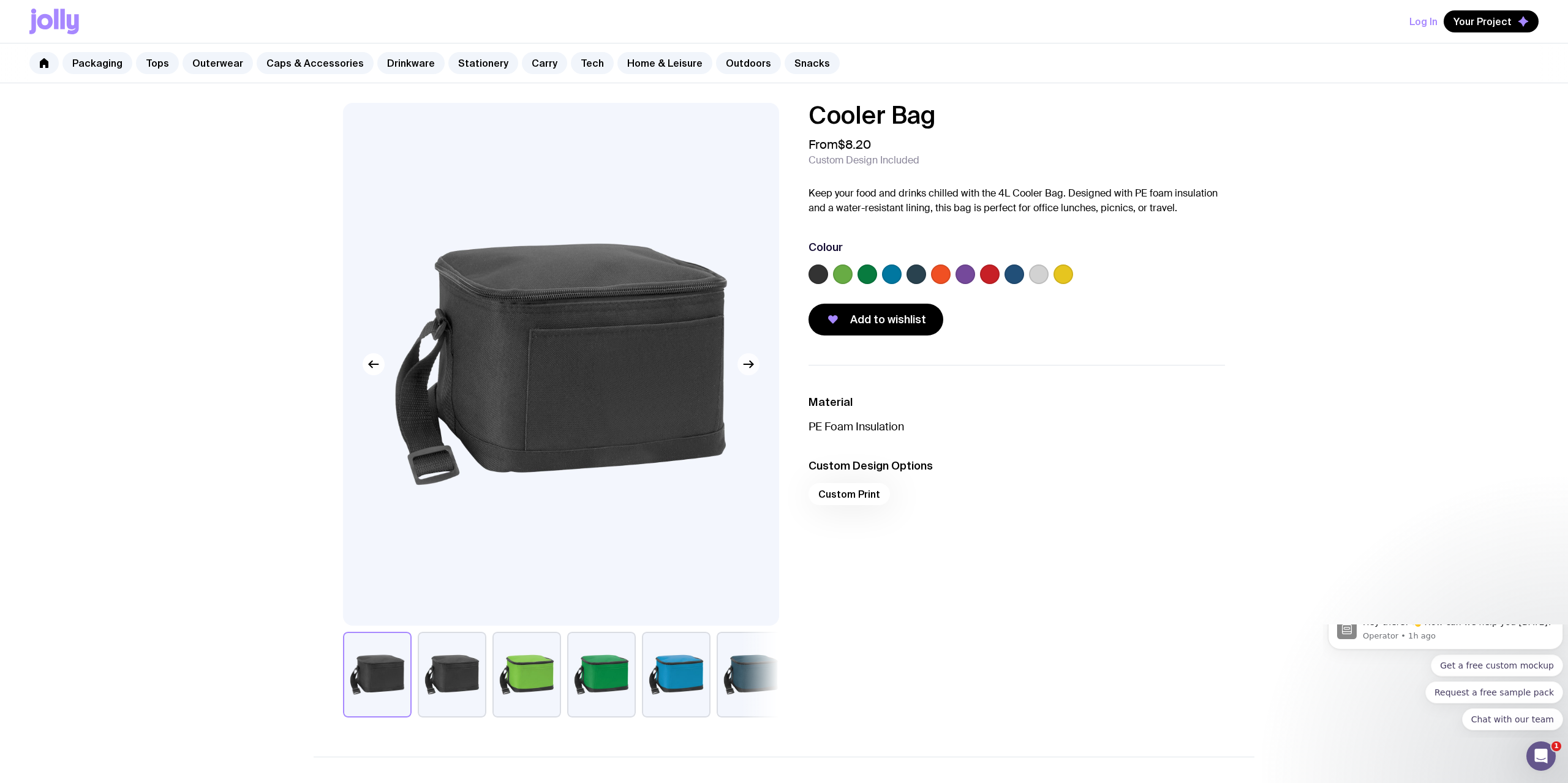
click at [750, 369] on icon "button" at bounding box center [748, 364] width 14 height 14
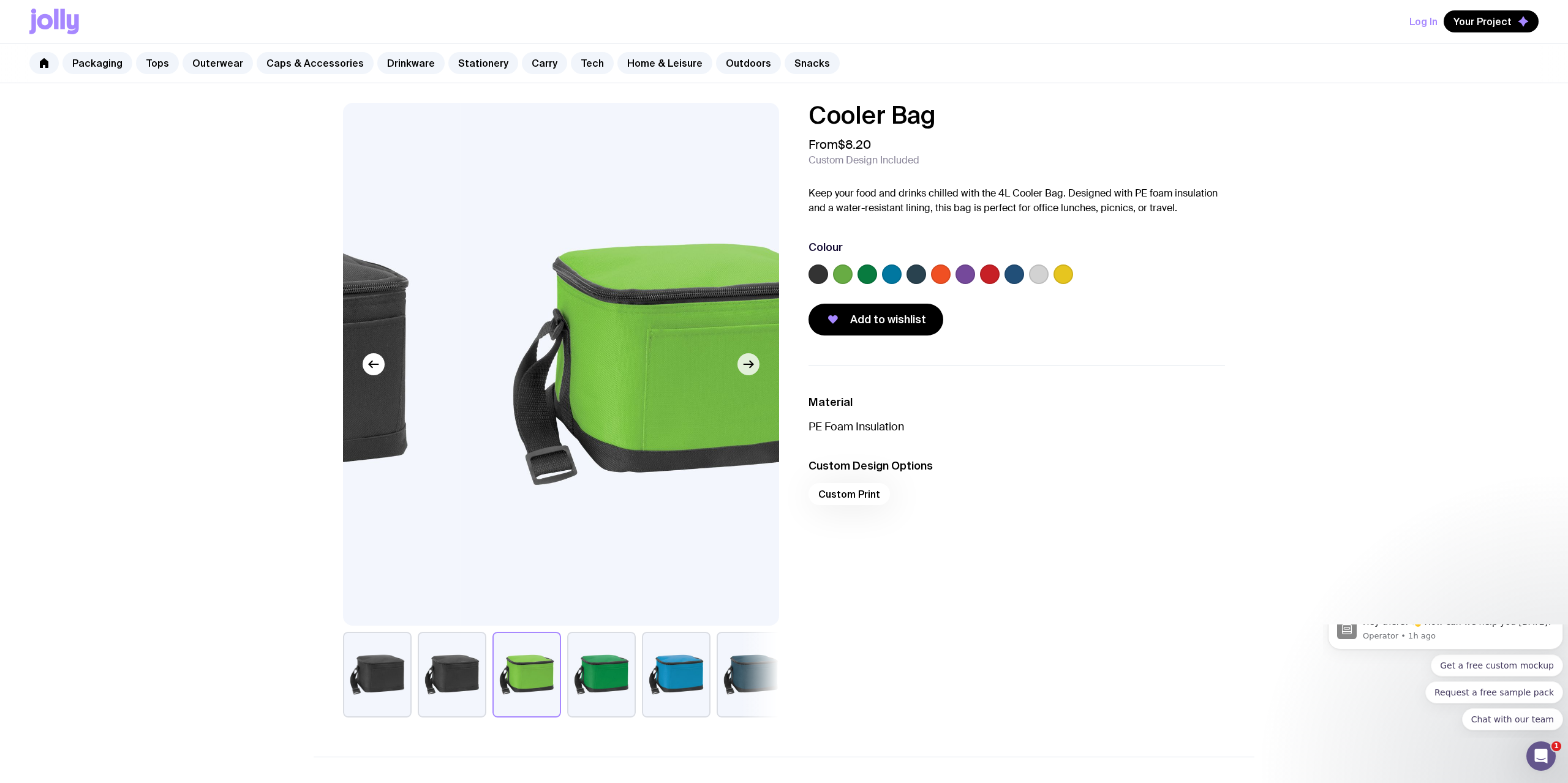
click at [750, 369] on icon "button" at bounding box center [748, 364] width 14 height 14
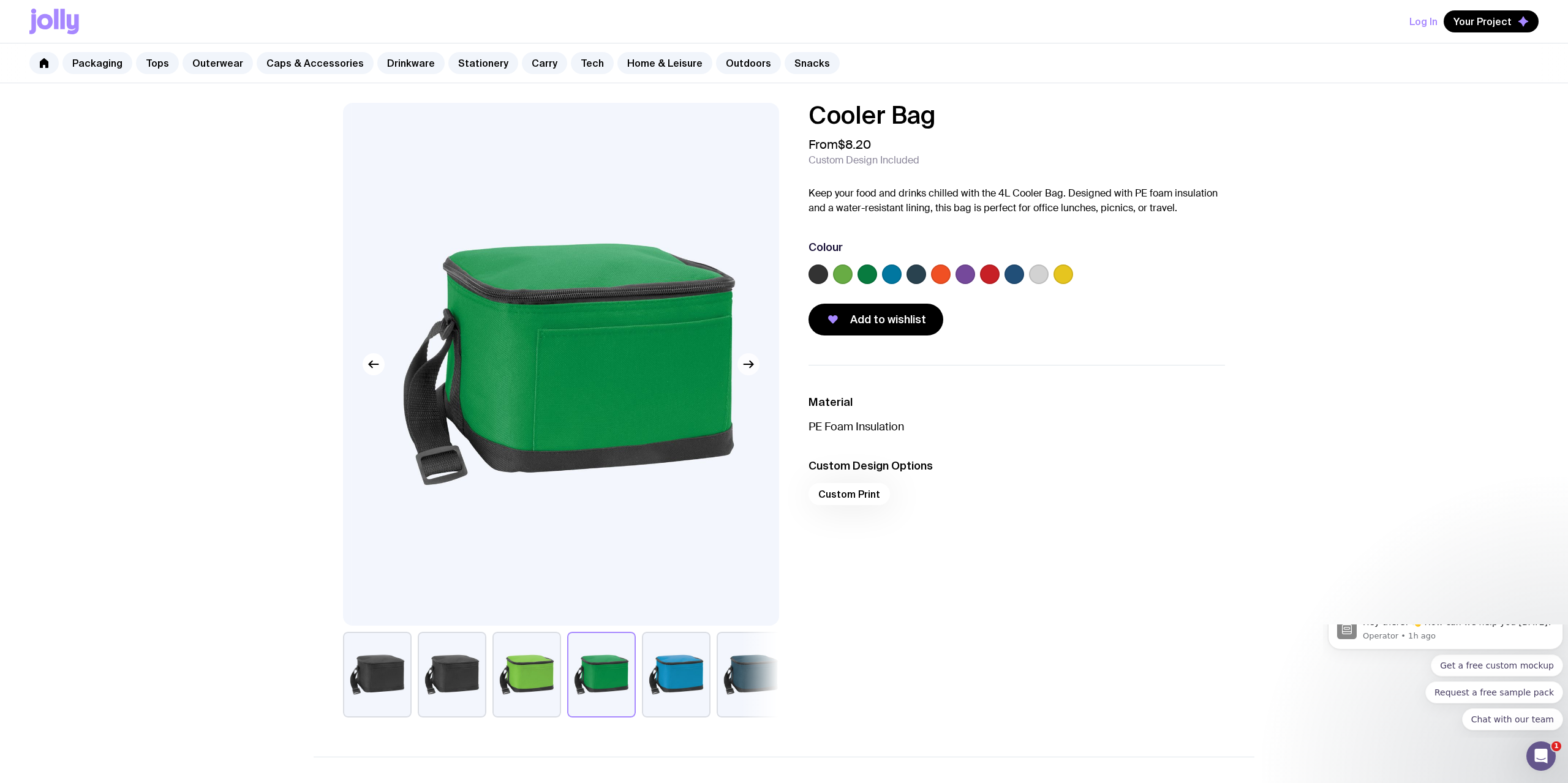
click at [750, 369] on icon "button" at bounding box center [748, 364] width 14 height 14
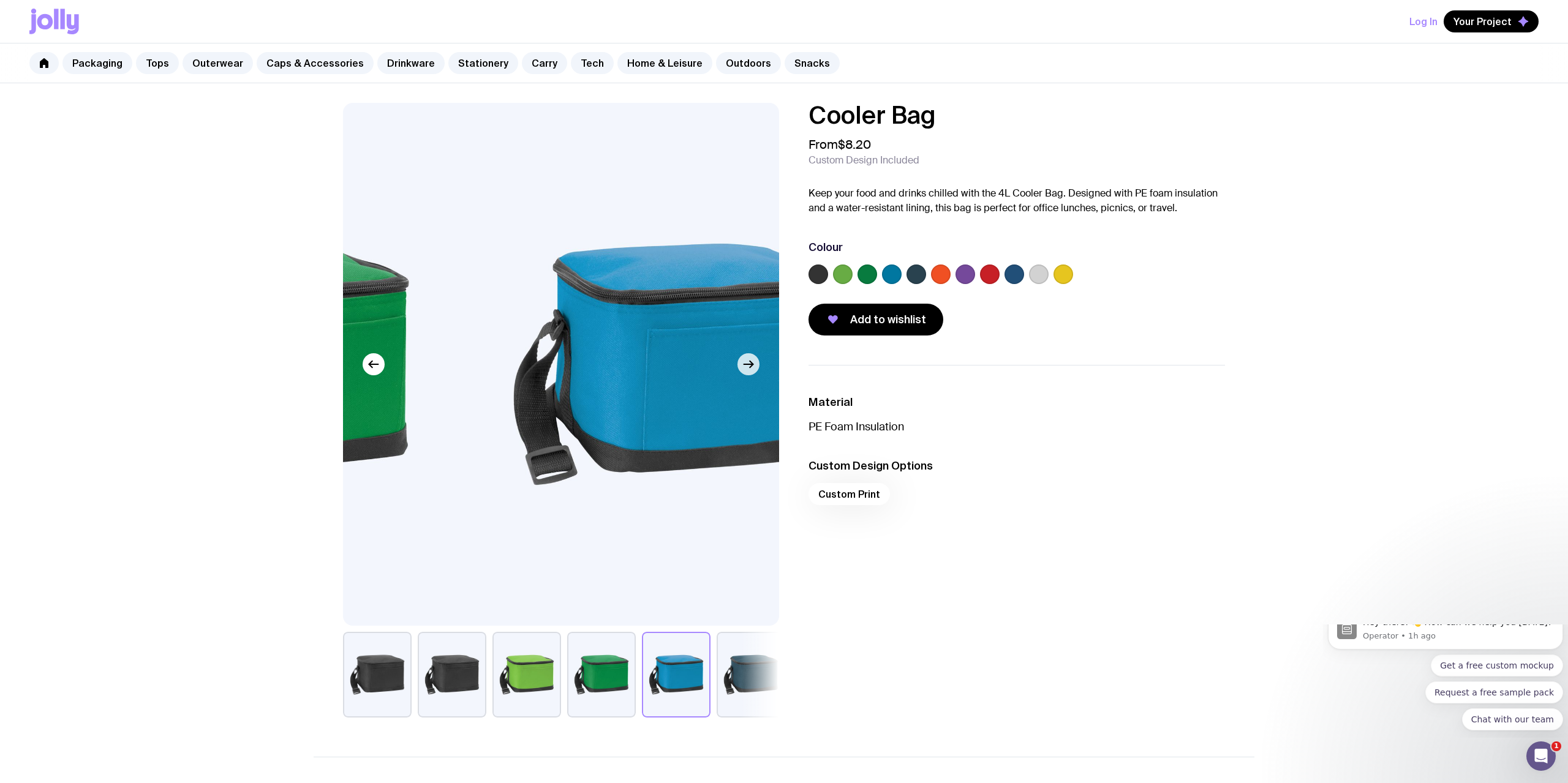
click at [750, 369] on icon "button" at bounding box center [748, 364] width 14 height 14
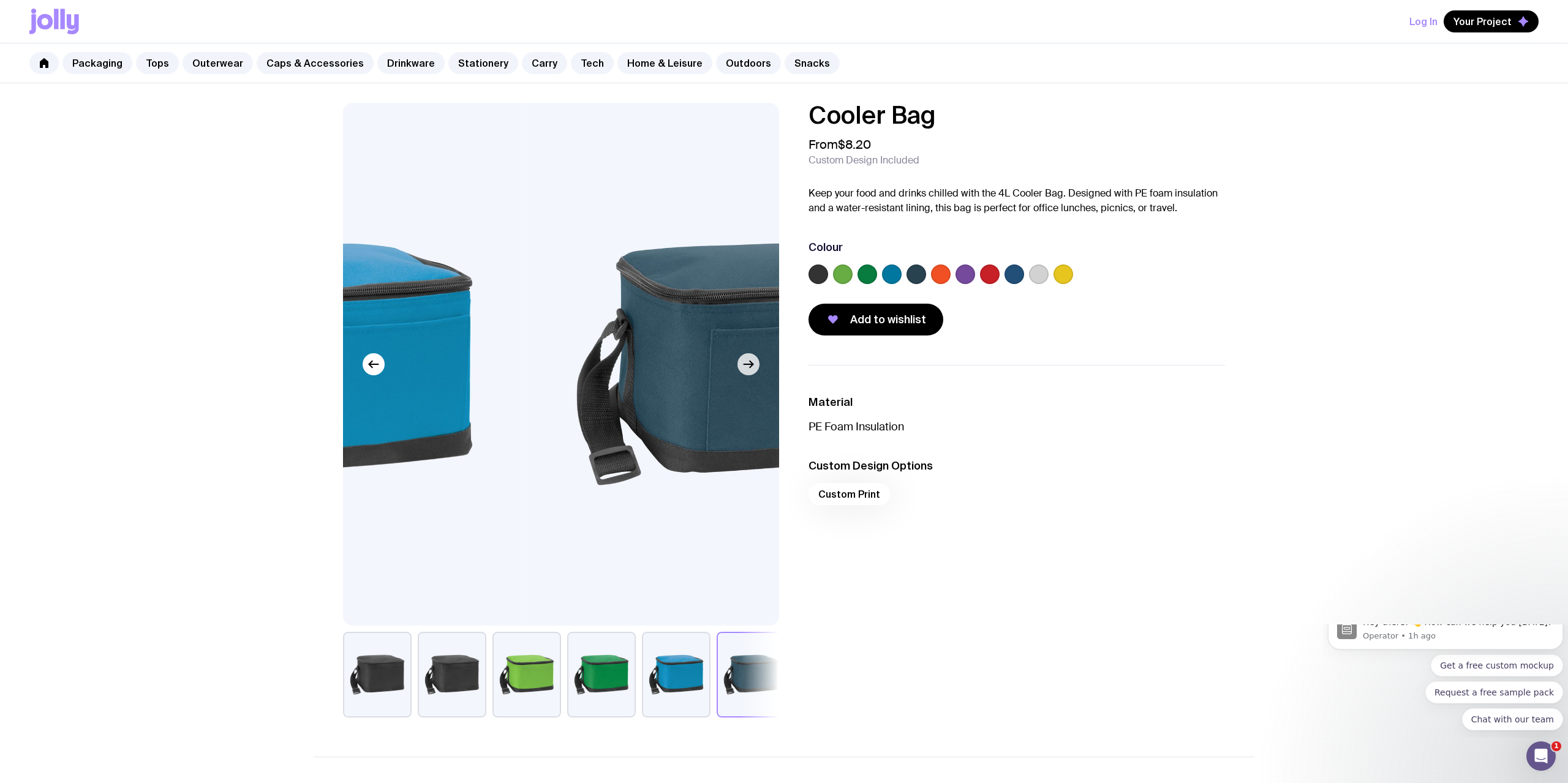
click at [750, 369] on icon "button" at bounding box center [748, 364] width 14 height 14
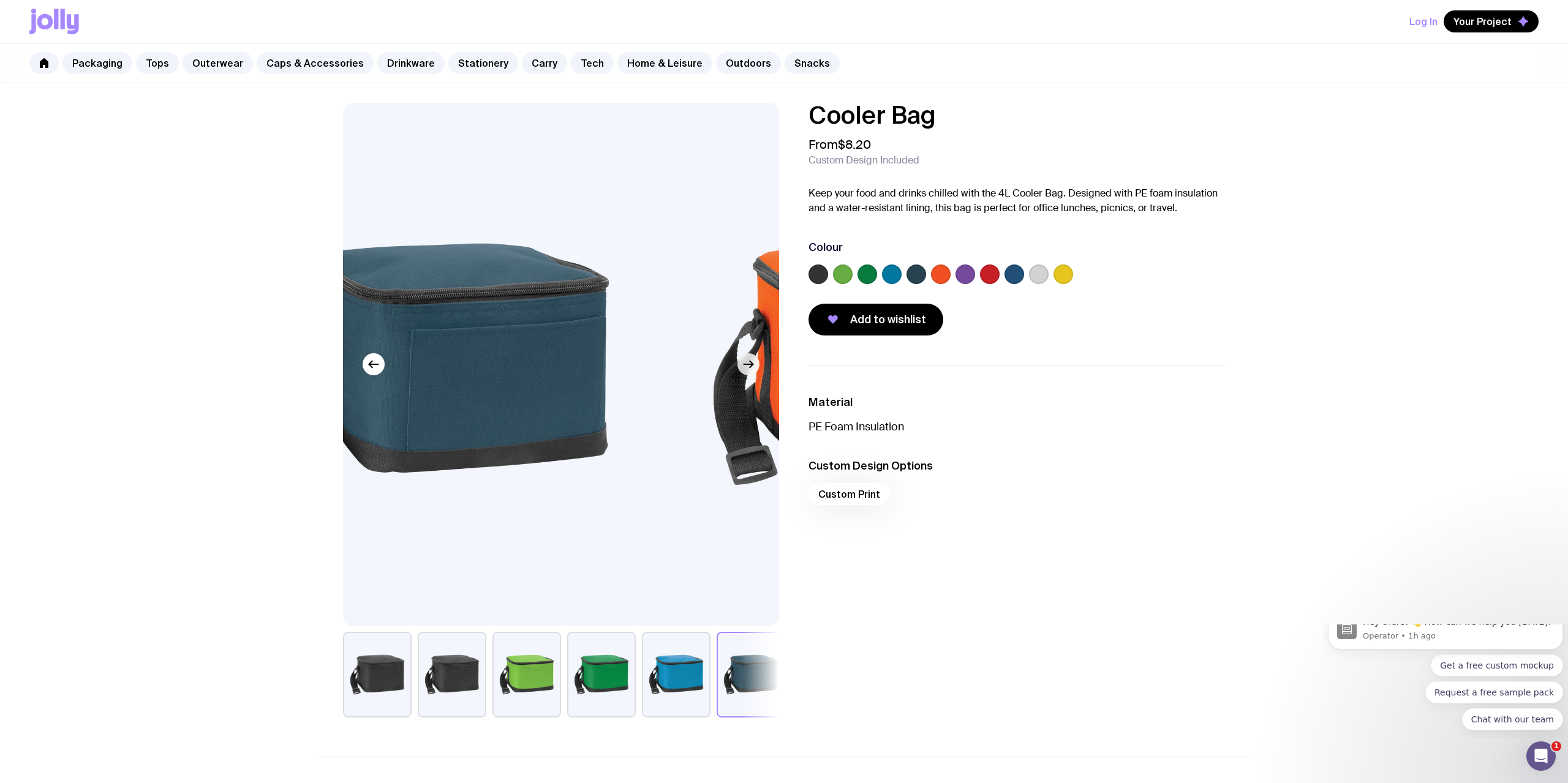
click at [750, 369] on icon "button" at bounding box center [748, 364] width 14 height 14
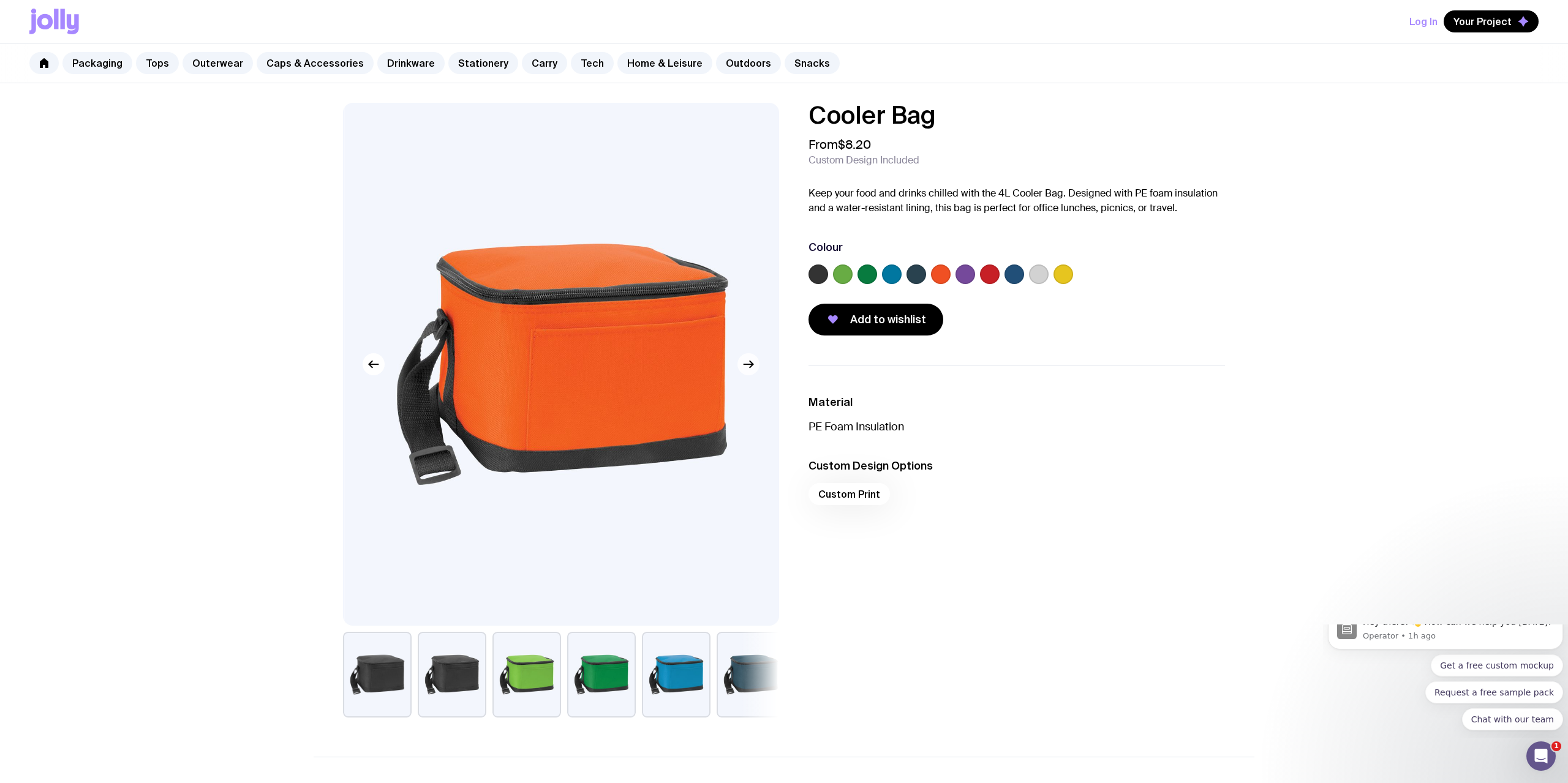
click at [750, 369] on icon "button" at bounding box center [748, 364] width 14 height 14
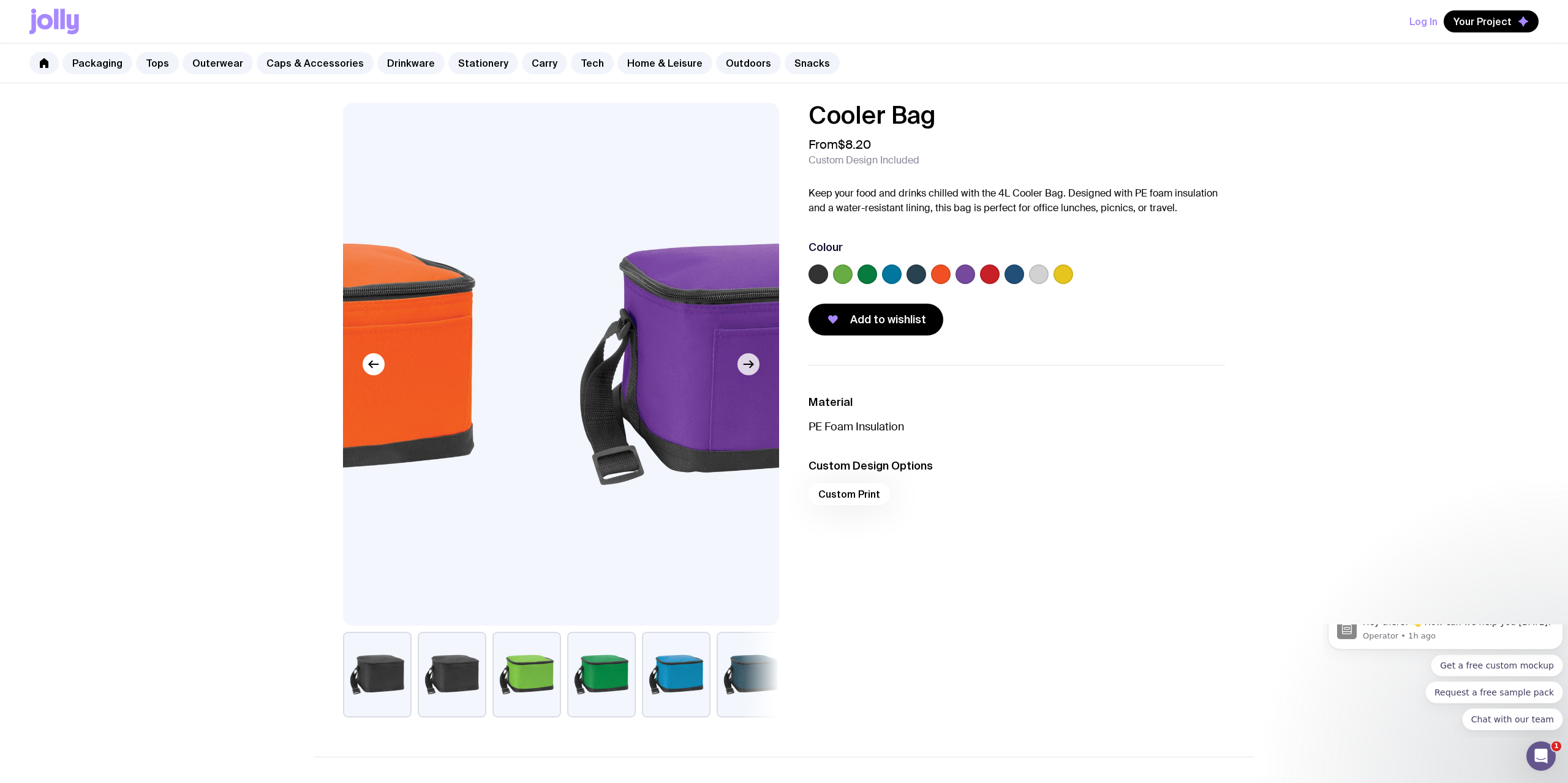
click at [750, 369] on icon "button" at bounding box center [748, 364] width 14 height 14
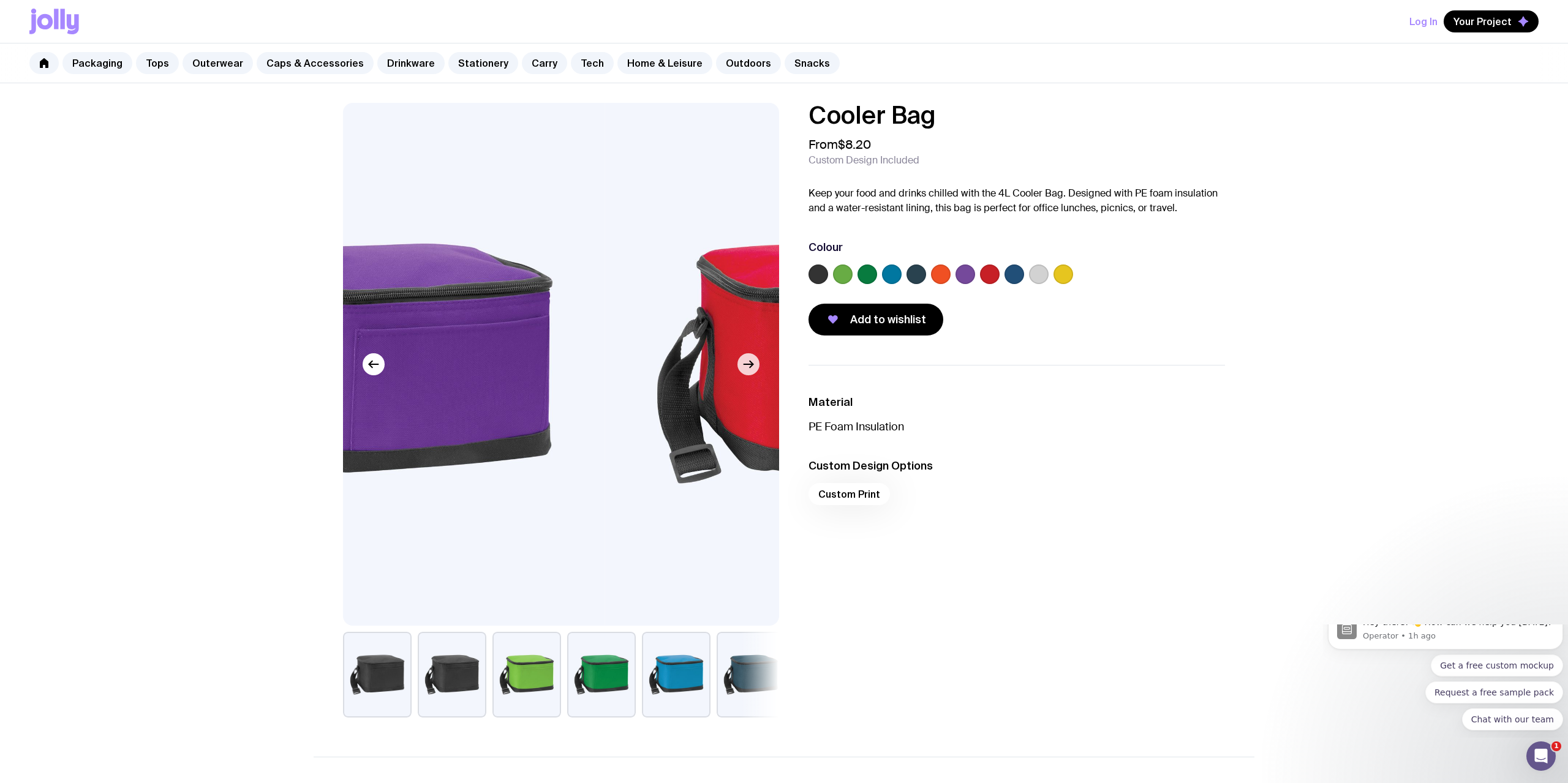
click at [750, 369] on icon "button" at bounding box center [748, 364] width 14 height 14
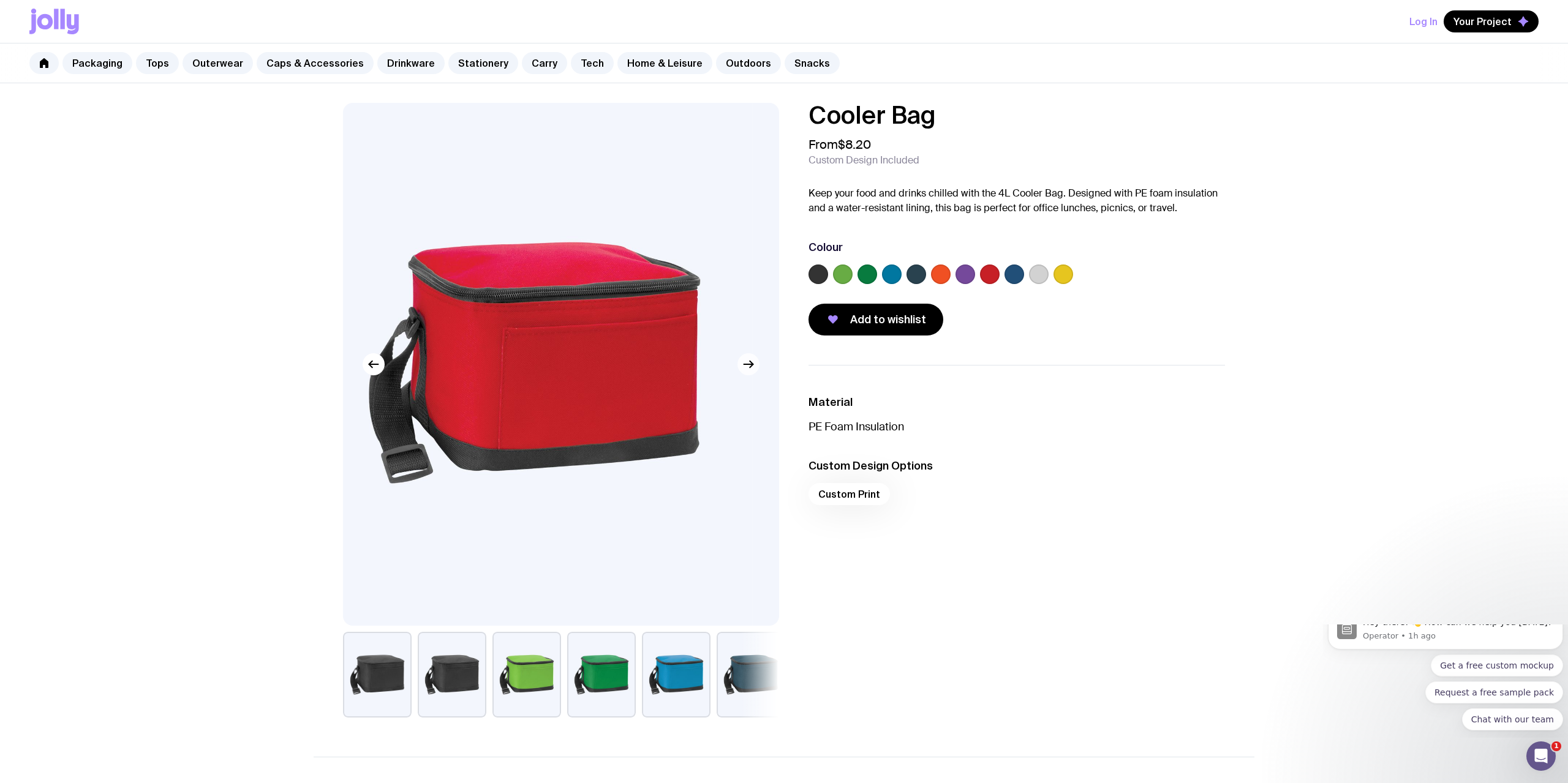
click at [750, 369] on icon "button" at bounding box center [748, 364] width 14 height 14
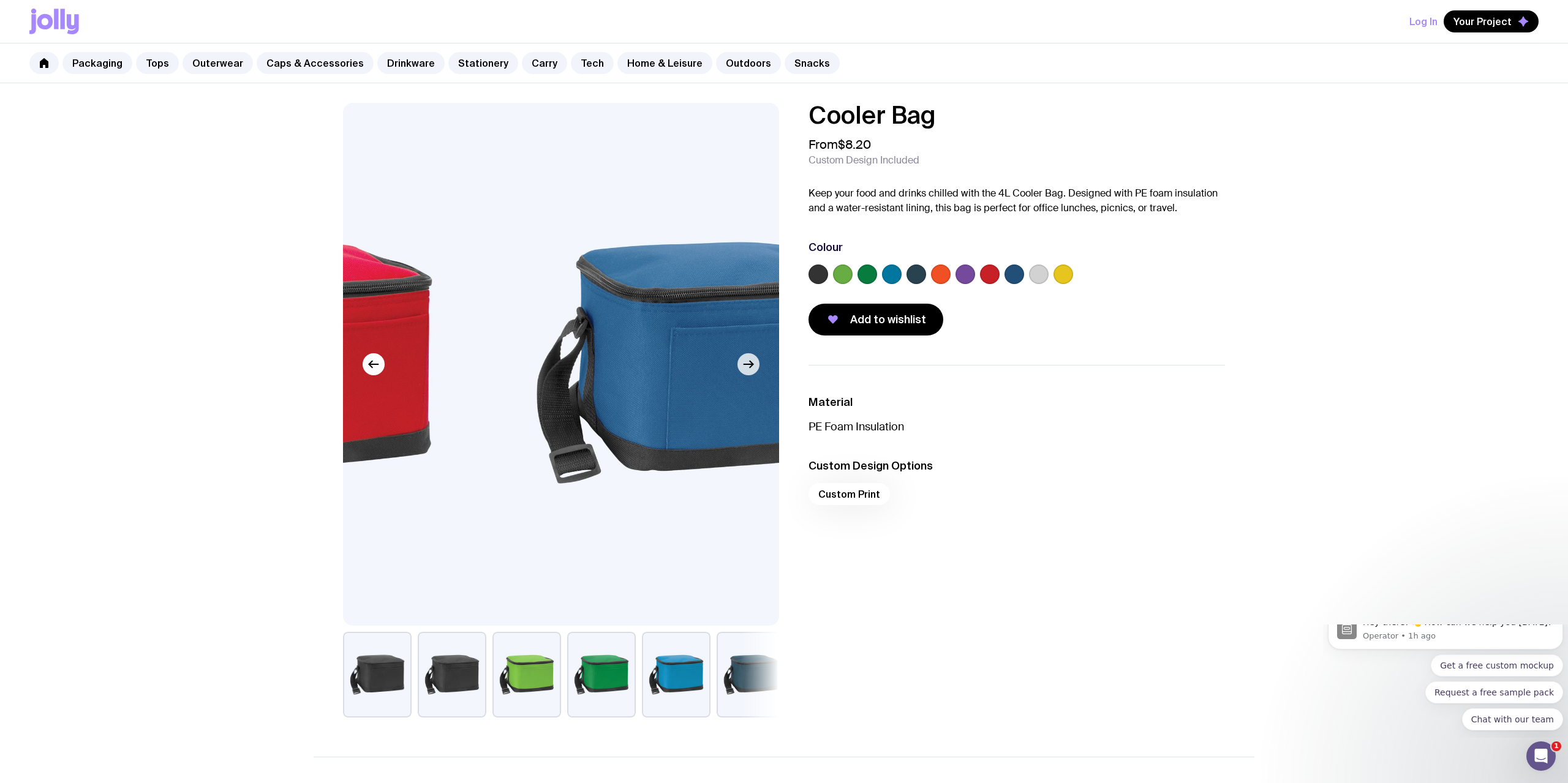
click at [750, 369] on icon "button" at bounding box center [748, 364] width 14 height 14
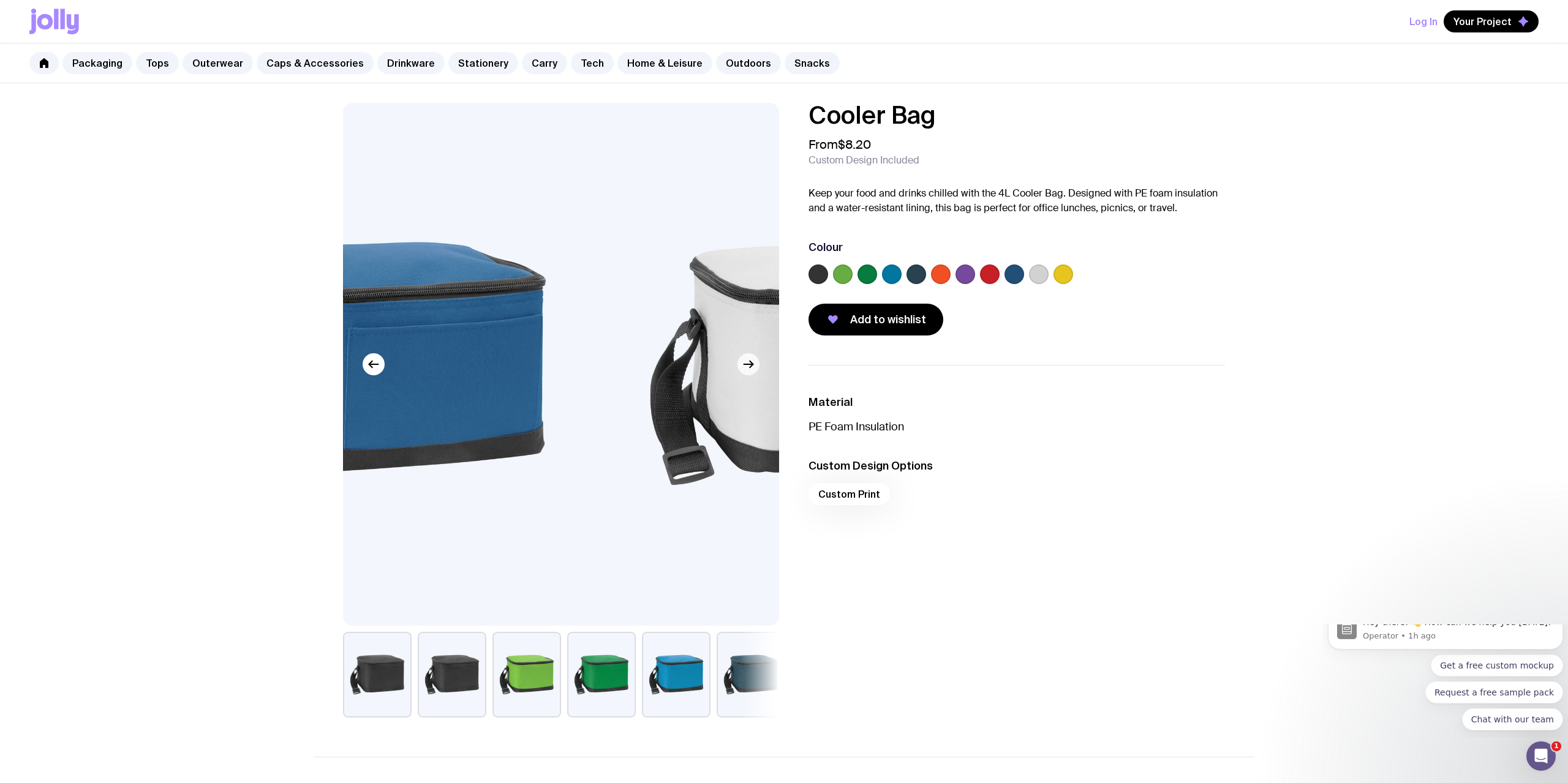
click at [750, 369] on icon "button" at bounding box center [748, 364] width 14 height 14
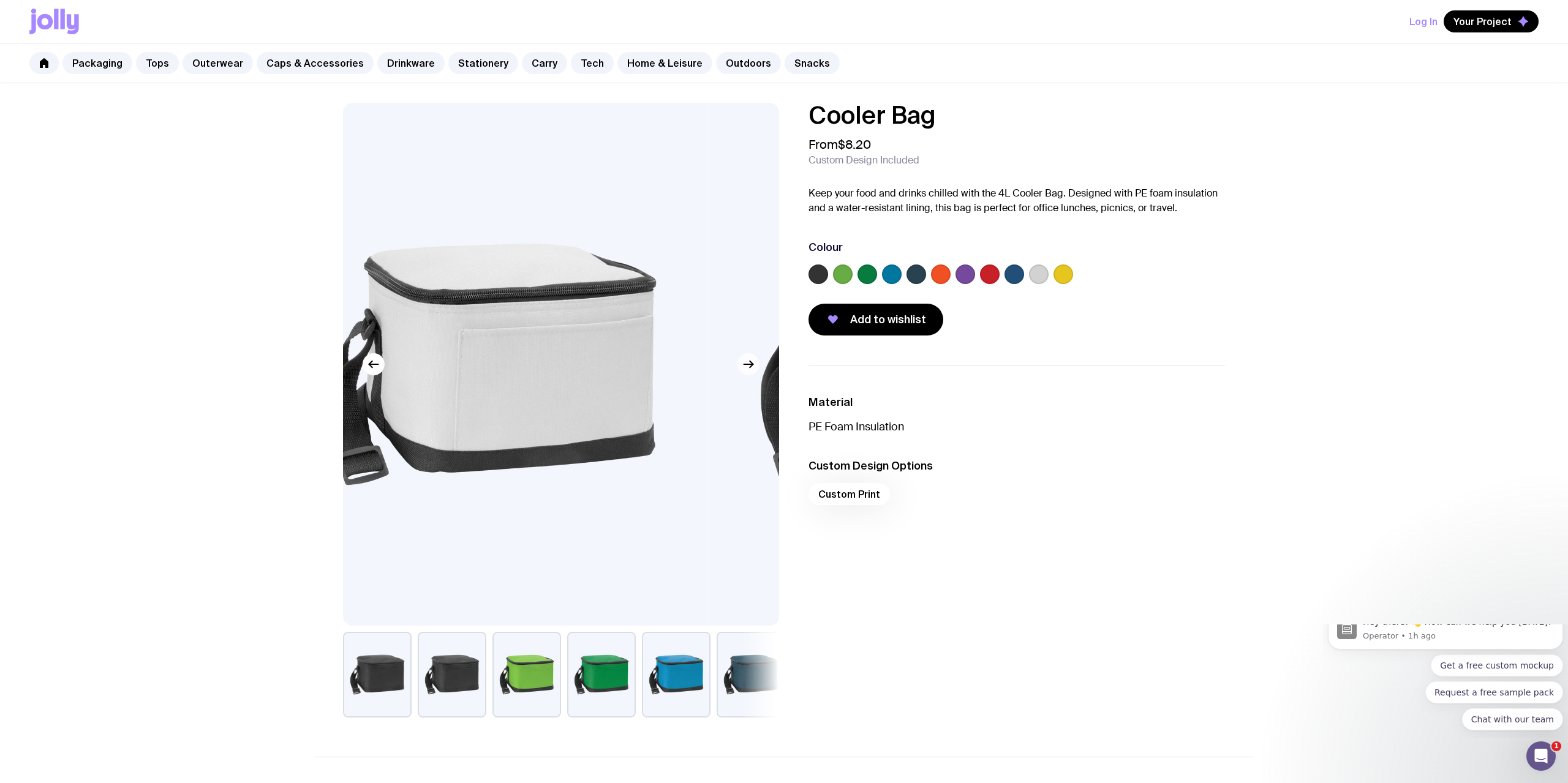
click at [750, 369] on icon "button" at bounding box center [748, 364] width 14 height 14
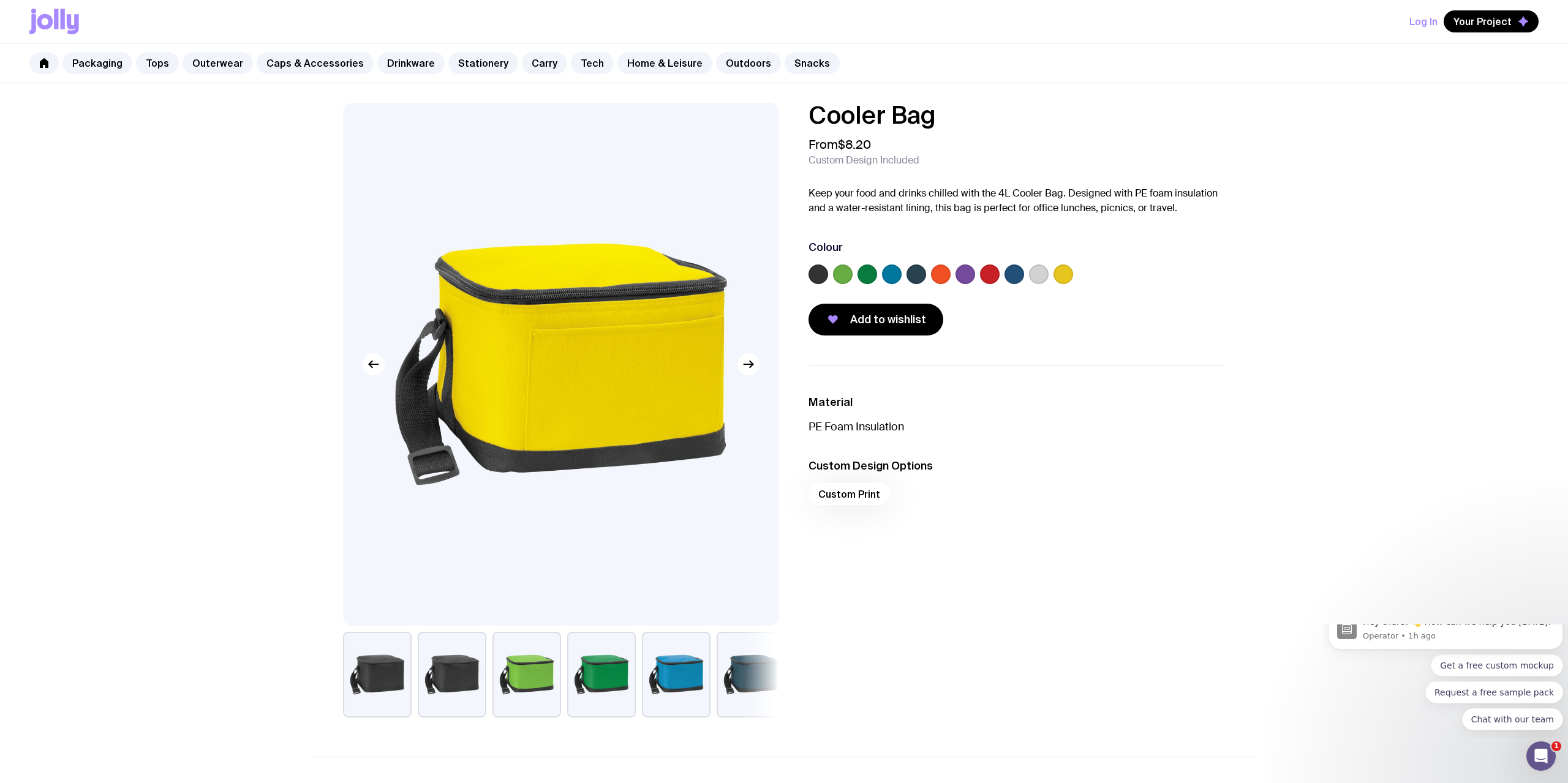
click at [390, 681] on button "button" at bounding box center [376, 675] width 68 height 85
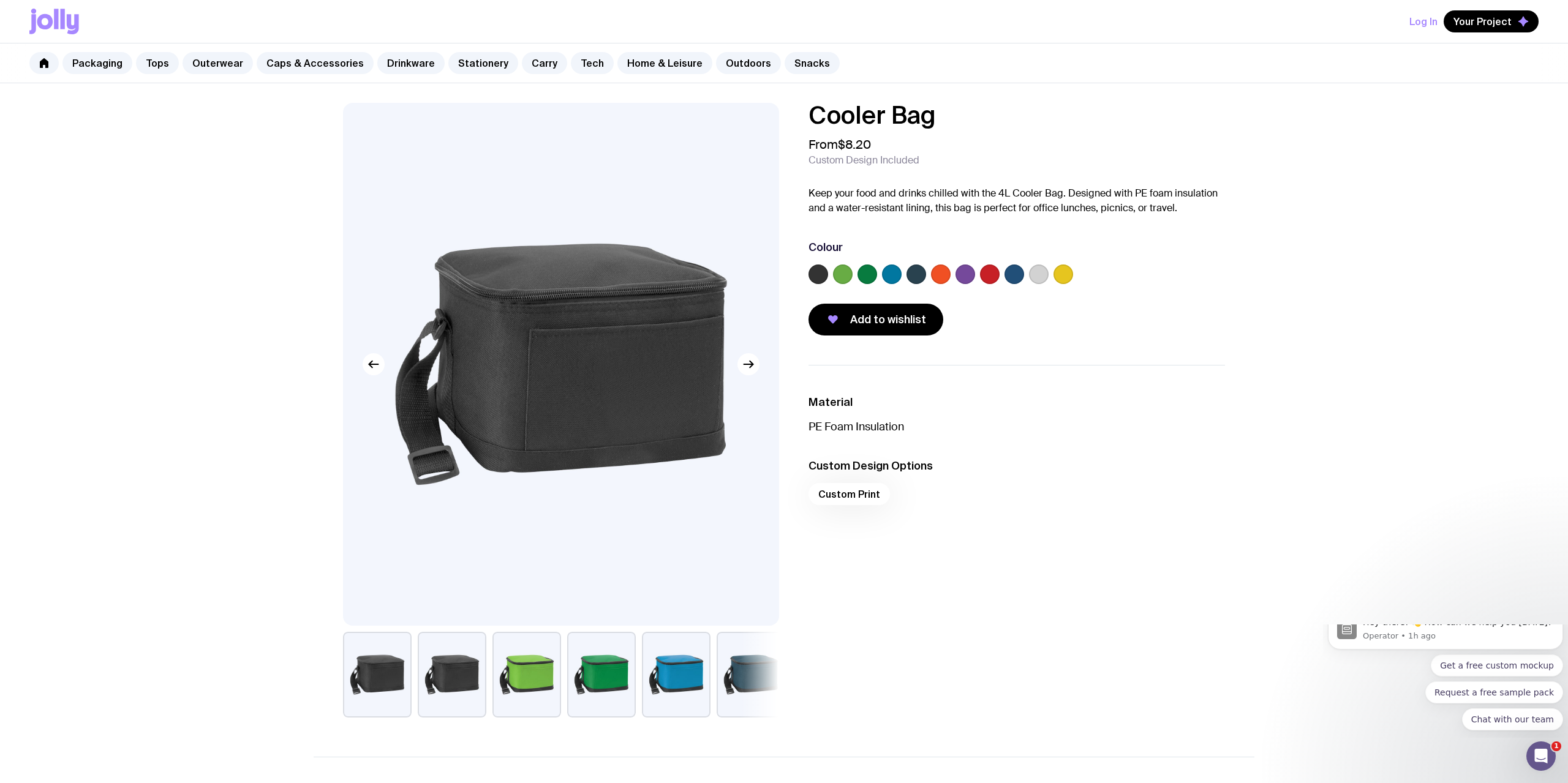
click at [103, 172] on div "Cooler Bag From $8.20 Custom Design Included Keep your food and drinks chilled …" at bounding box center [784, 635] width 1568 height 1103
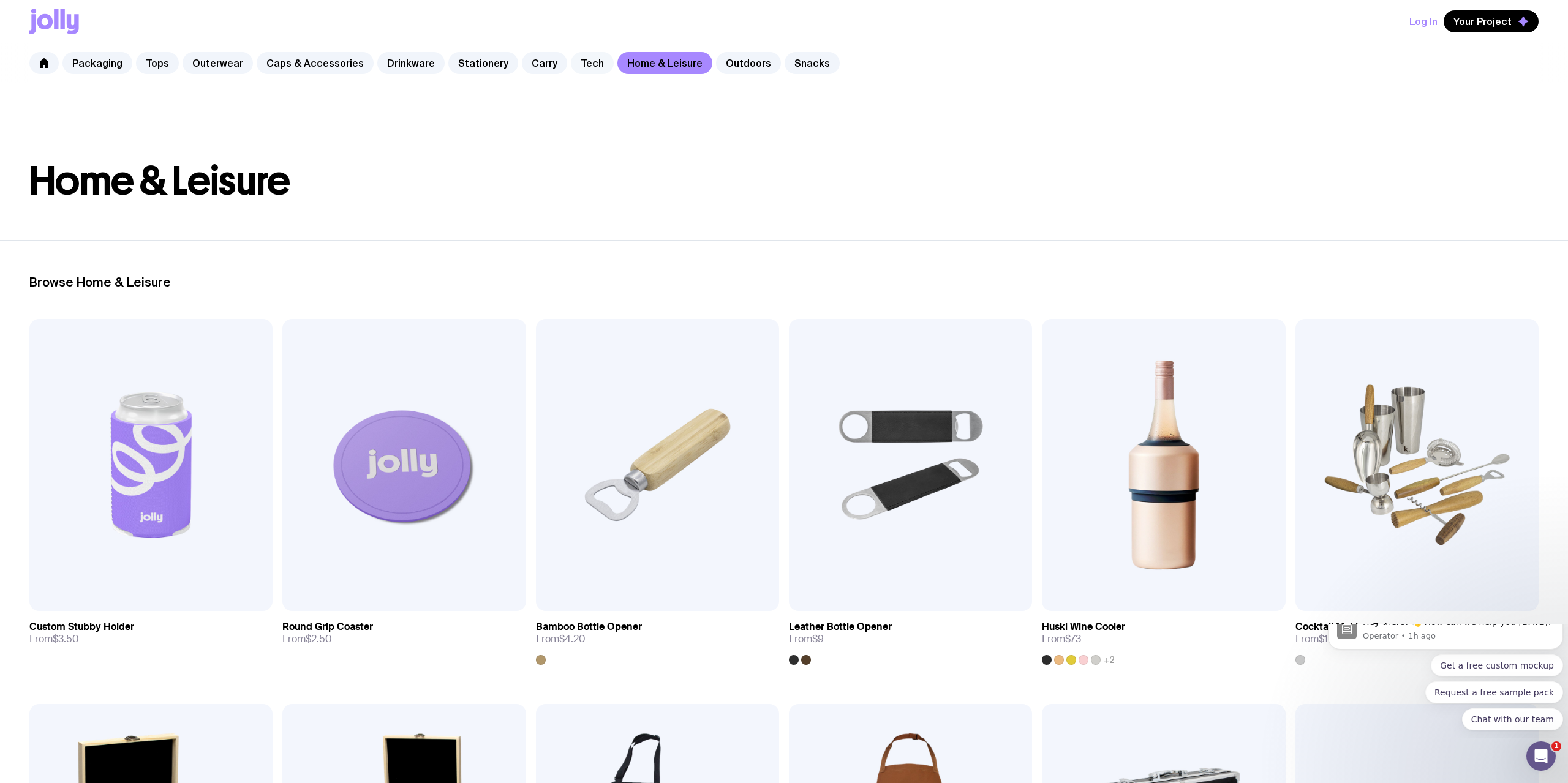
click at [572, 59] on link "Tech" at bounding box center [592, 63] width 43 height 22
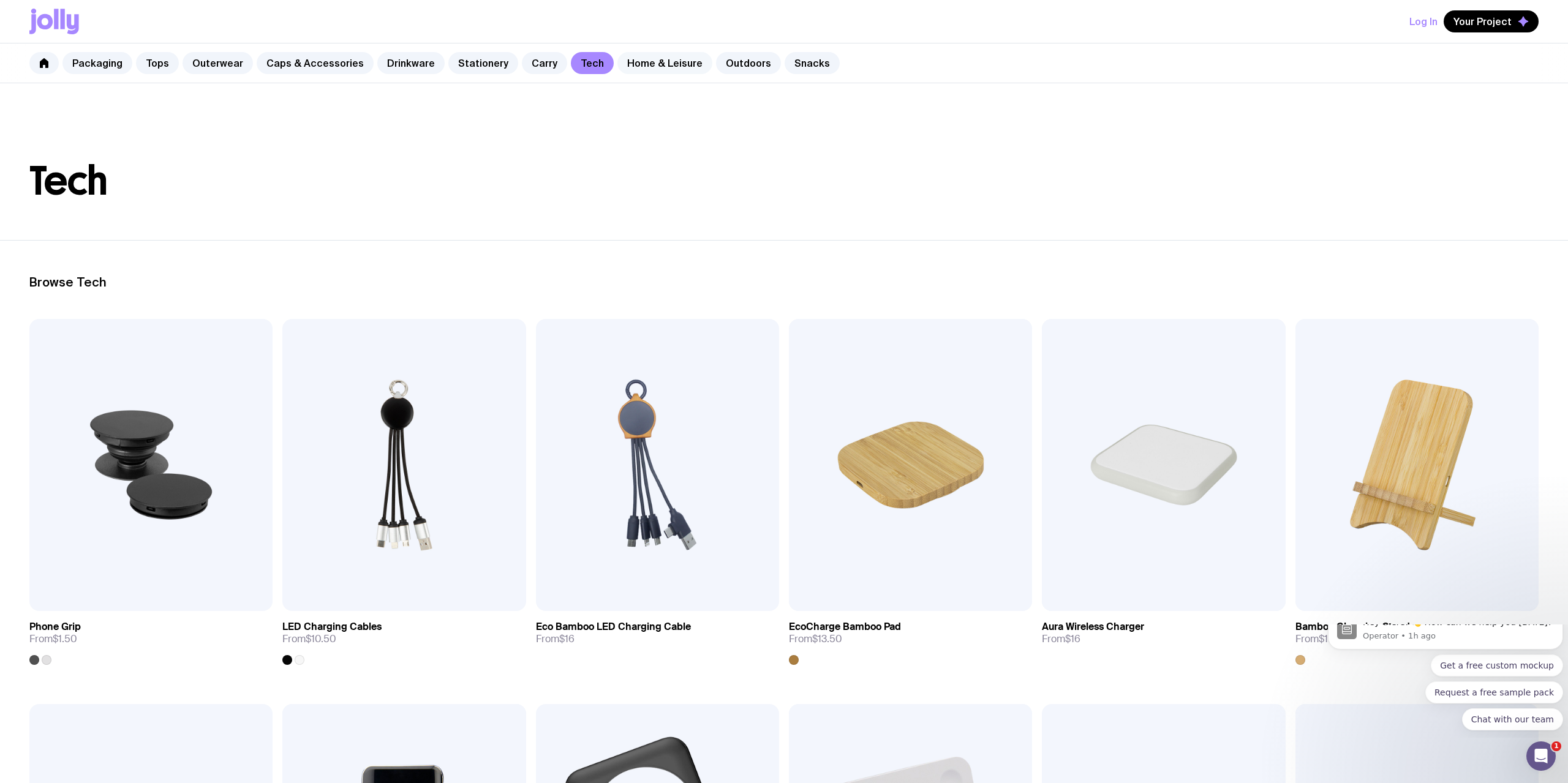
click at [638, 61] on link "Home & Leisure" at bounding box center [665, 63] width 95 height 22
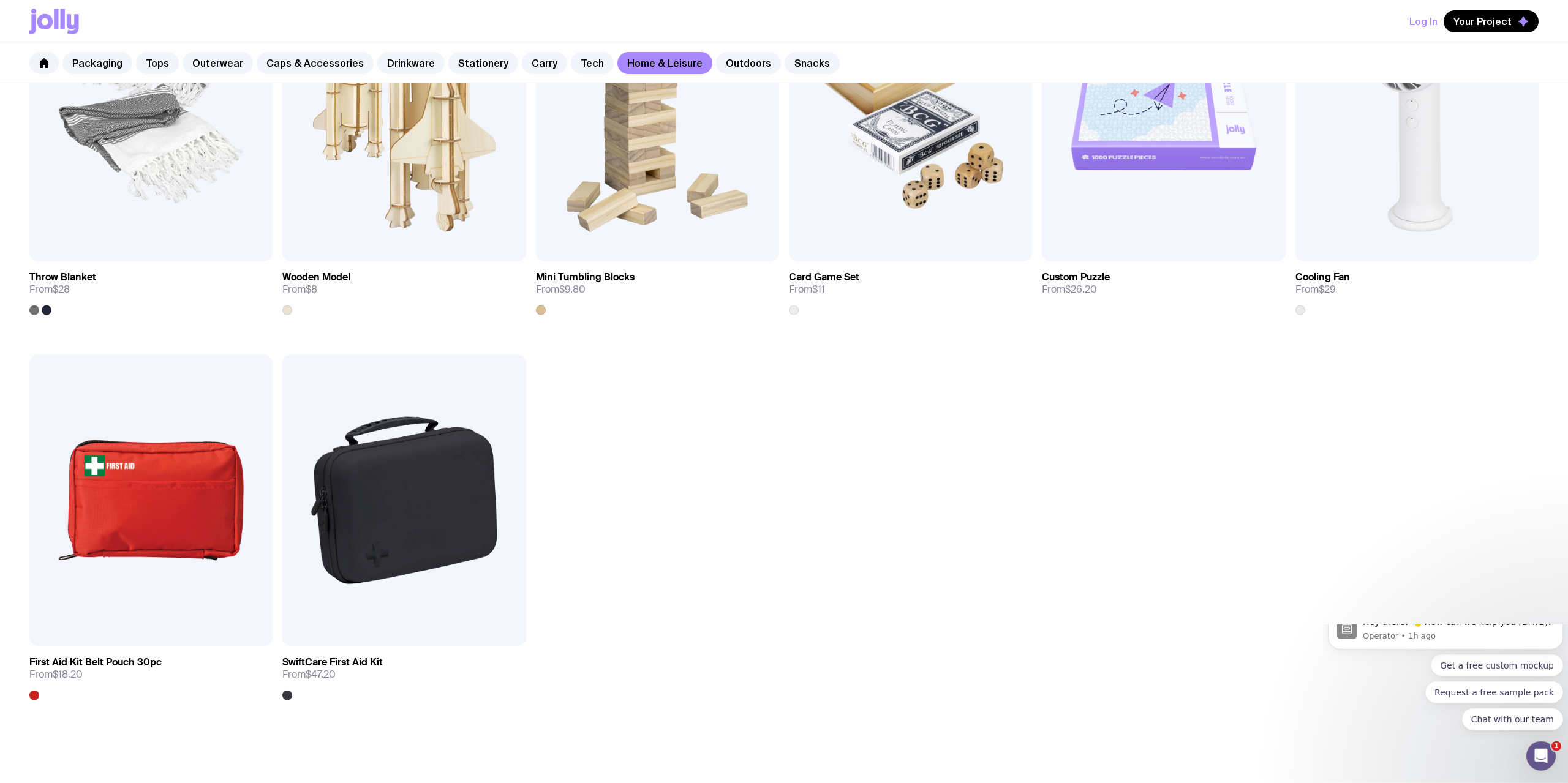
scroll to position [1890, 0]
click at [571, 66] on link "Tech" at bounding box center [592, 63] width 43 height 22
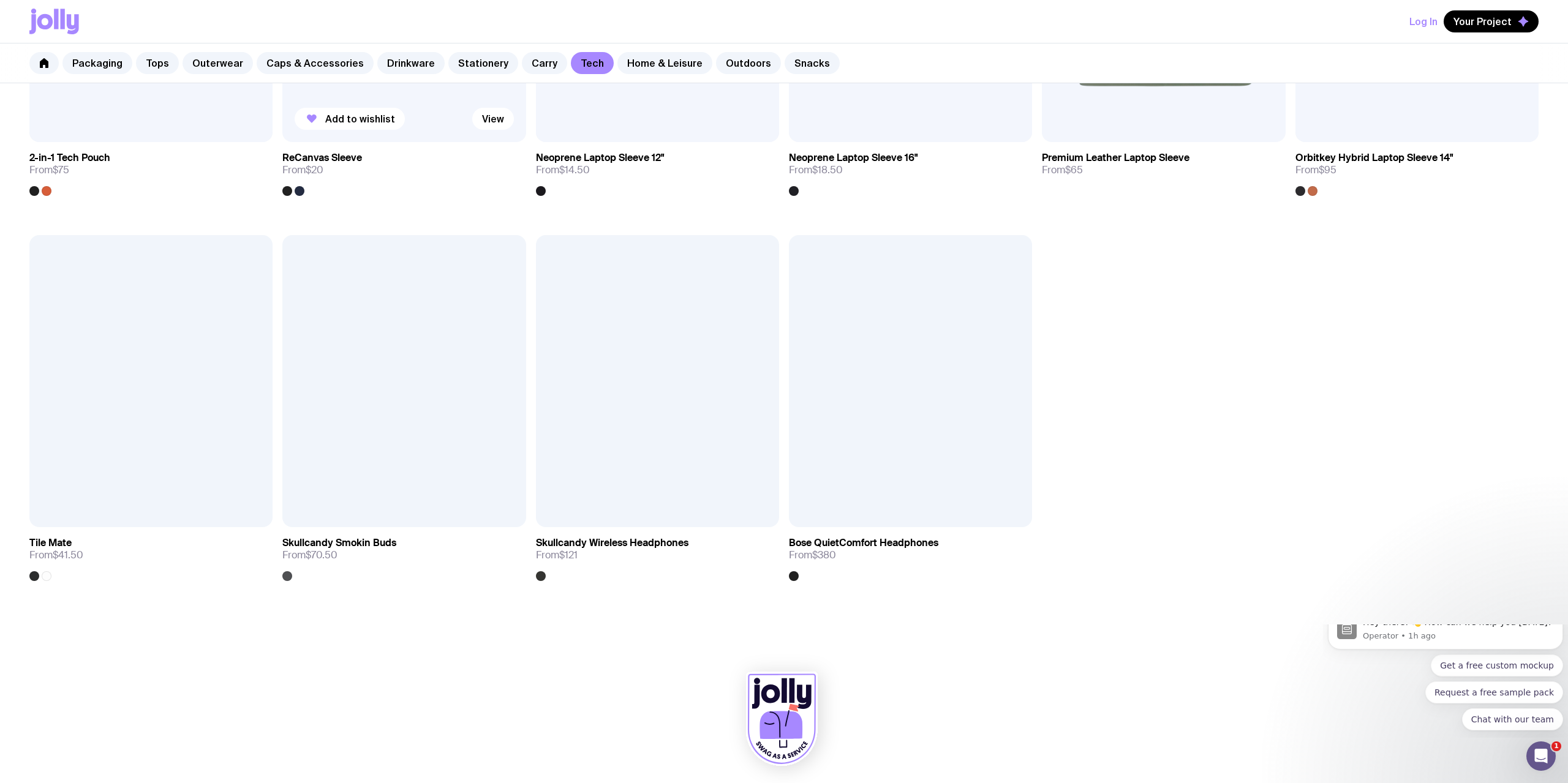
scroll to position [1629, 0]
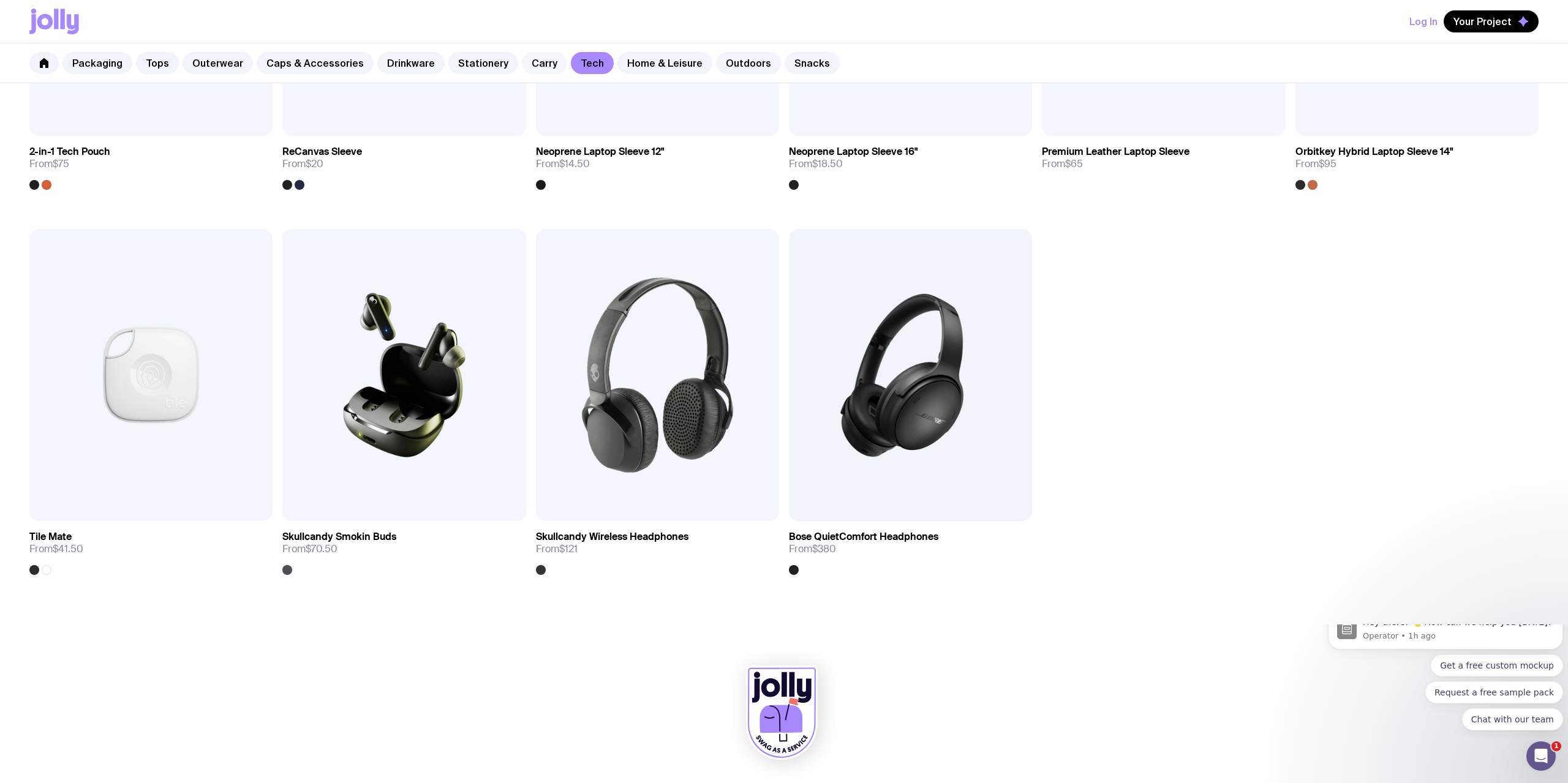
click at [522, 65] on link "Carry" at bounding box center [545, 63] width 46 height 22
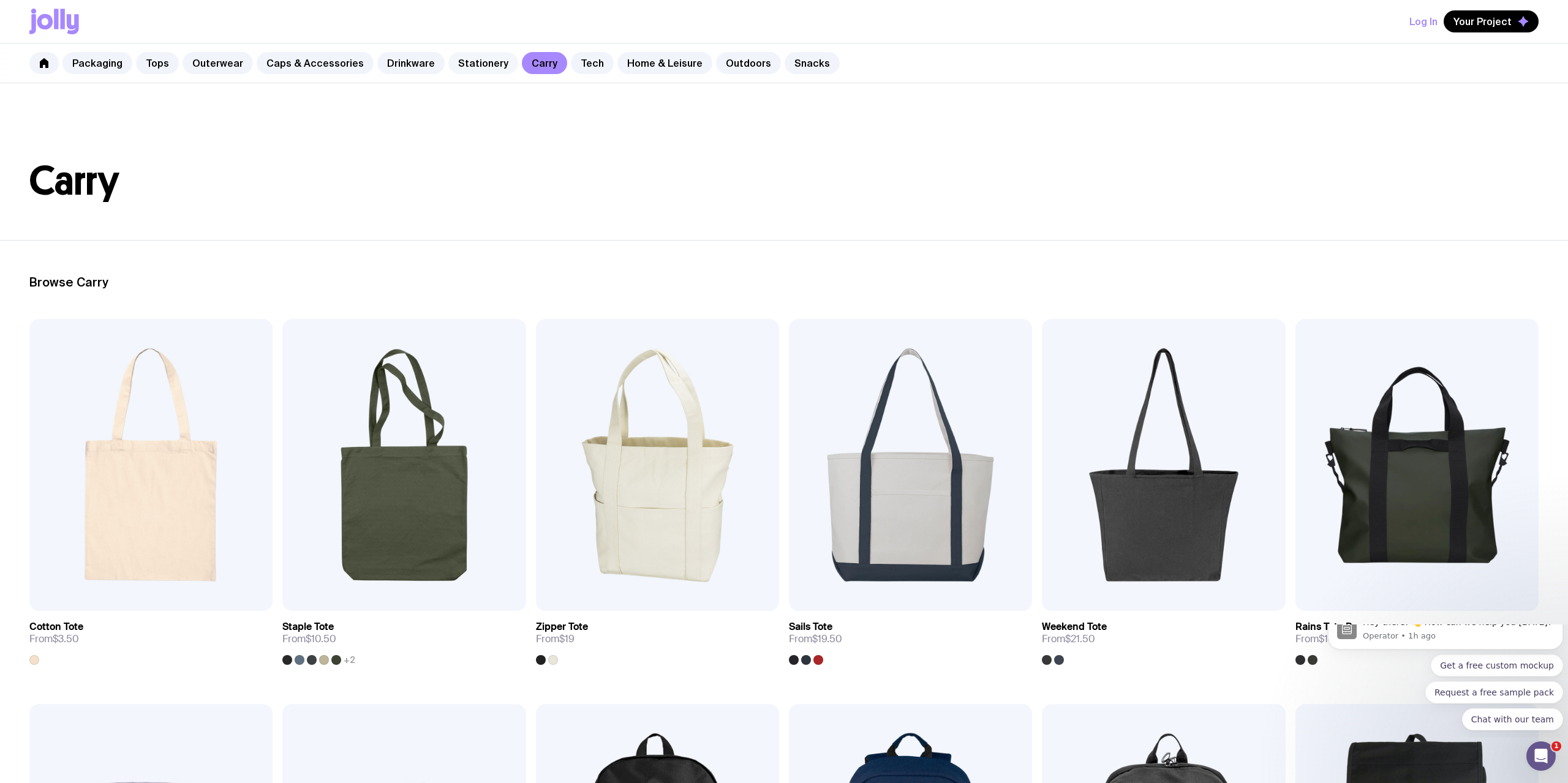
click at [457, 67] on link "Stationery" at bounding box center [483, 63] width 70 height 22
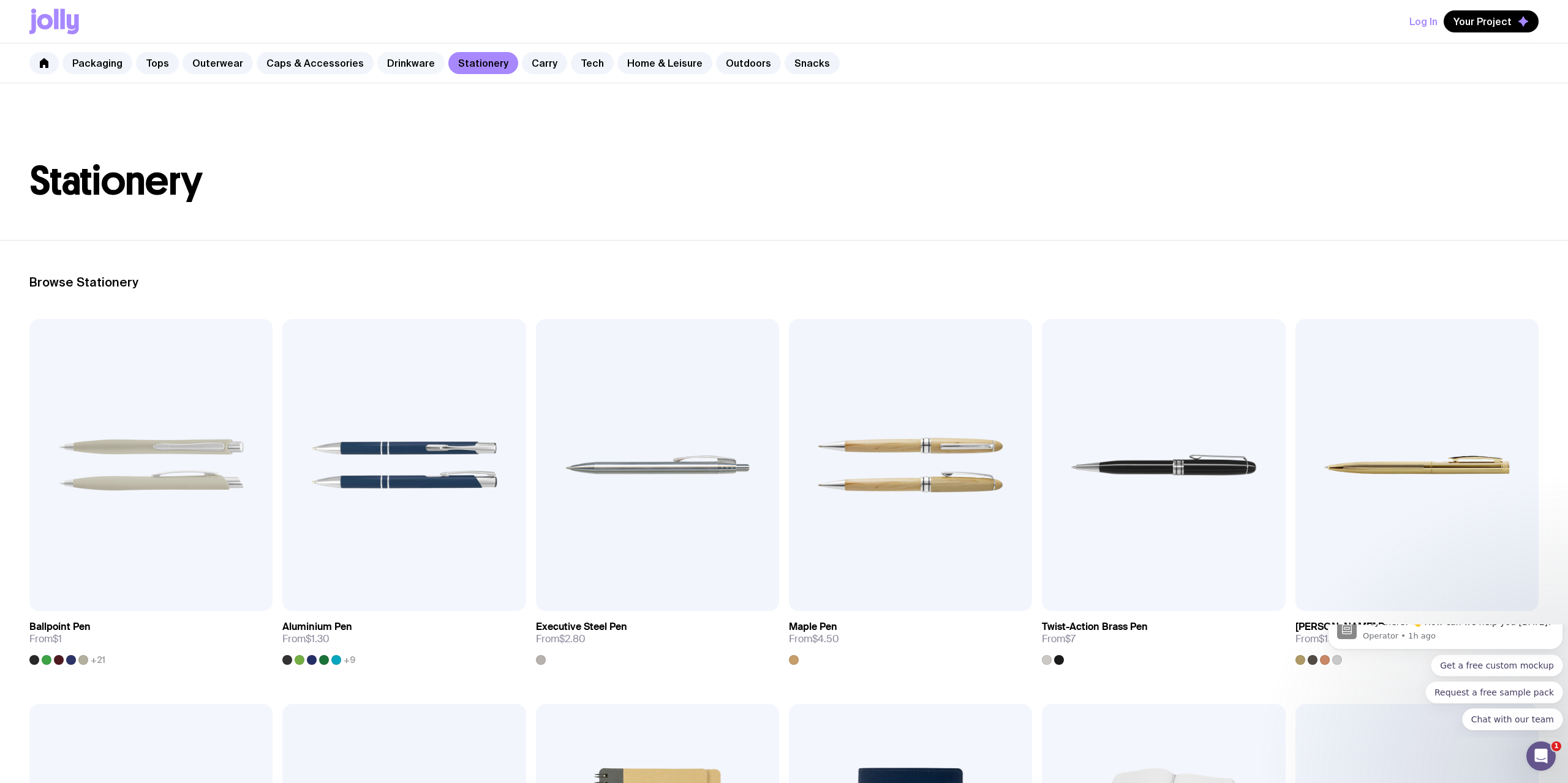
click at [396, 70] on link "Drinkware" at bounding box center [411, 63] width 68 height 22
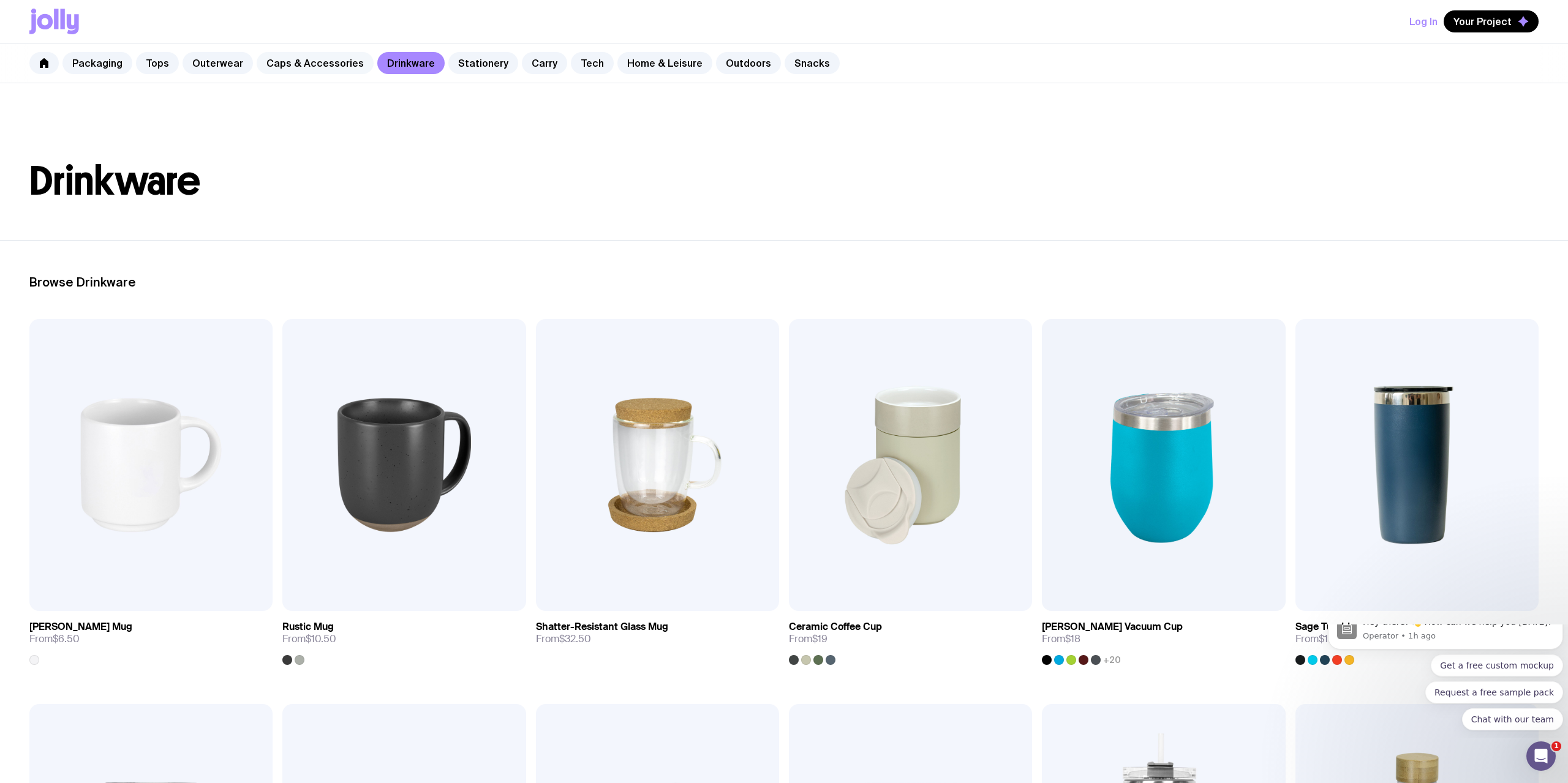
click at [336, 67] on link "Caps & Accessories" at bounding box center [315, 63] width 117 height 22
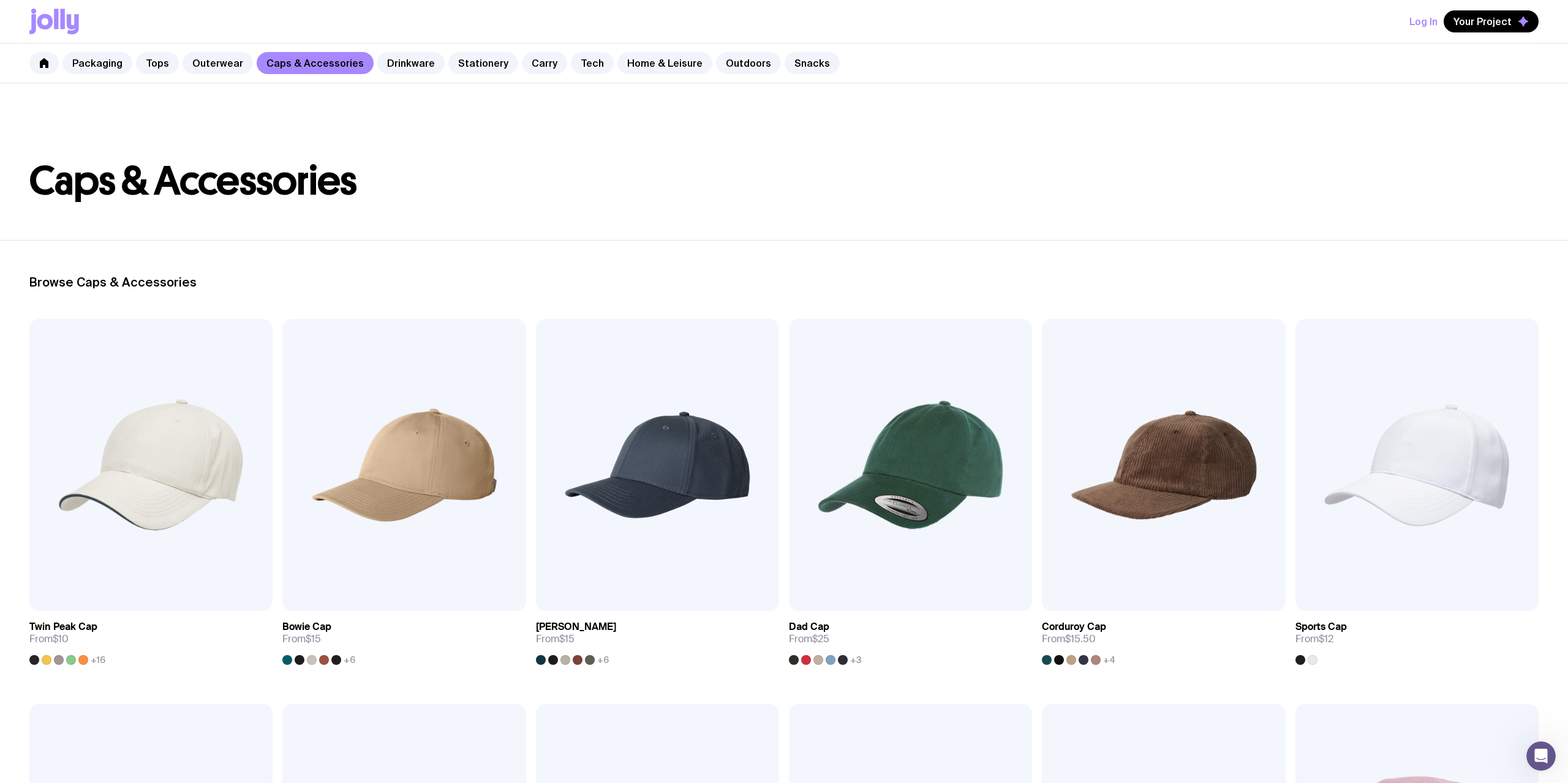
drag, startPoint x: 219, startPoint y: 67, endPoint x: 292, endPoint y: 150, distance: 110.5
click at [219, 66] on link "Outerwear" at bounding box center [218, 63] width 70 height 22
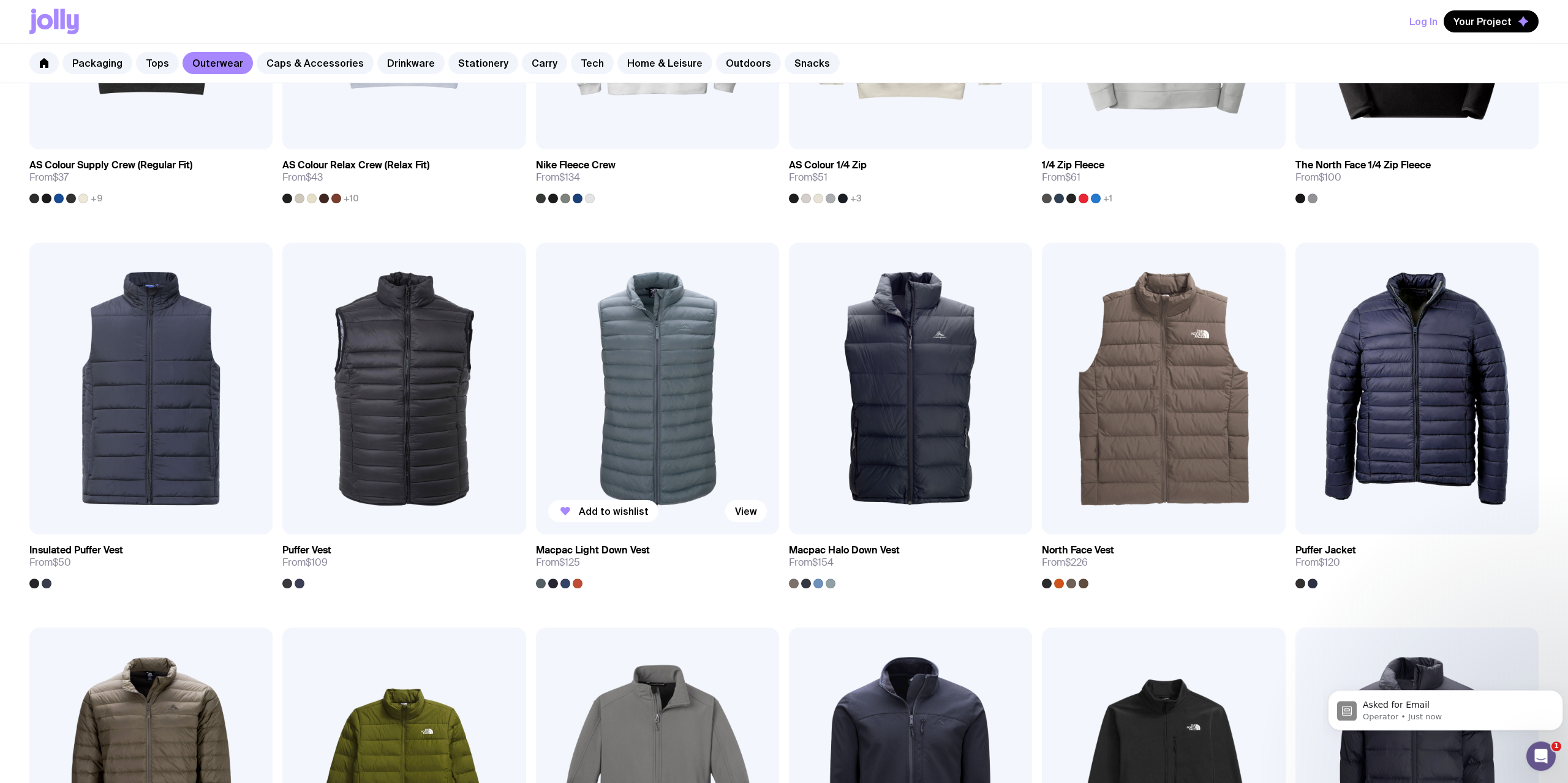
scroll to position [500, 0]
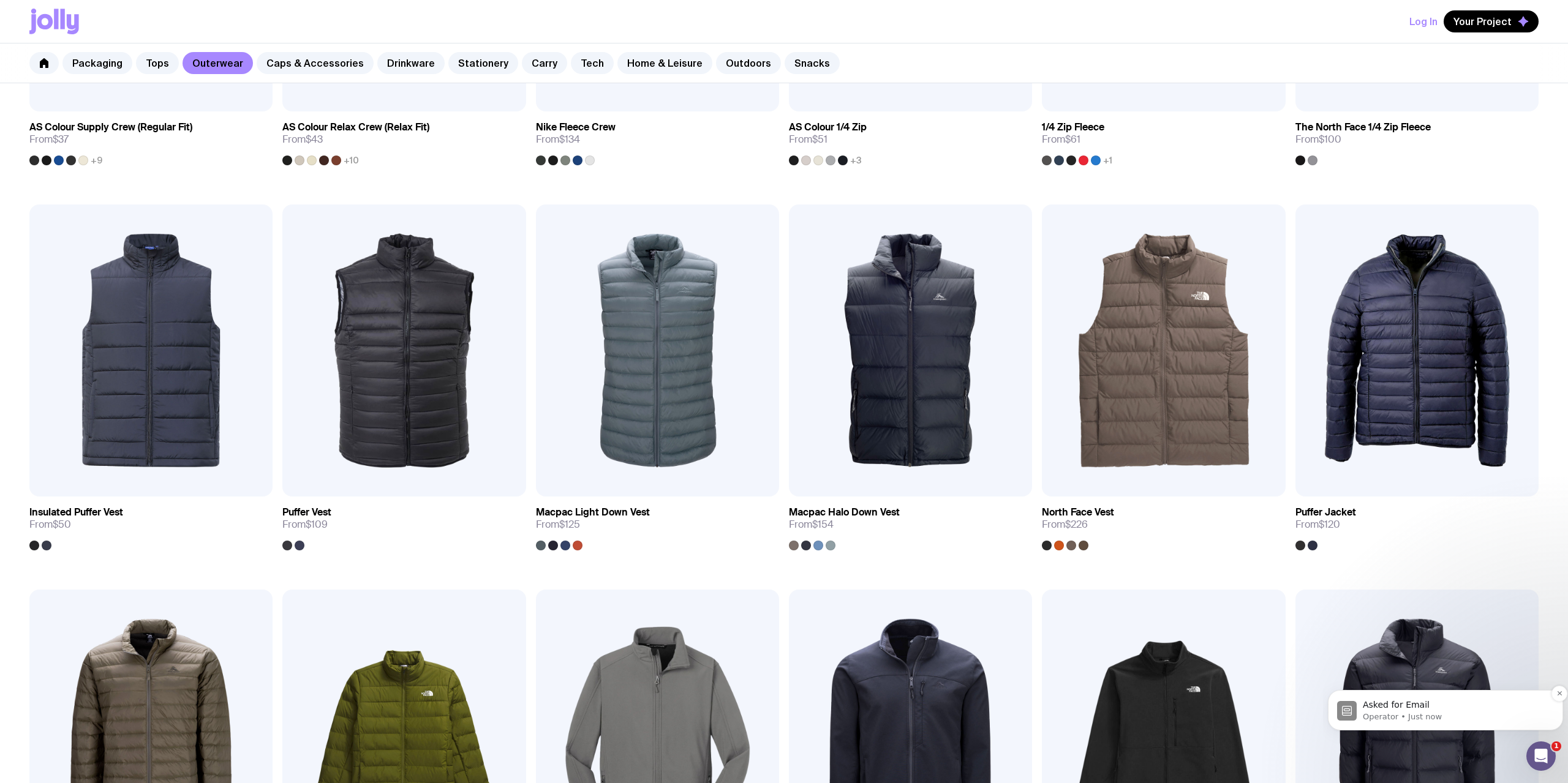
click at [1163, 700] on p "Operator • Just now" at bounding box center [1455, 717] width 185 height 11
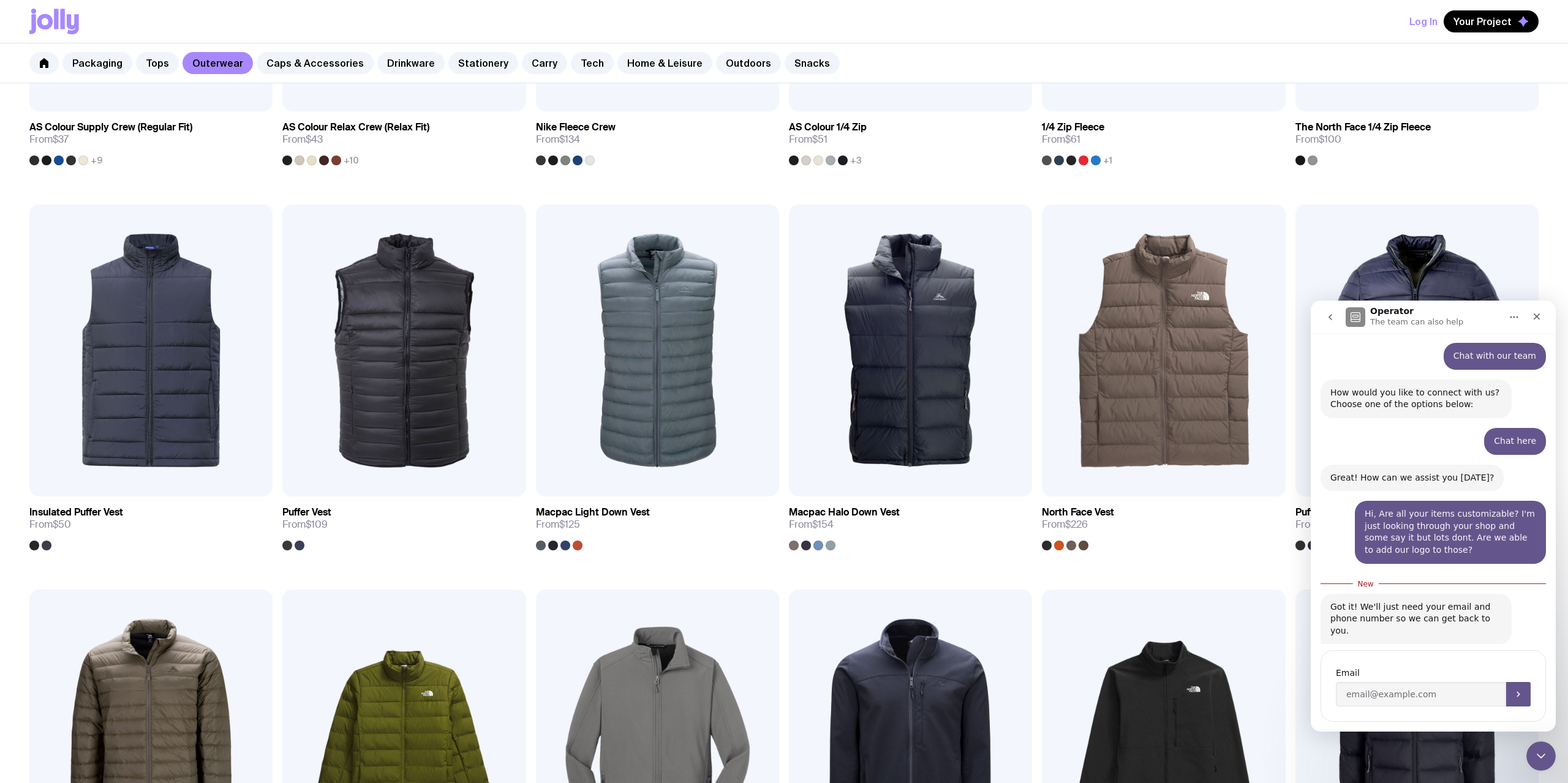
scroll to position [75, 0]
click at [1163, 682] on input "Enter your email" at bounding box center [1420, 694] width 170 height 25
type input "[EMAIL_ADDRESS]"
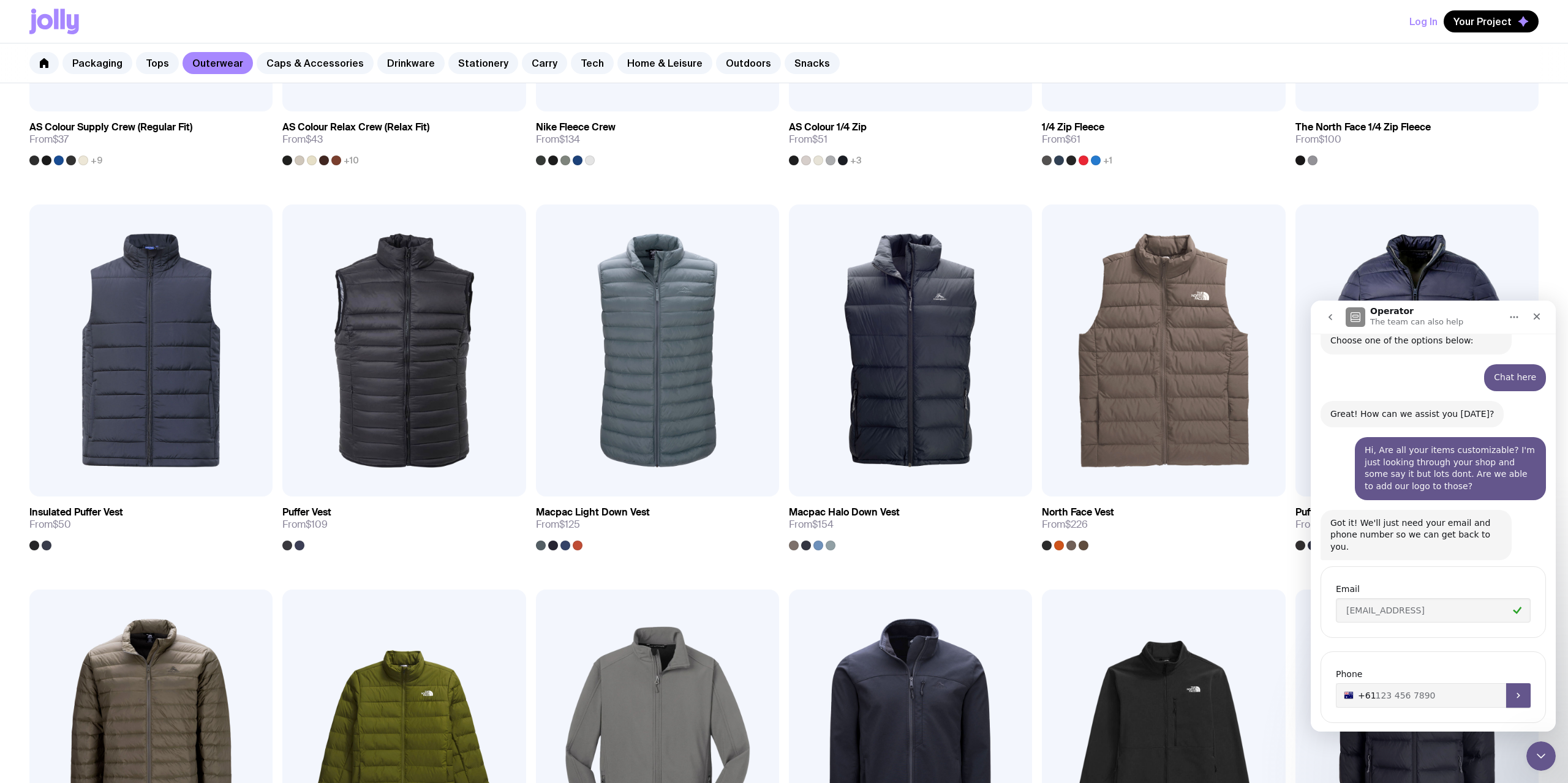
click at [1163, 683] on input "+61" at bounding box center [1433, 695] width 194 height 25
type input "[PHONE_NUMBER]"
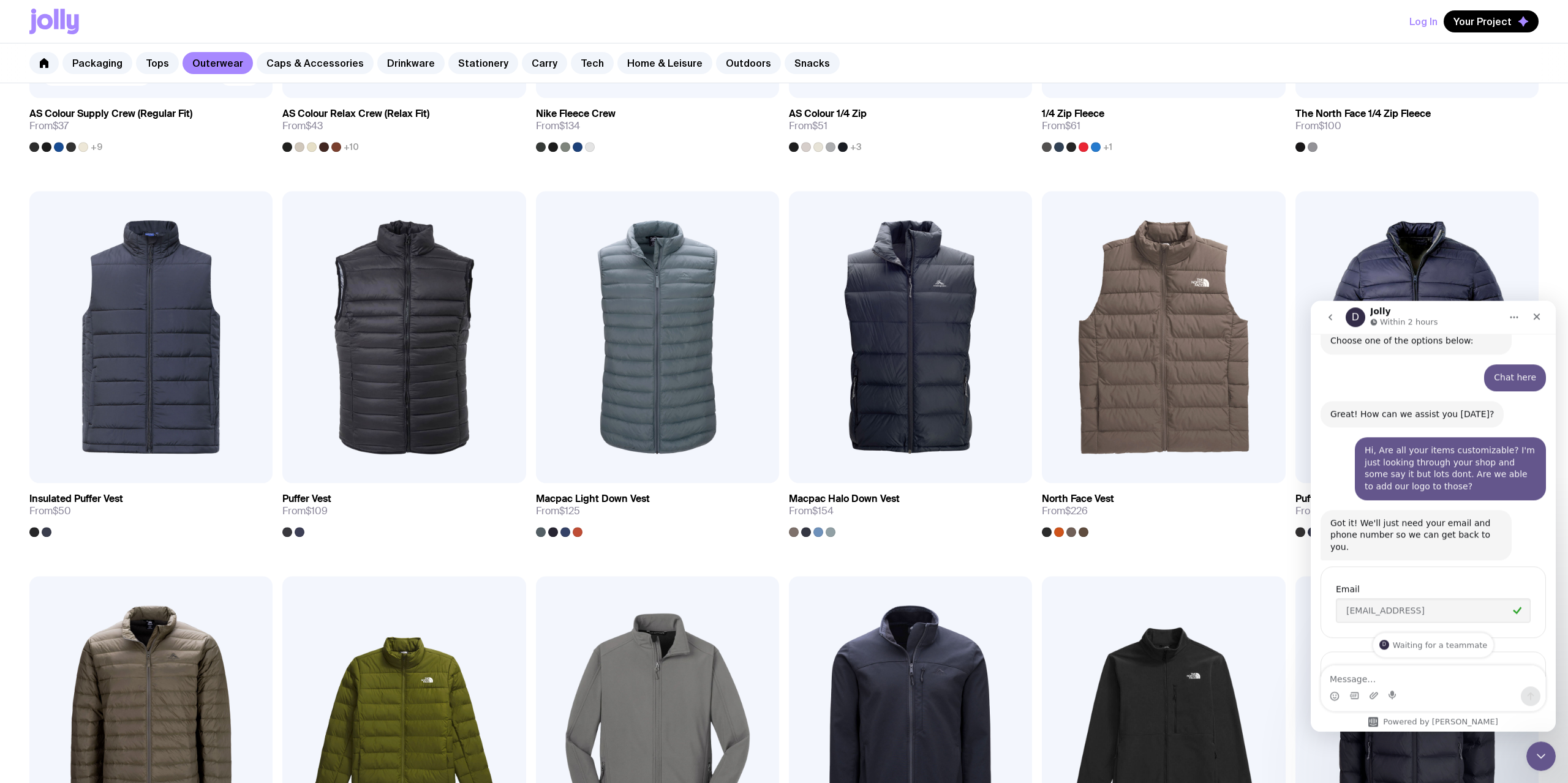
scroll to position [308, 0]
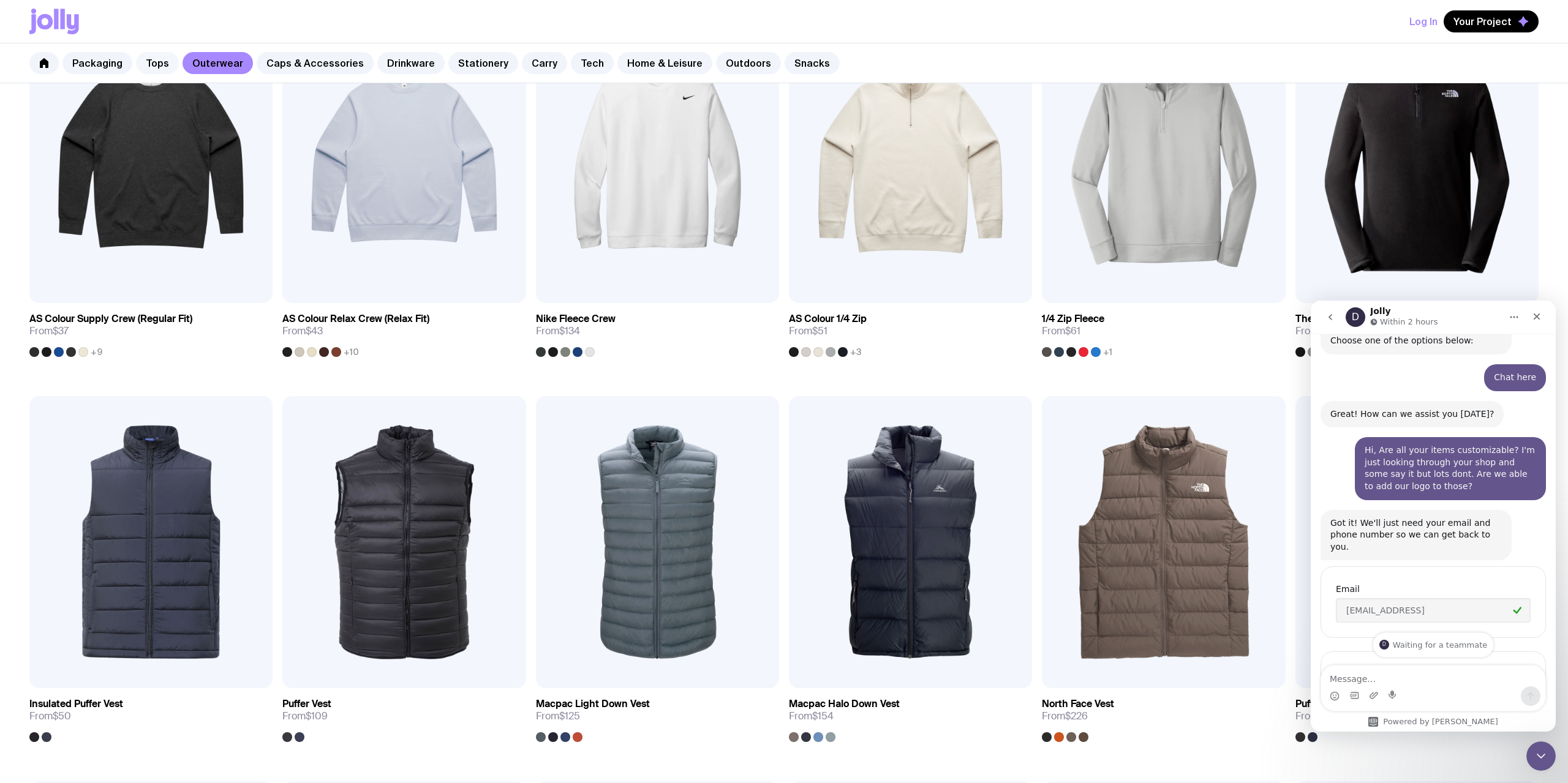
click at [149, 70] on link "Tops" at bounding box center [157, 63] width 43 height 22
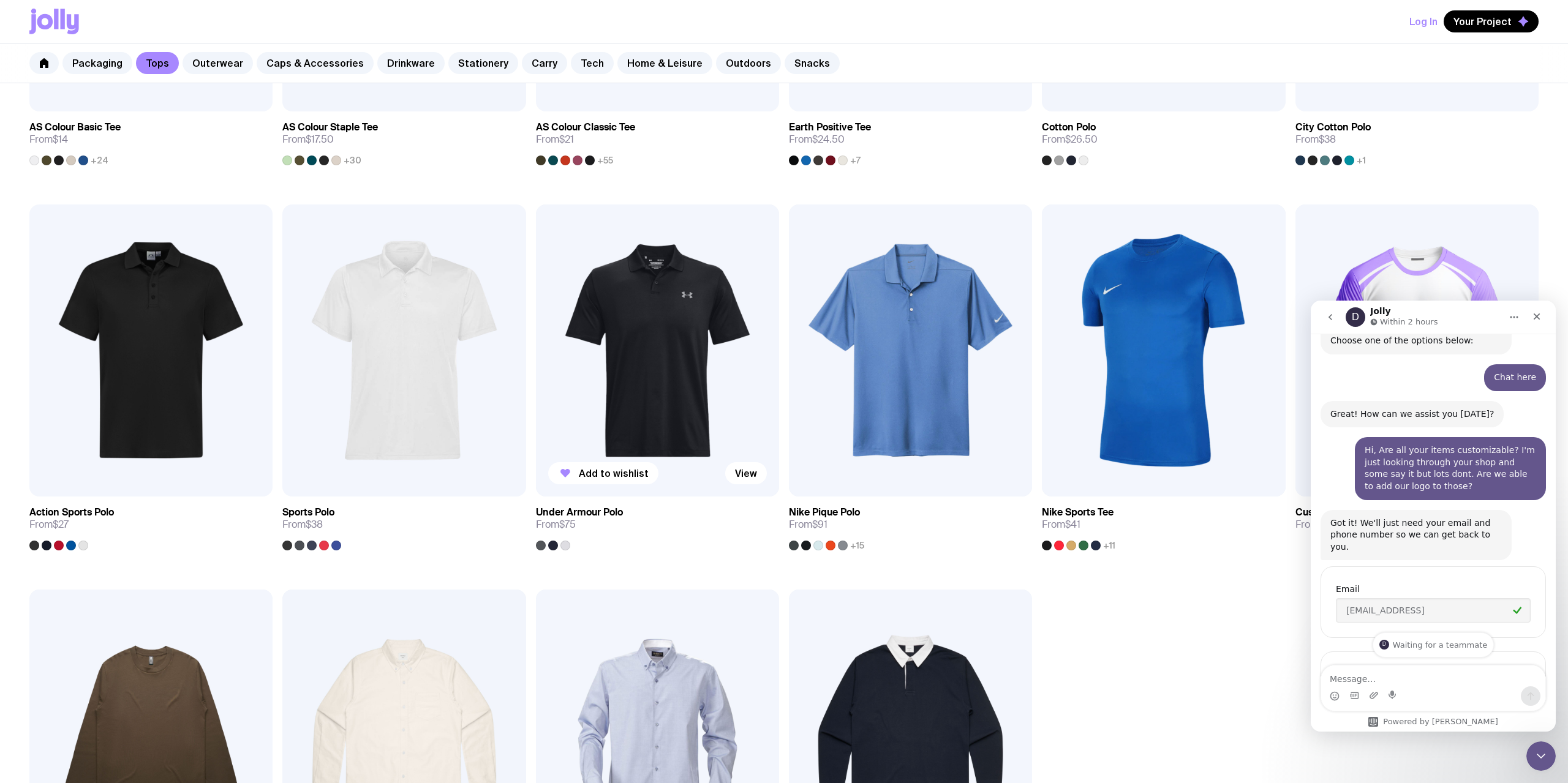
scroll to position [860, 0]
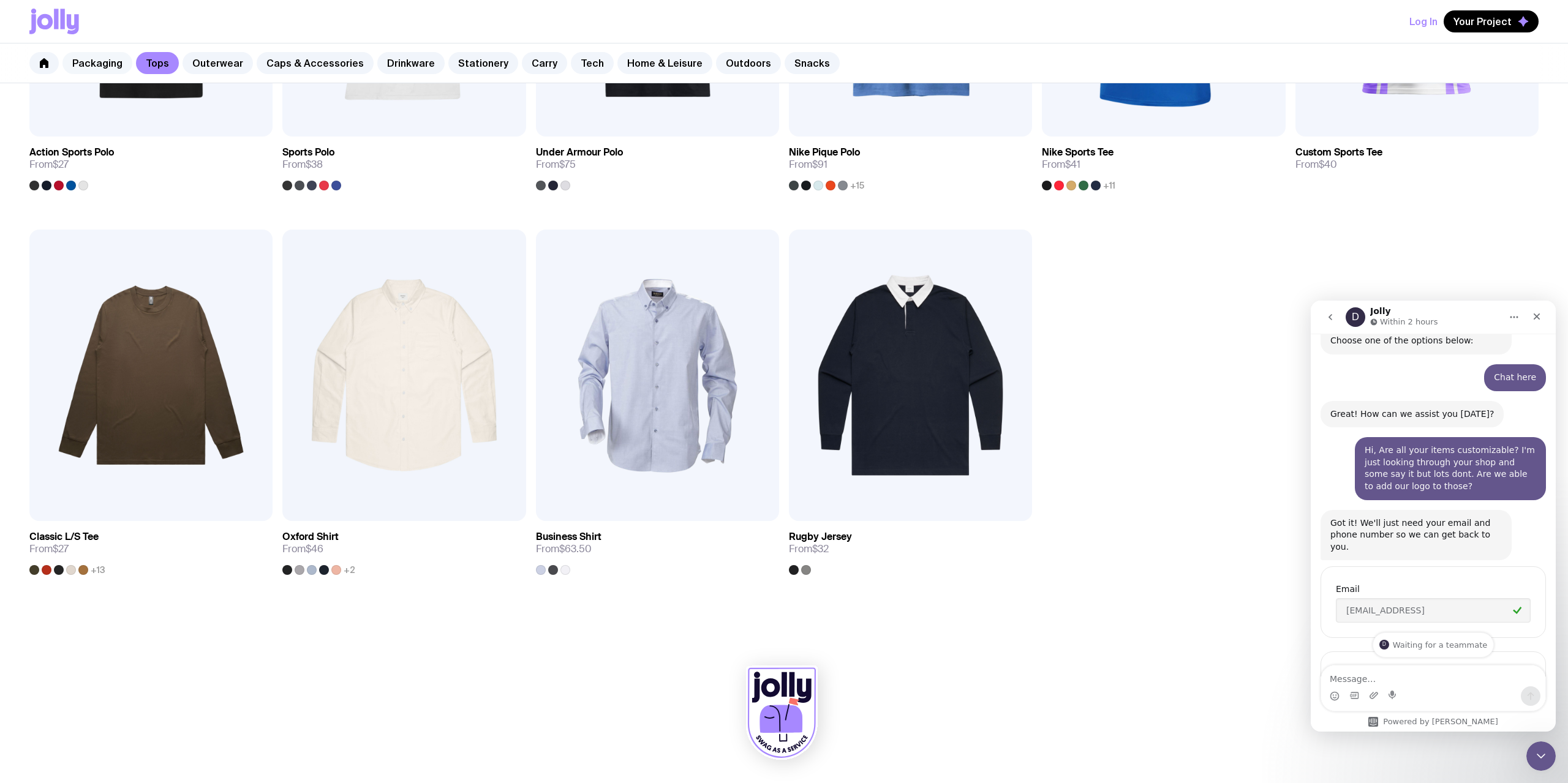
click at [109, 62] on link "Packaging" at bounding box center [97, 63] width 70 height 22
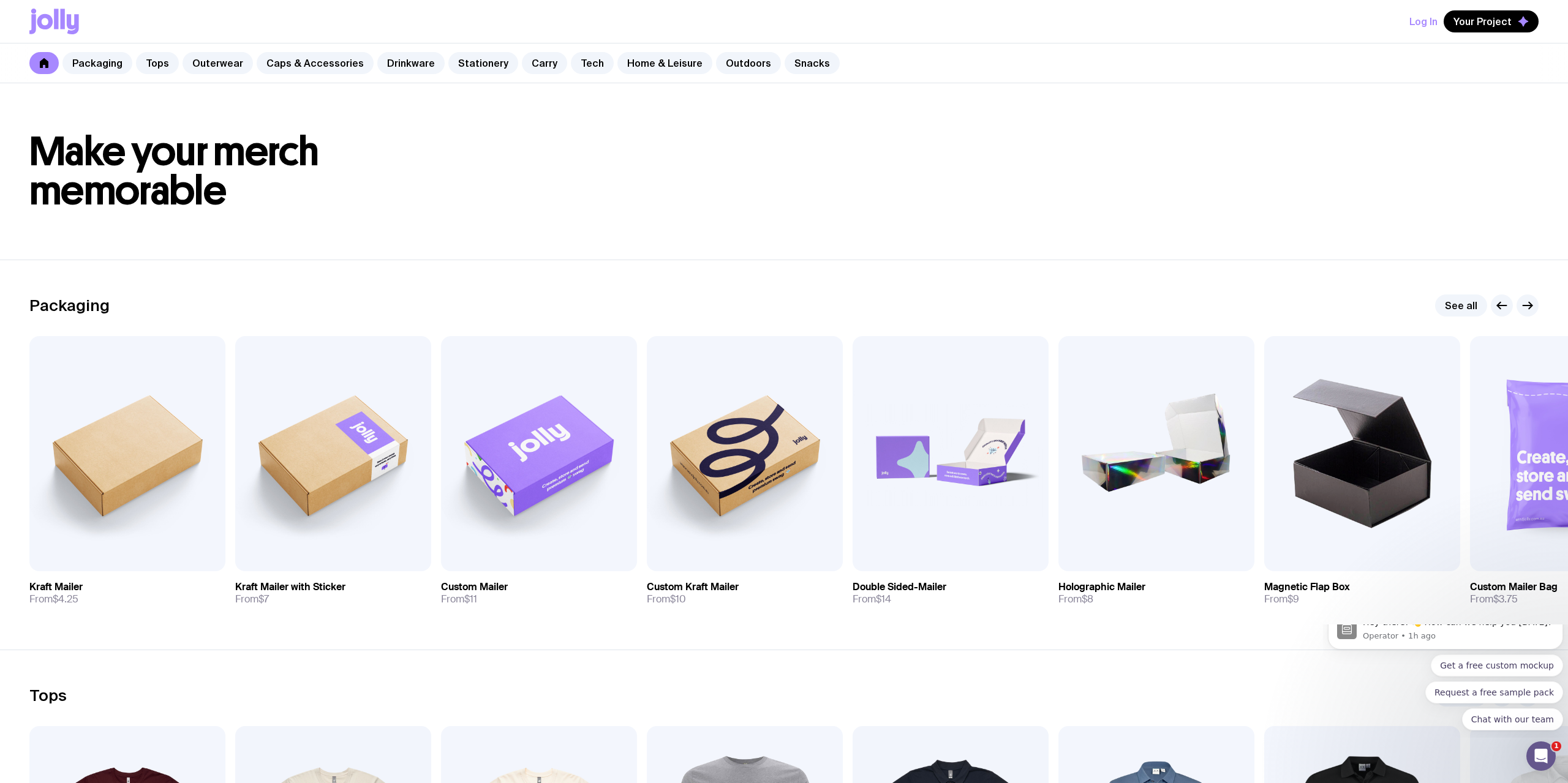
click at [53, 26] on icon at bounding box center [54, 21] width 50 height 26
click at [725, 60] on link "Outdoors" at bounding box center [748, 63] width 65 height 22
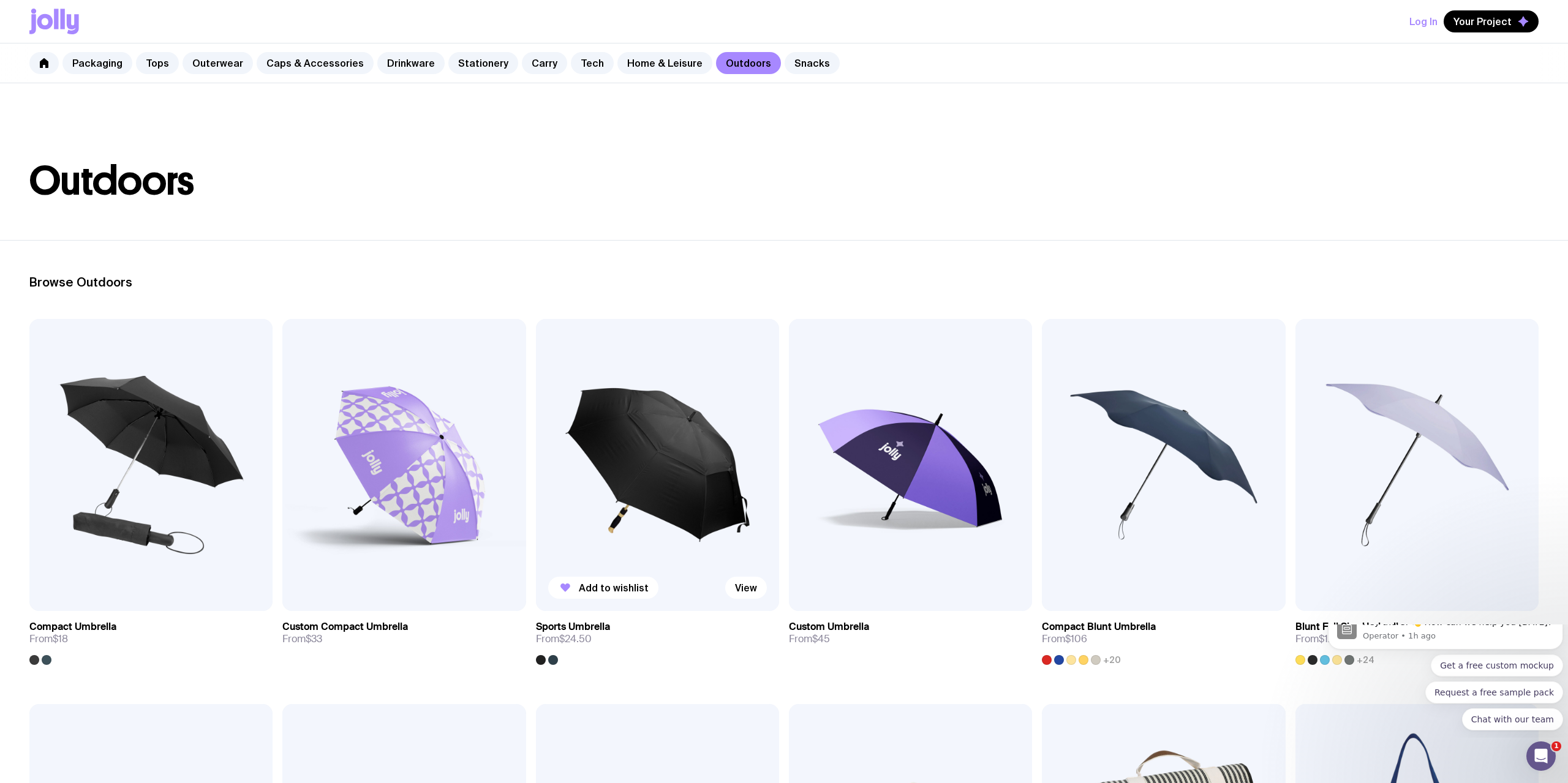
click at [656, 437] on img at bounding box center [657, 465] width 243 height 292
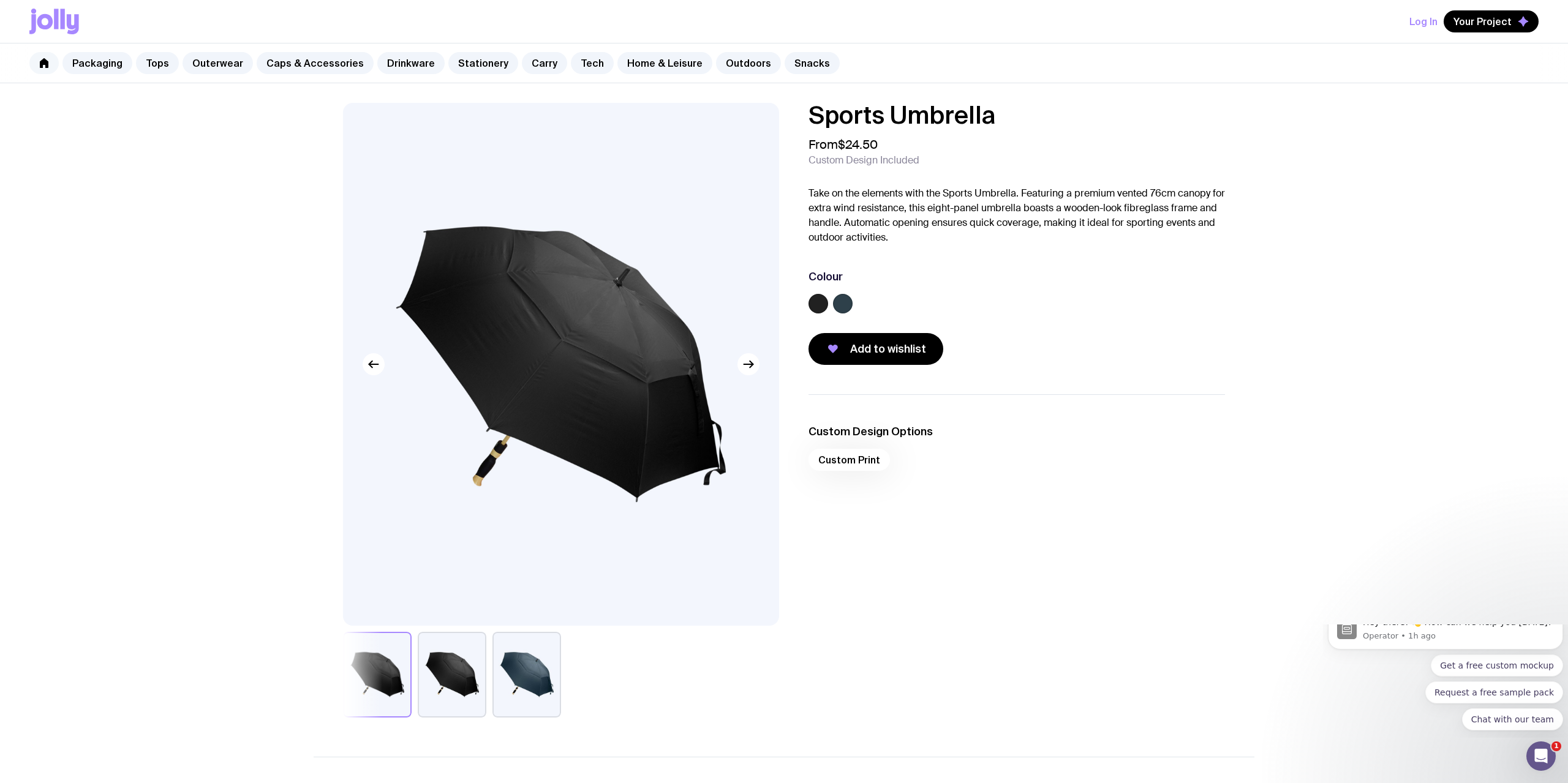
click at [40, 62] on icon at bounding box center [44, 63] width 10 height 10
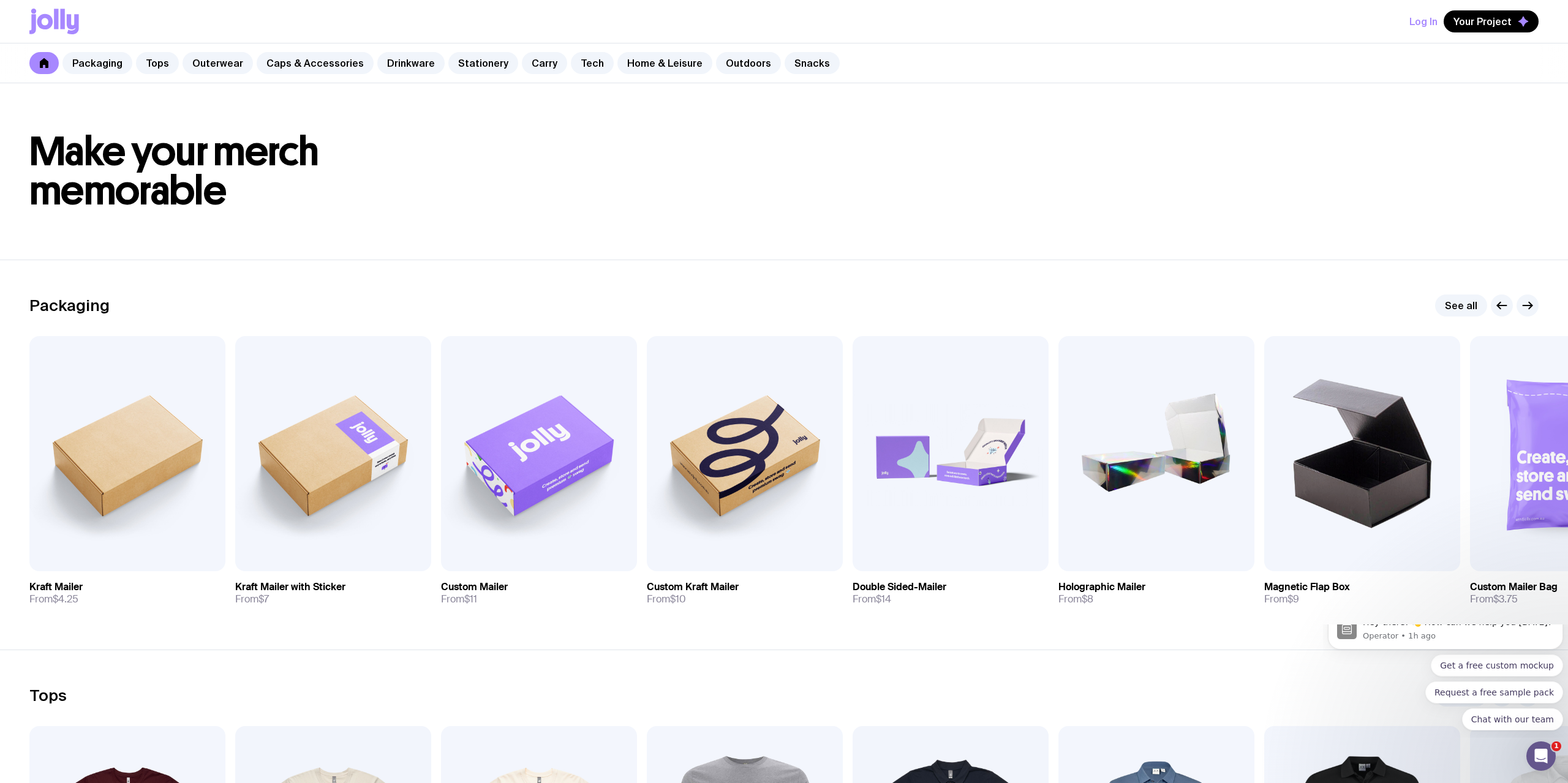
click at [46, 28] on icon at bounding box center [45, 21] width 16 height 15
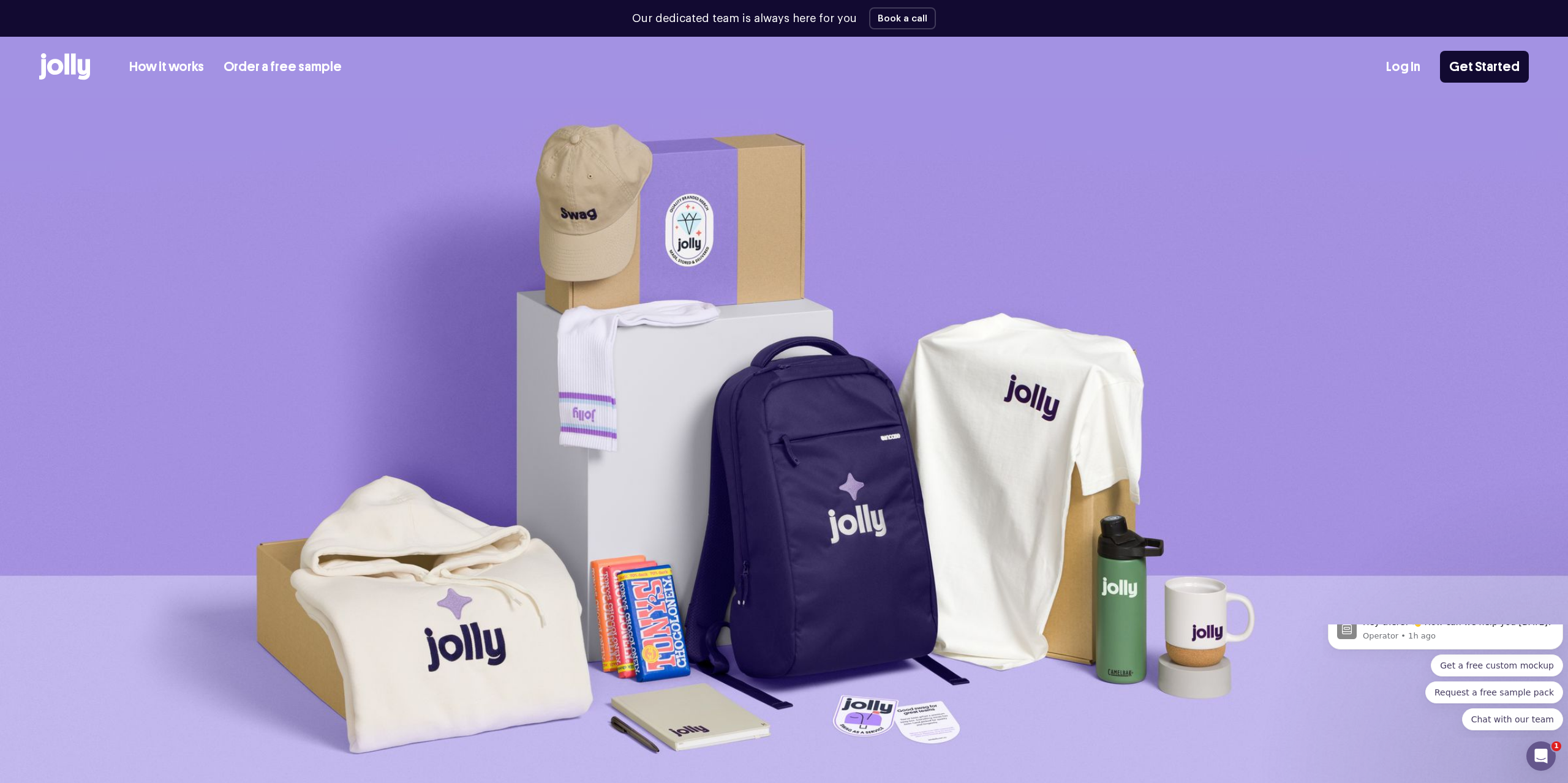
click at [164, 68] on link "How it works" at bounding box center [166, 67] width 74 height 20
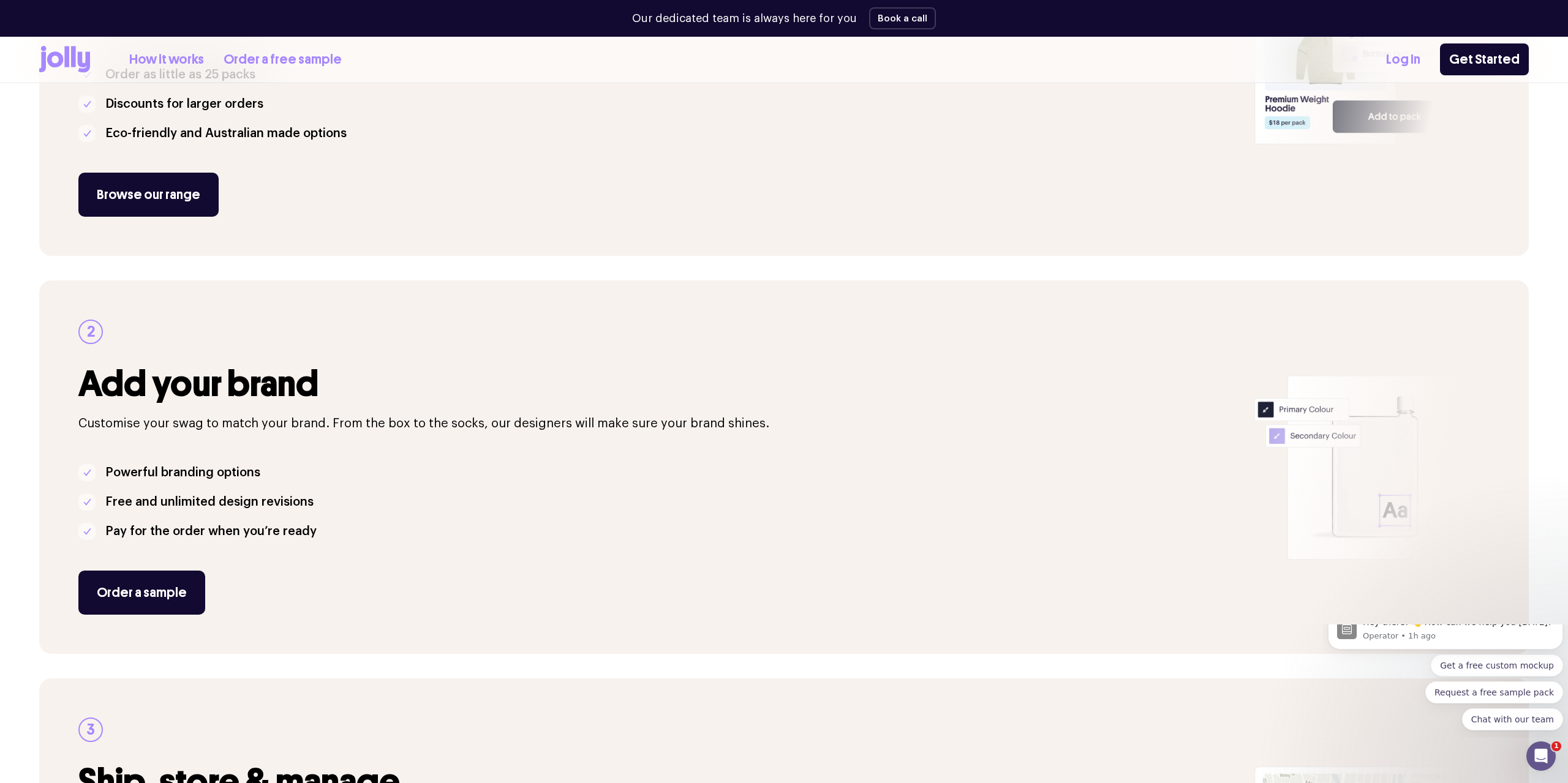
scroll to position [312, 0]
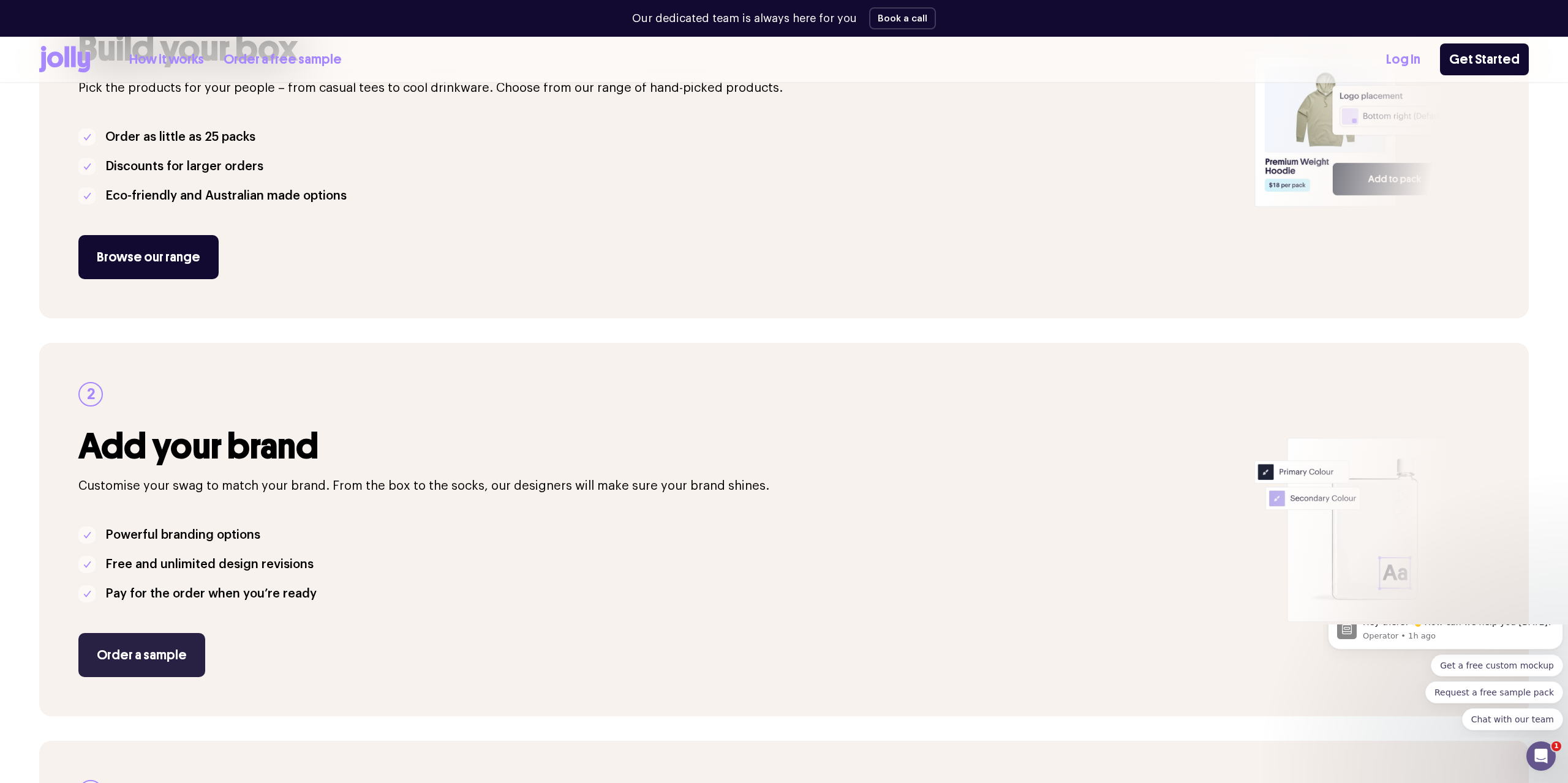
click at [101, 651] on link "Order a sample" at bounding box center [142, 655] width 127 height 44
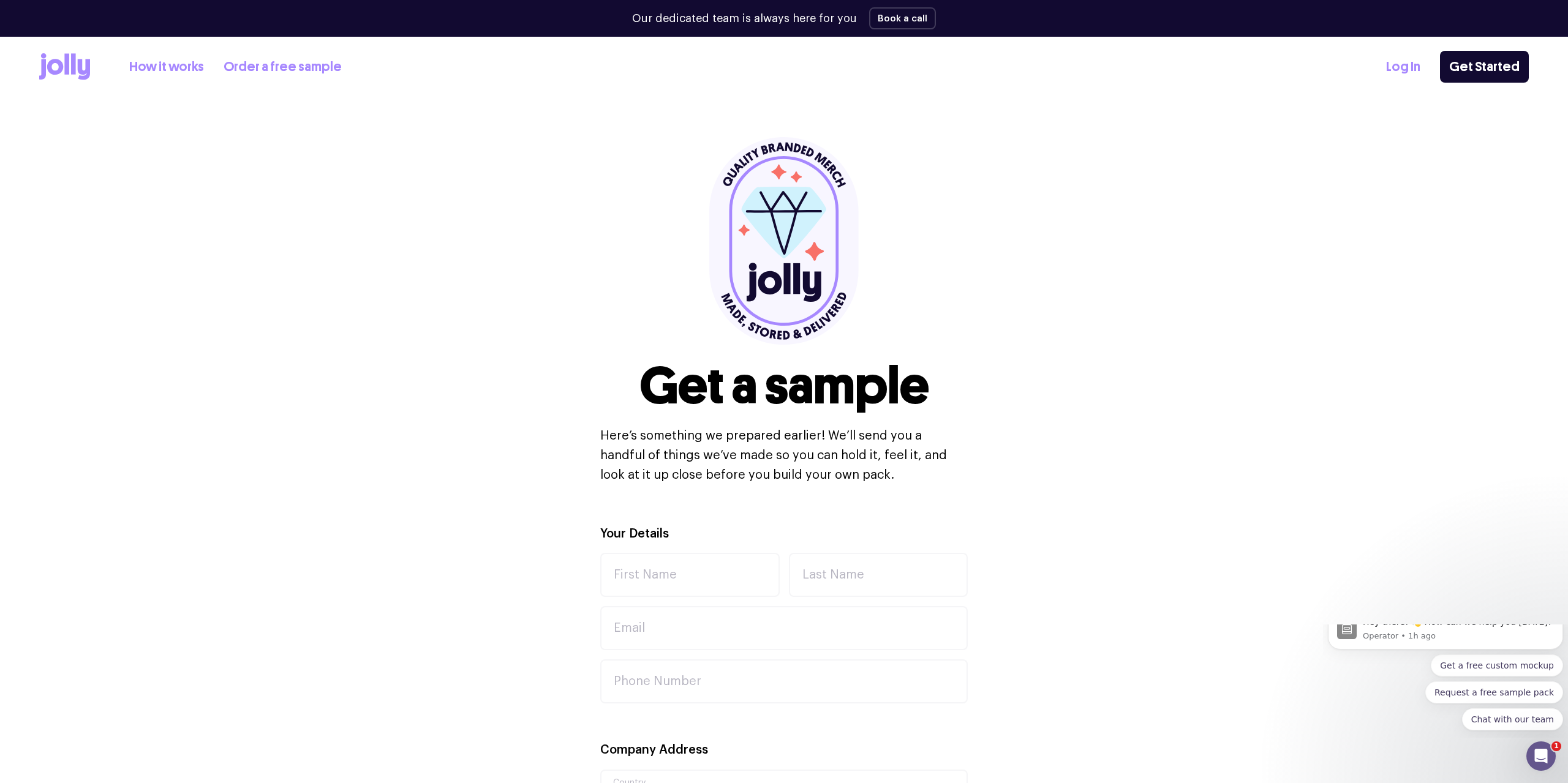
click at [152, 59] on link "How it works" at bounding box center [166, 67] width 74 height 20
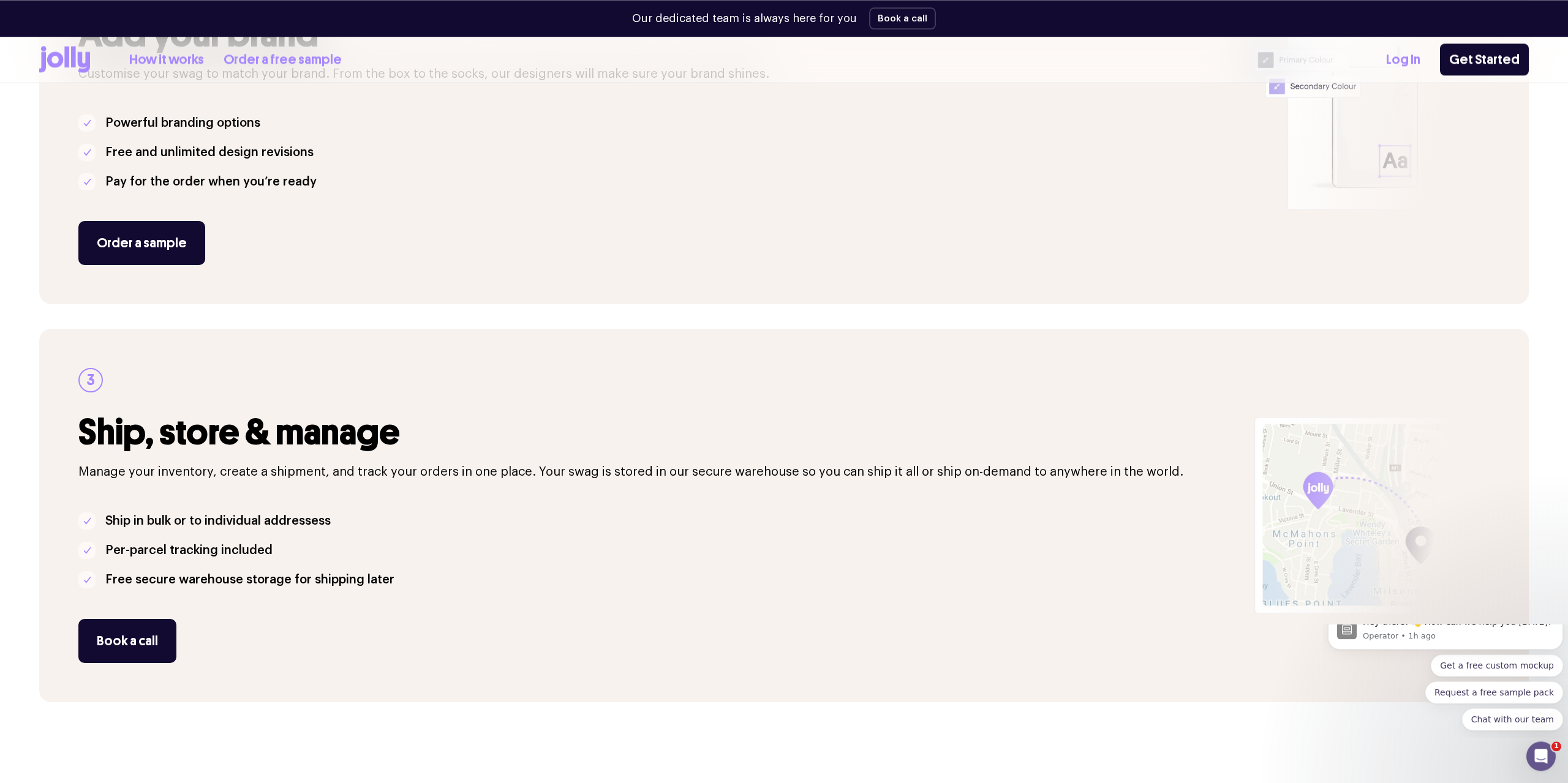
scroll to position [749, 0]
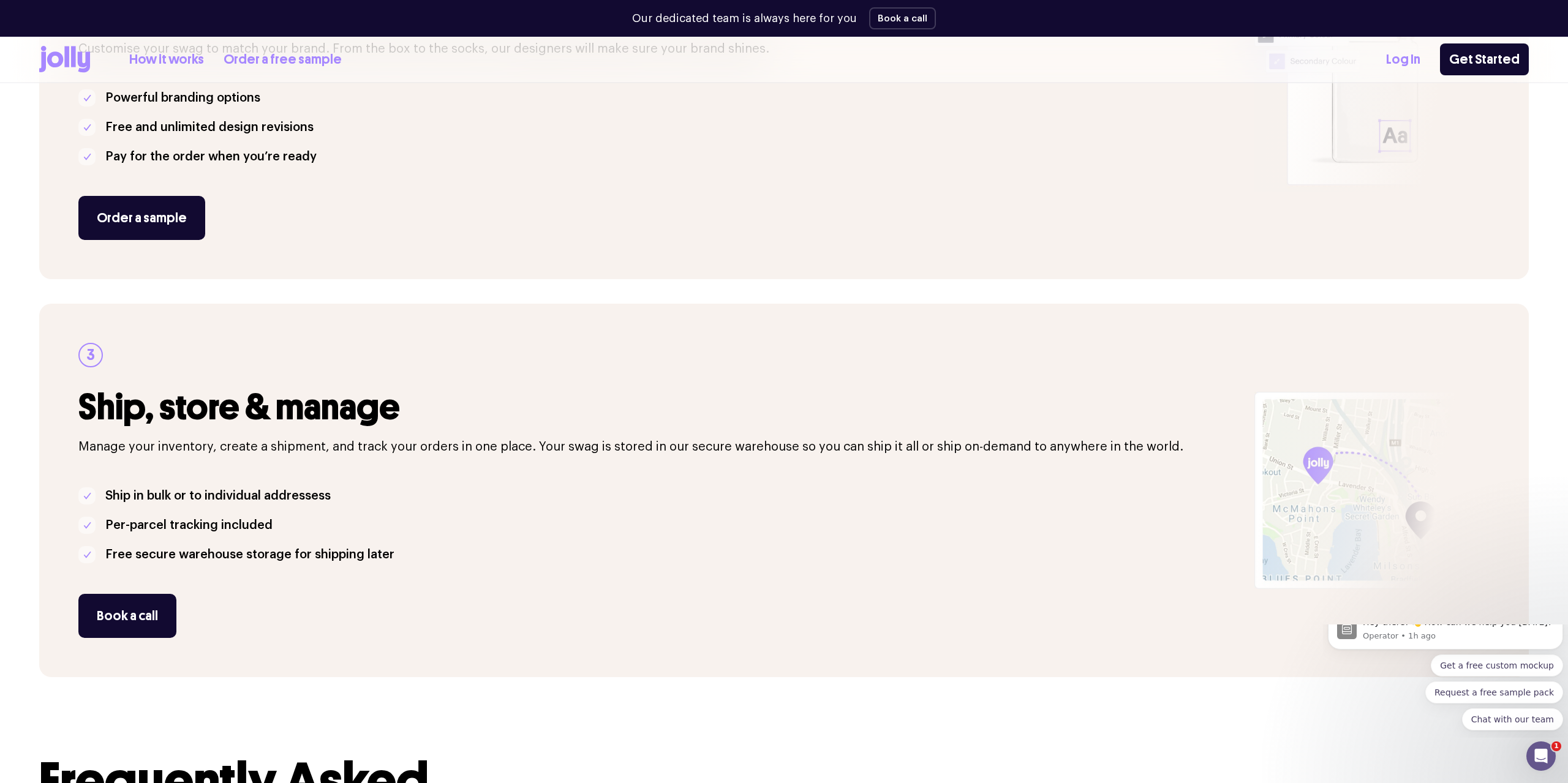
click at [1447, 629] on div "Hey there! 👋 How can we help you [DATE]?" at bounding box center [1458, 622] width 191 height 12
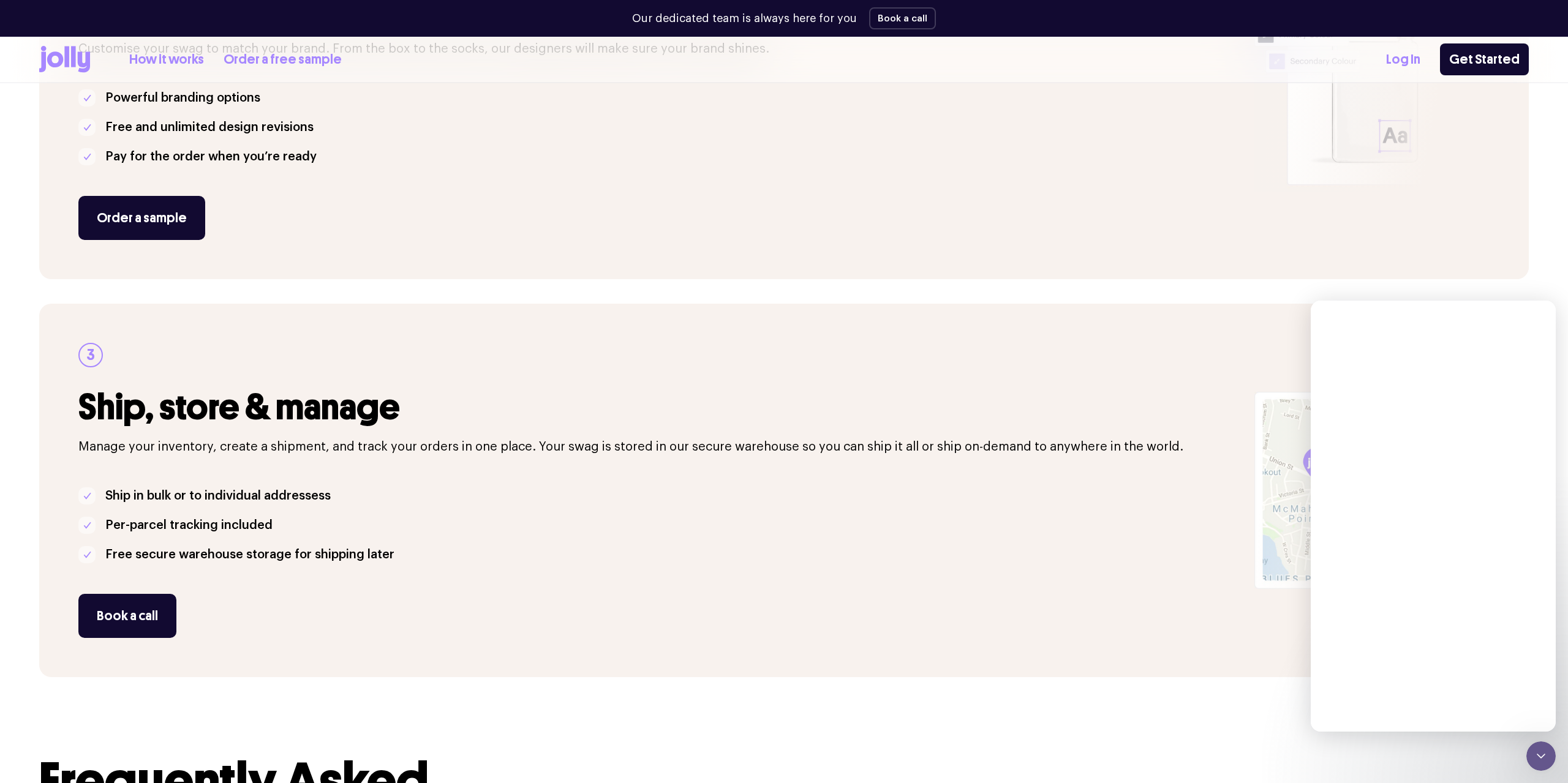
scroll to position [0, 0]
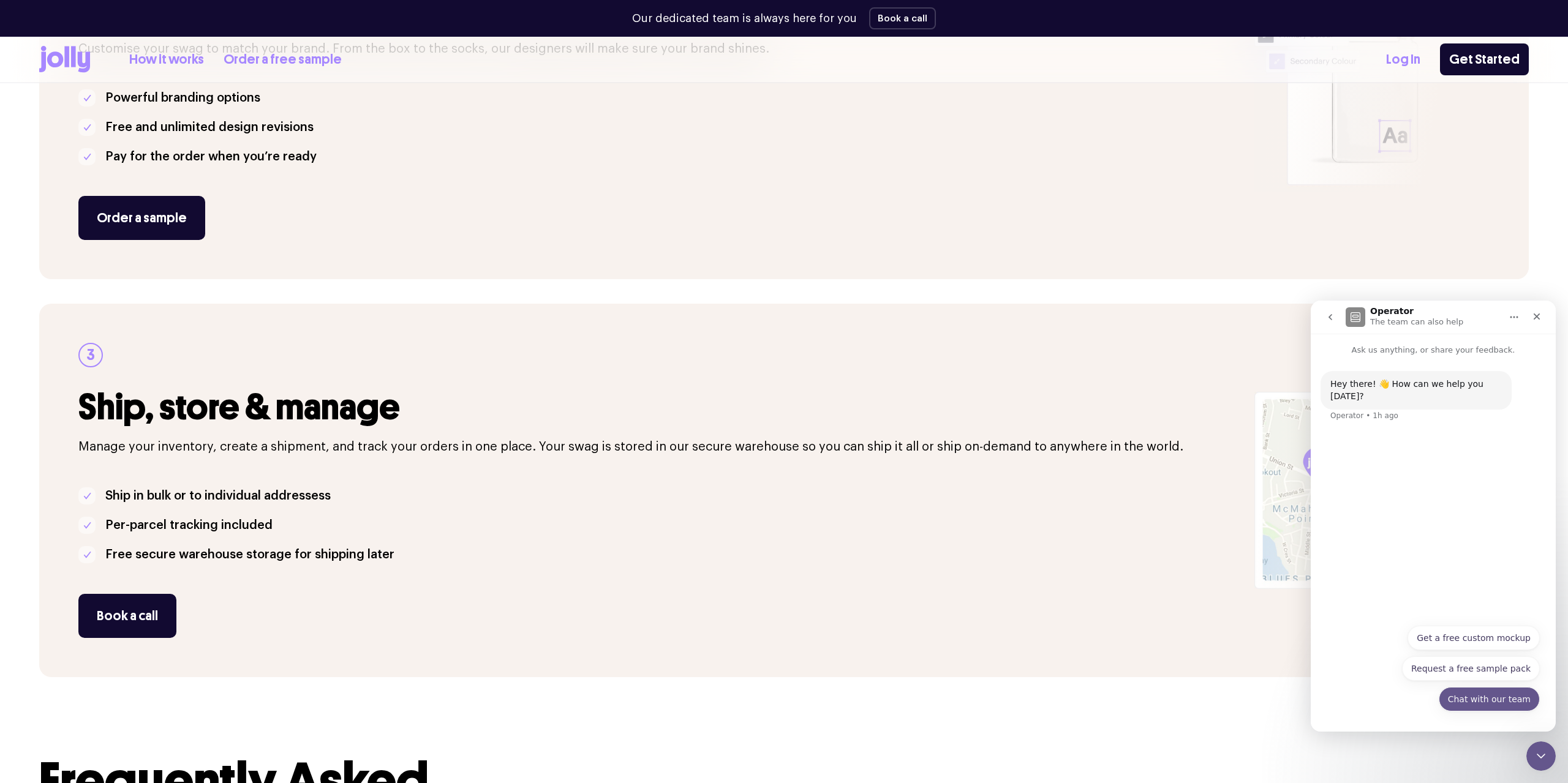
click at [1494, 693] on button "Chat with our team" at bounding box center [1489, 700] width 101 height 25
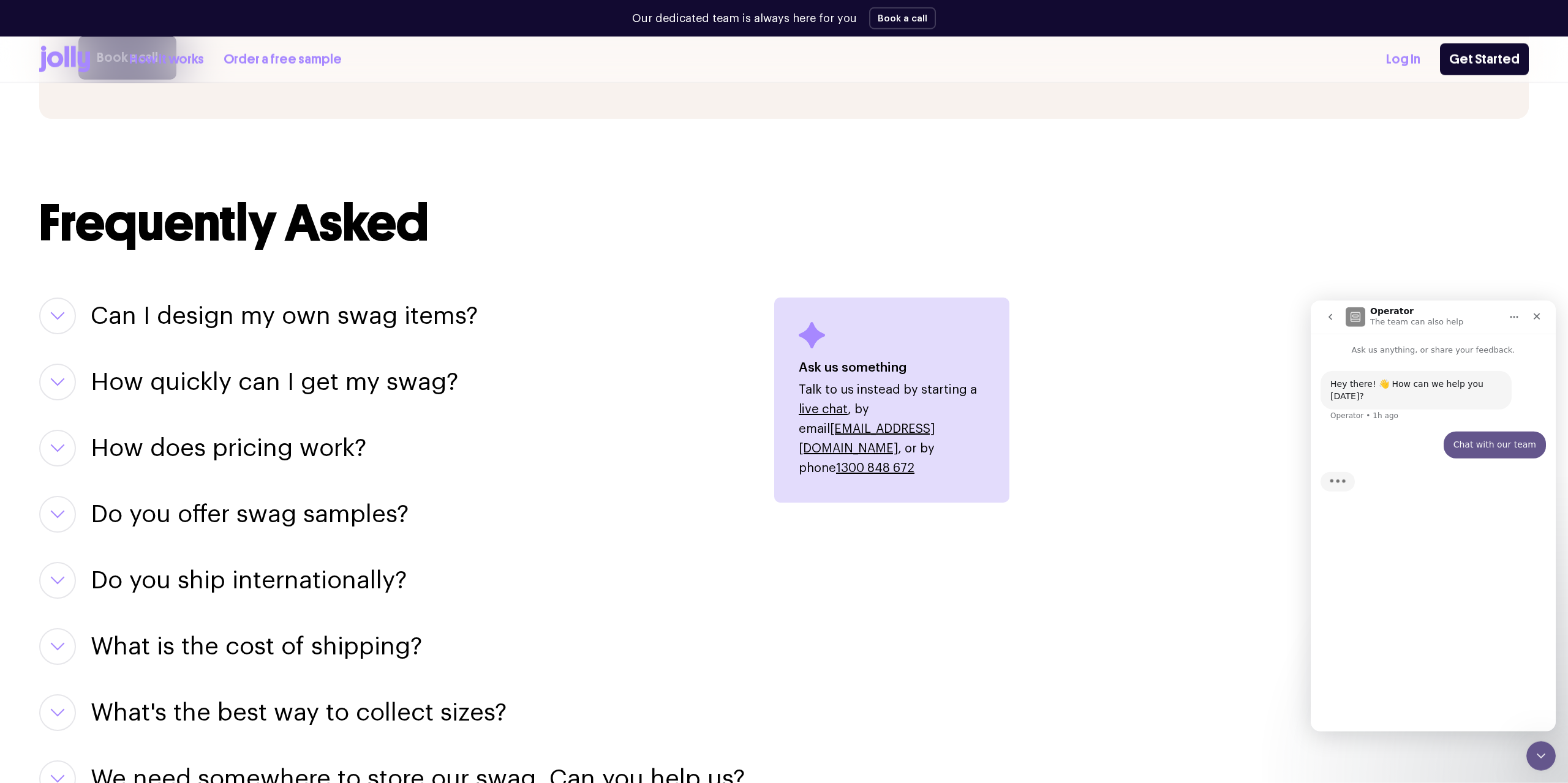
scroll to position [1311, 0]
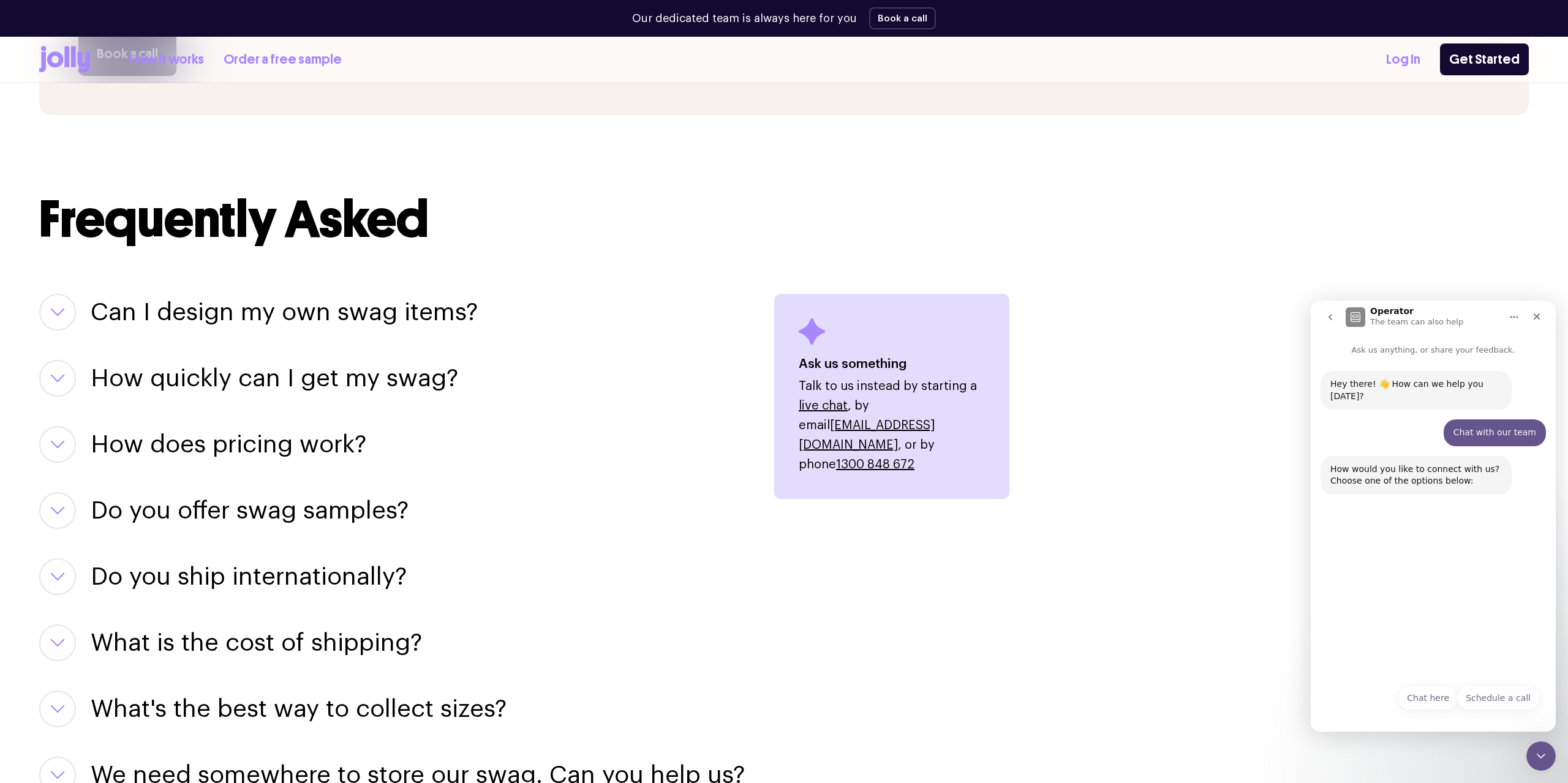
click at [125, 314] on h3 "Can I design my own swag items?" at bounding box center [283, 312] width 387 height 37
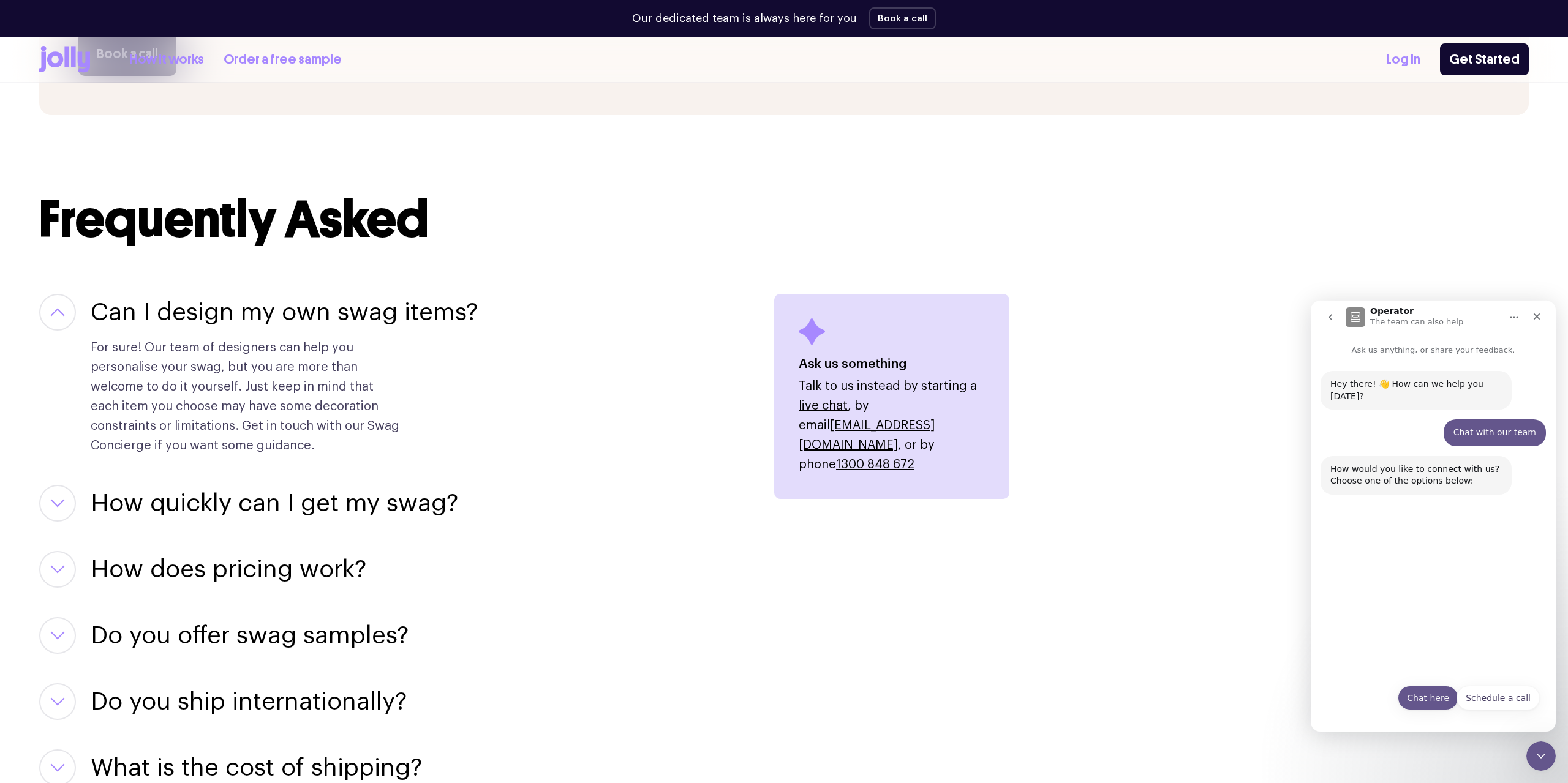
click at [1438, 697] on button "Chat here" at bounding box center [1428, 698] width 61 height 25
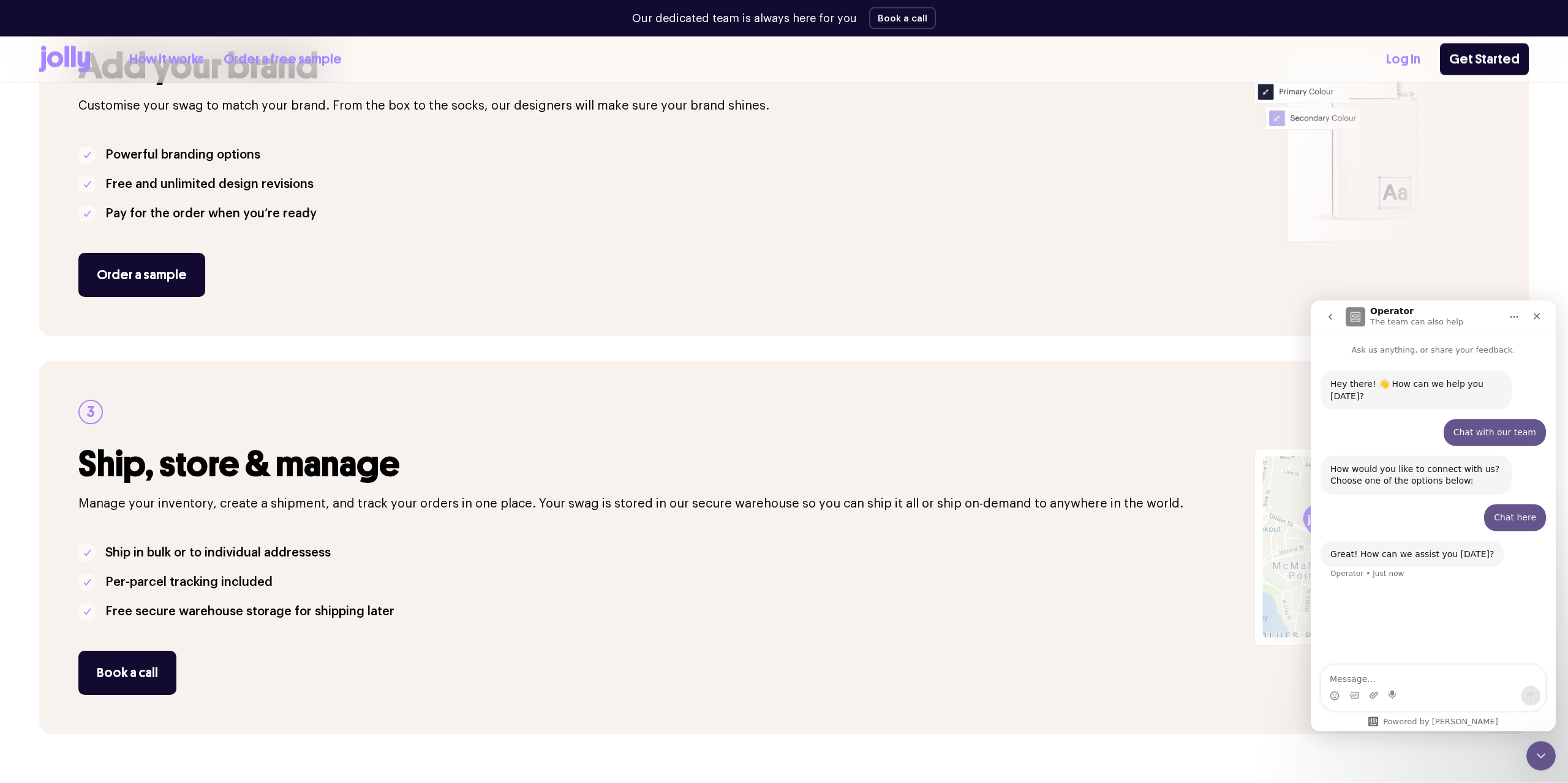
scroll to position [687, 0]
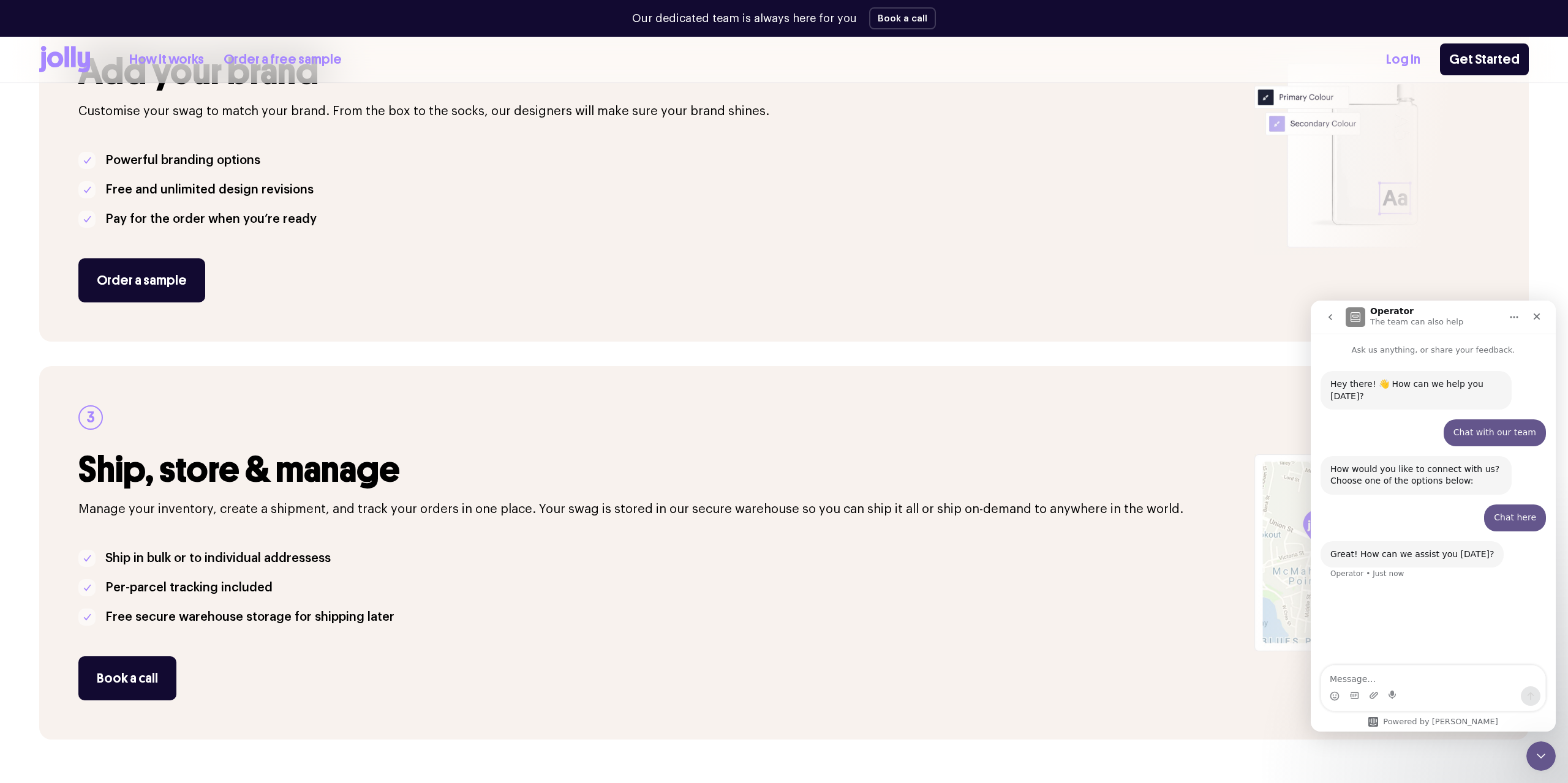
click at [1417, 683] on textarea "Message…" at bounding box center [1433, 675] width 224 height 21
click at [1492, 684] on textarea "Hi, Are all your items customizable?" at bounding box center [1433, 675] width 224 height 21
type textarea "Hi, Are all your items customizable? I'm just looking through your shop and som…"
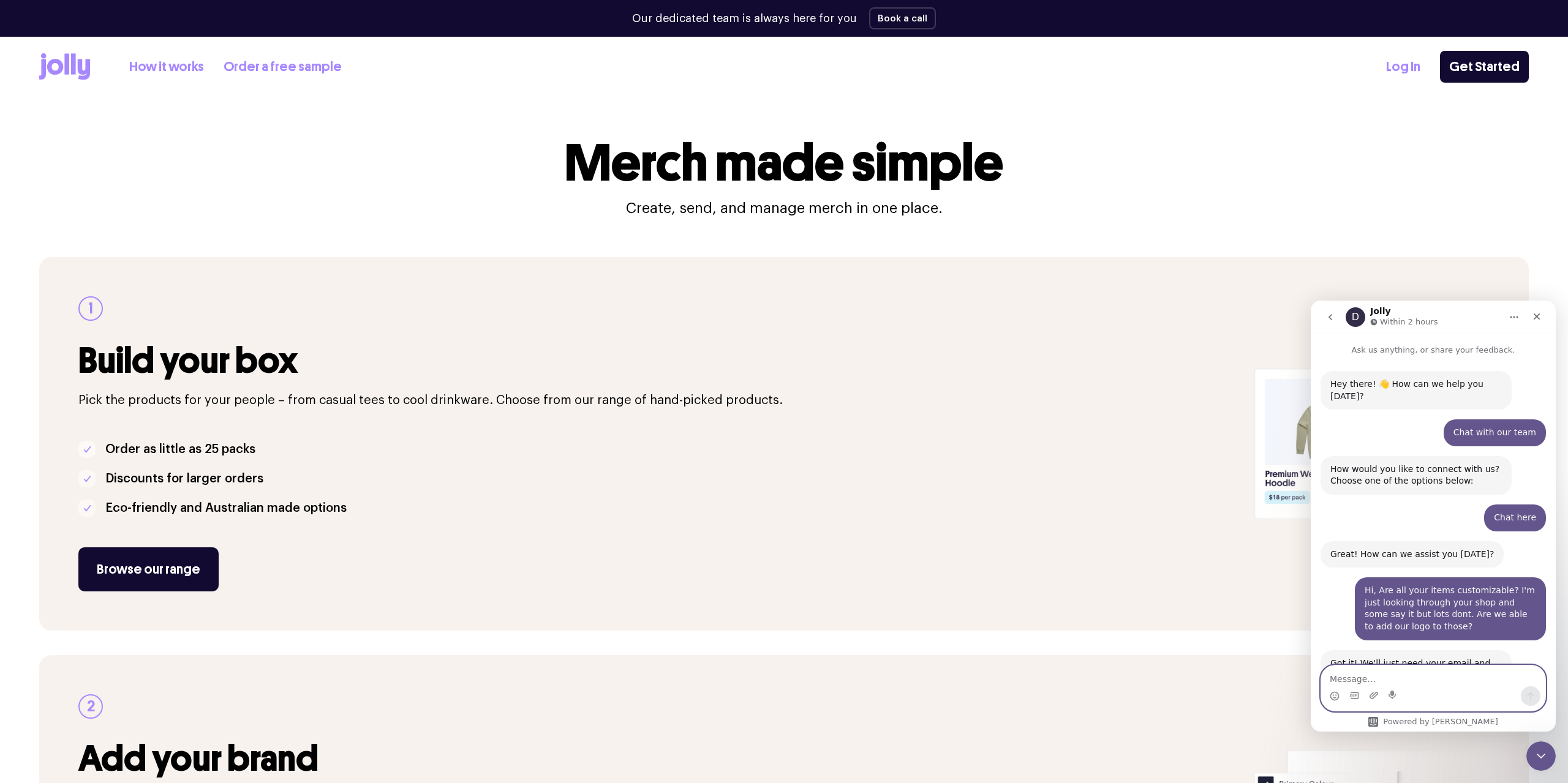
scroll to position [204, 0]
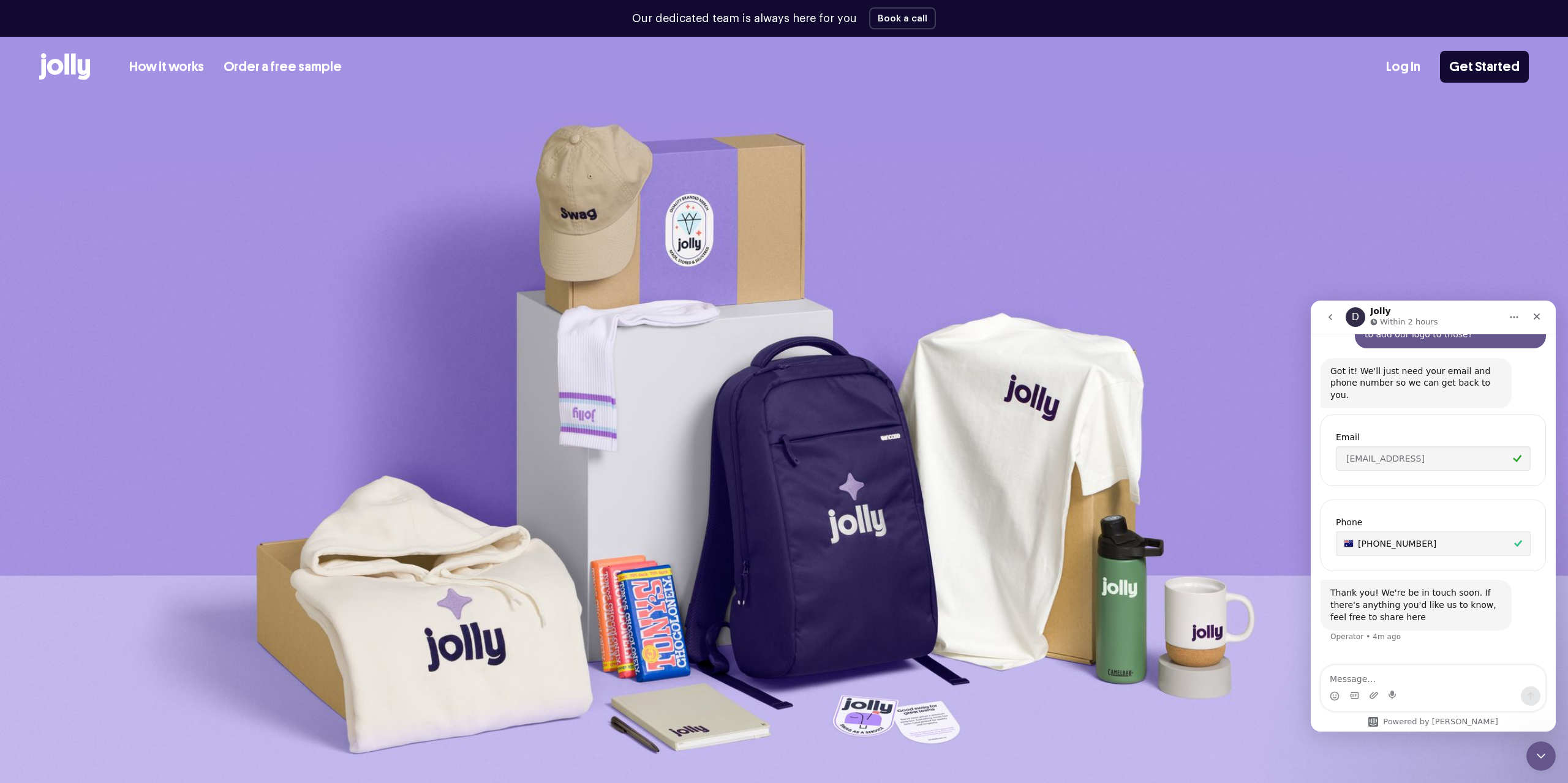
scroll to position [294, 0]
click at [1429, 696] on div "Intercom messenger" at bounding box center [1433, 696] width 224 height 19
click at [1416, 676] on textarea "Message…" at bounding box center [1433, 675] width 224 height 21
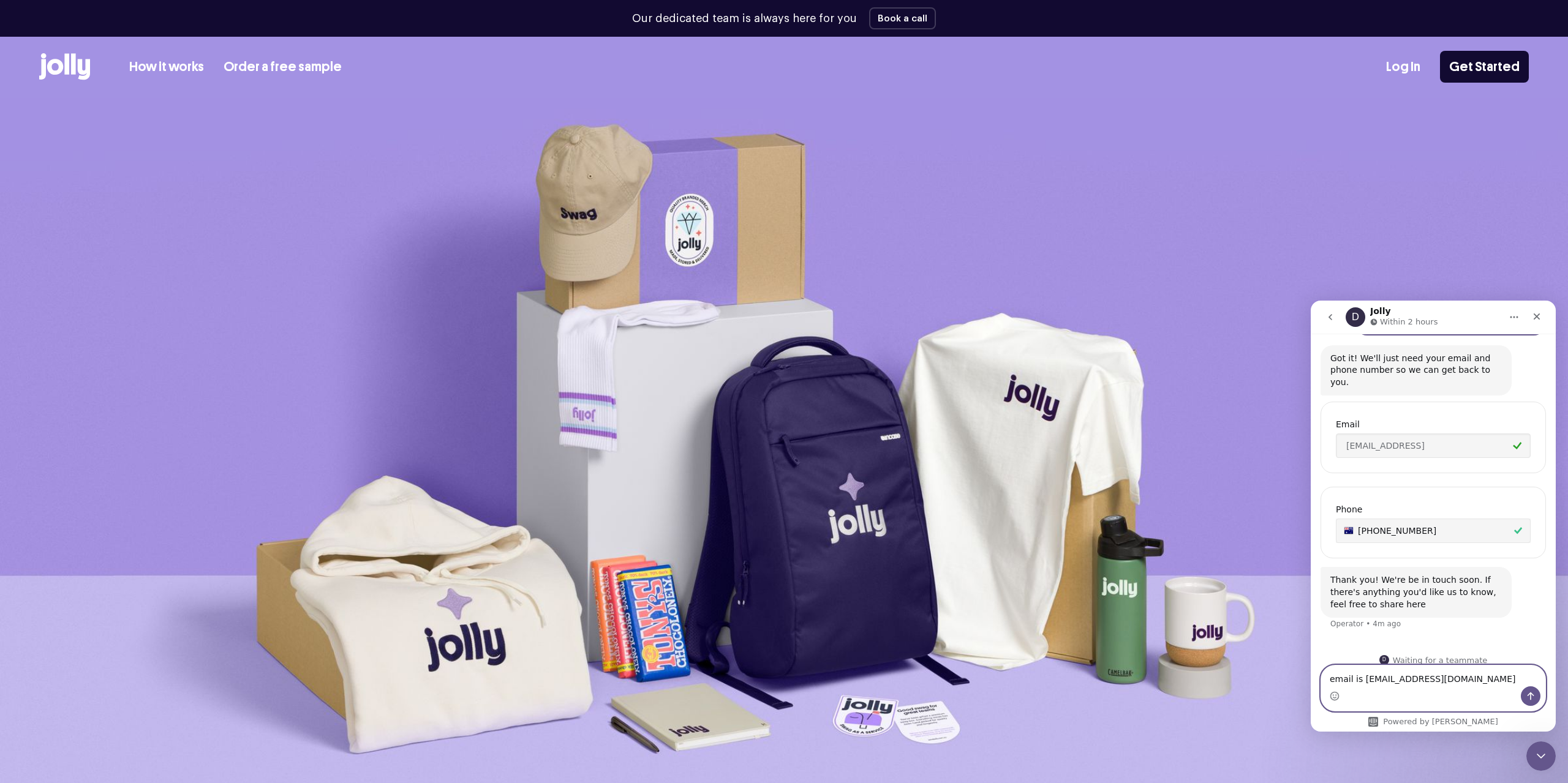
scroll to position [306, 0]
type textarea "email is [EMAIL_ADDRESS][DOMAIN_NAME] Heading off for the day. Please email"
